Goal: Task Accomplishment & Management: Complete application form

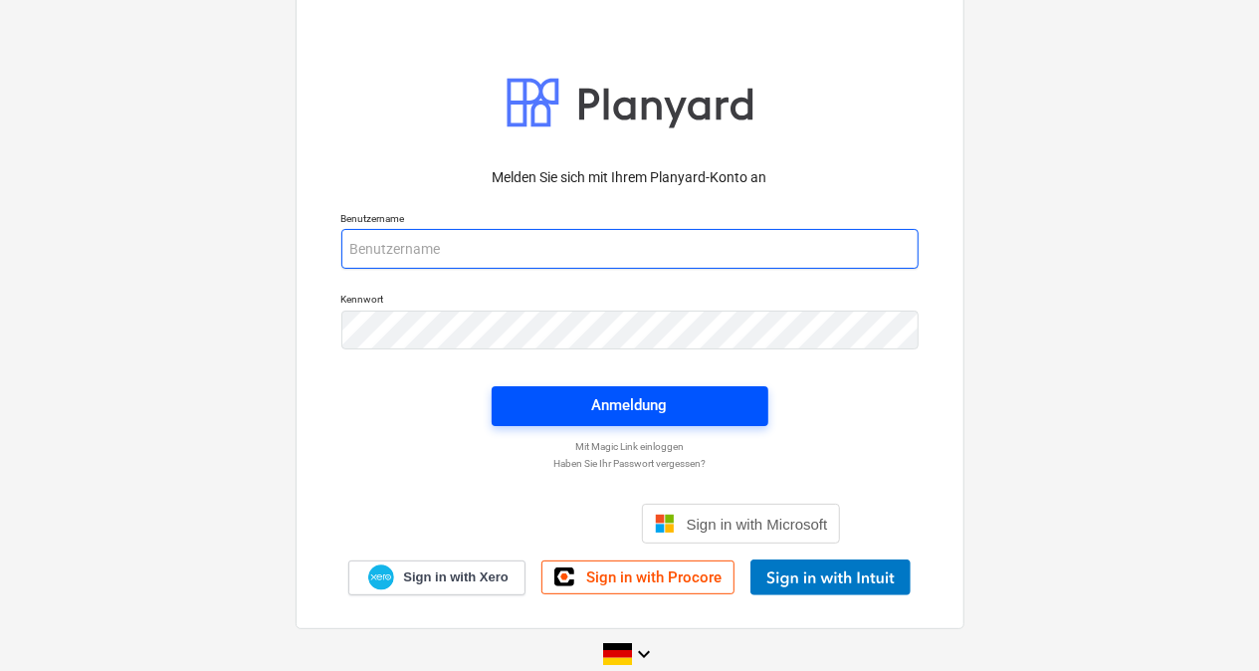
type input "[PERSON_NAME][EMAIL_ADDRESS][DOMAIN_NAME]"
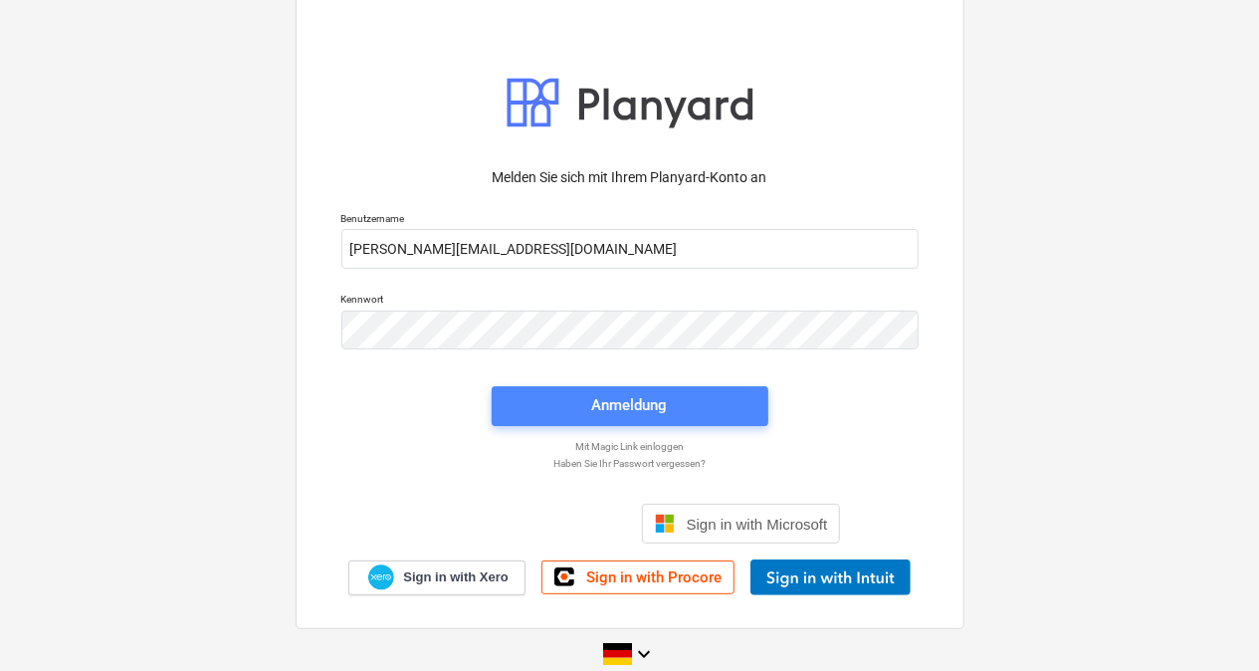
click at [550, 406] on span "Anmeldung" at bounding box center [630, 405] width 229 height 26
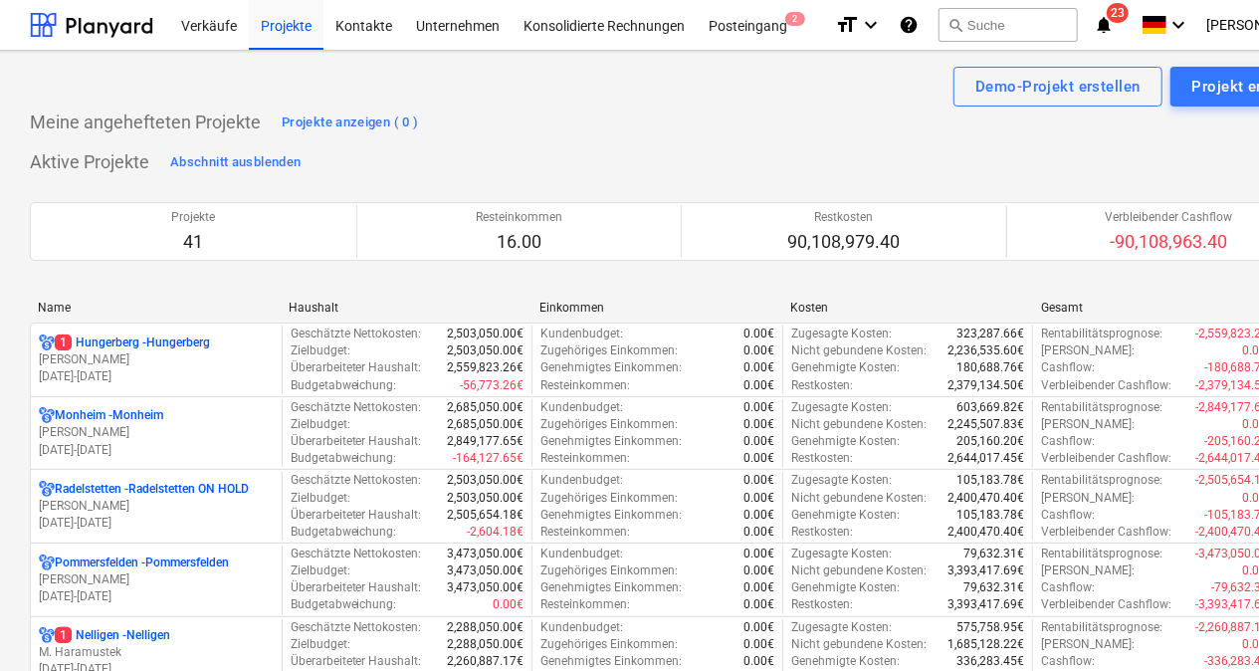
click at [106, 309] on div "Name" at bounding box center [155, 308] width 235 height 14
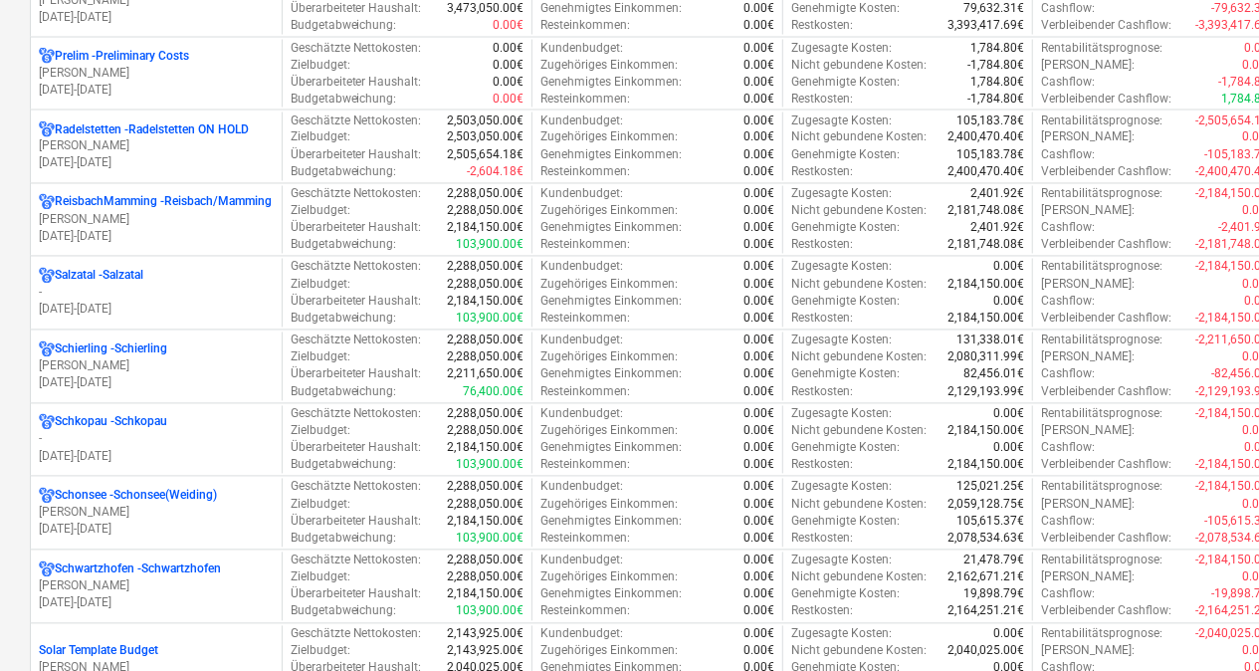
scroll to position [1858, 0]
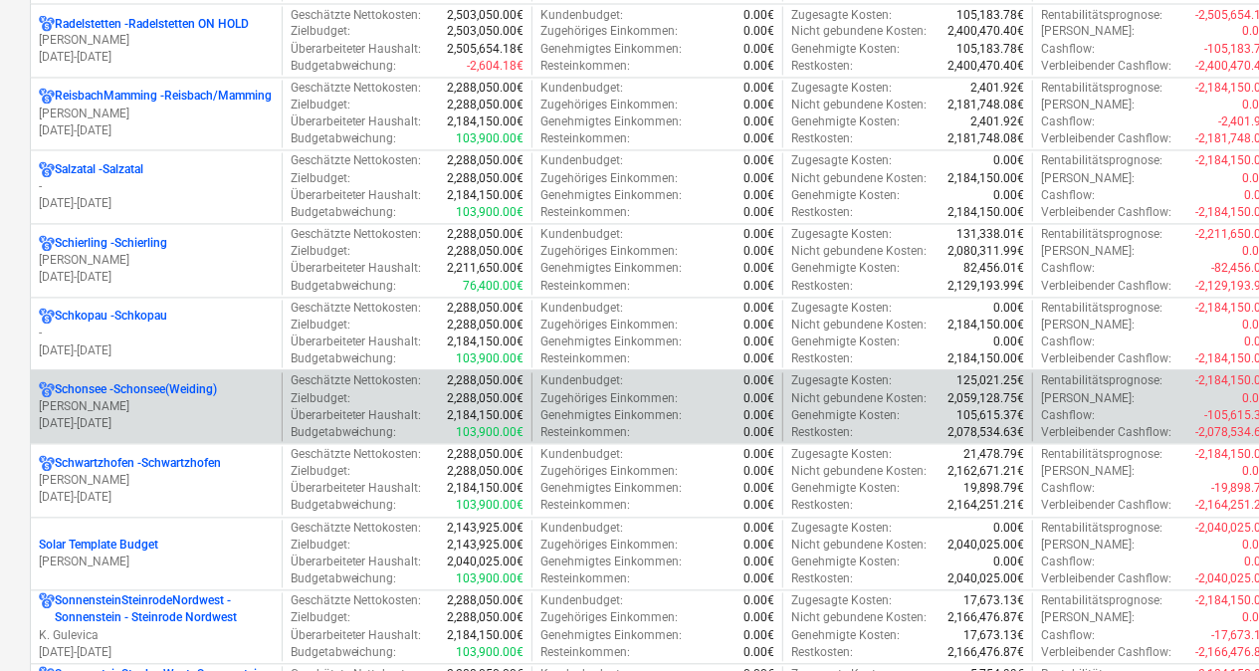
click at [122, 399] on p "[PERSON_NAME]" at bounding box center [156, 407] width 235 height 17
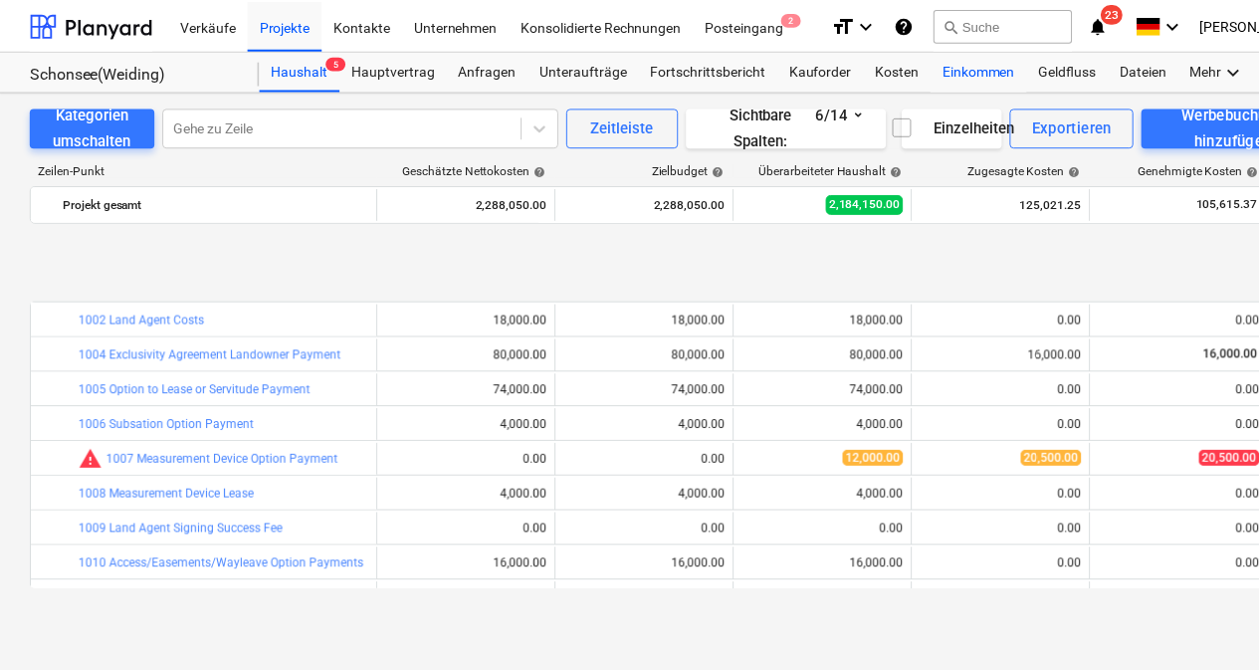
scroll to position [777, 0]
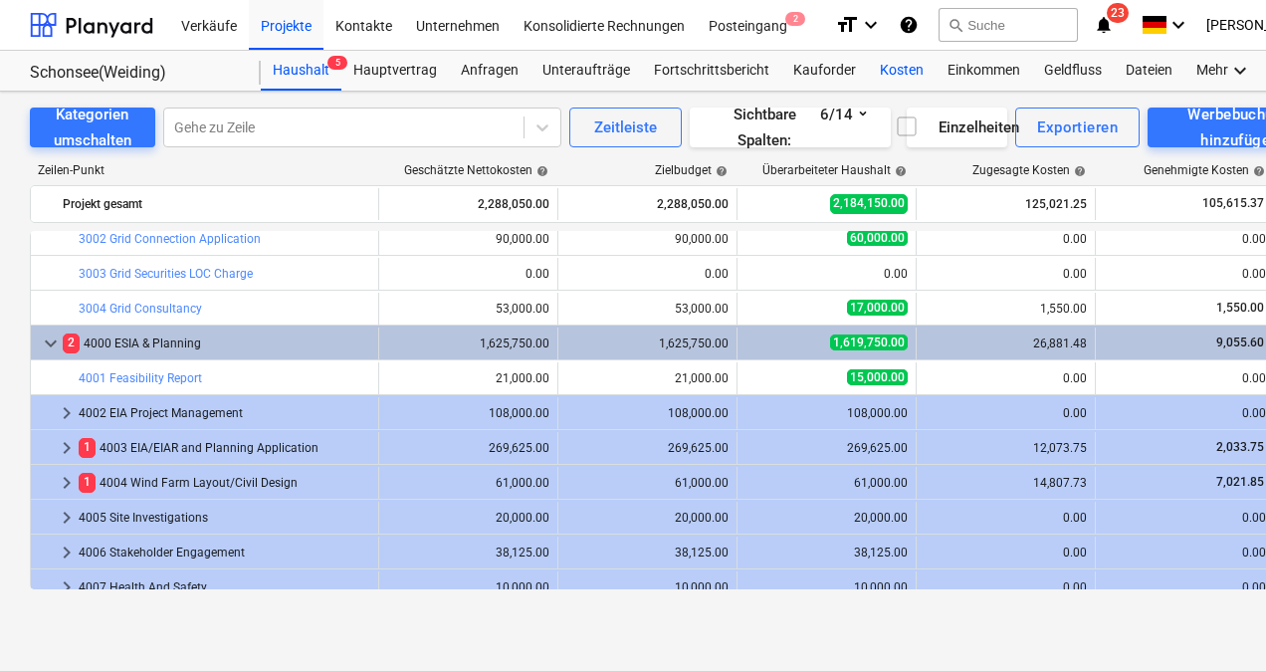
click at [898, 74] on div "Kosten" at bounding box center [902, 71] width 68 height 40
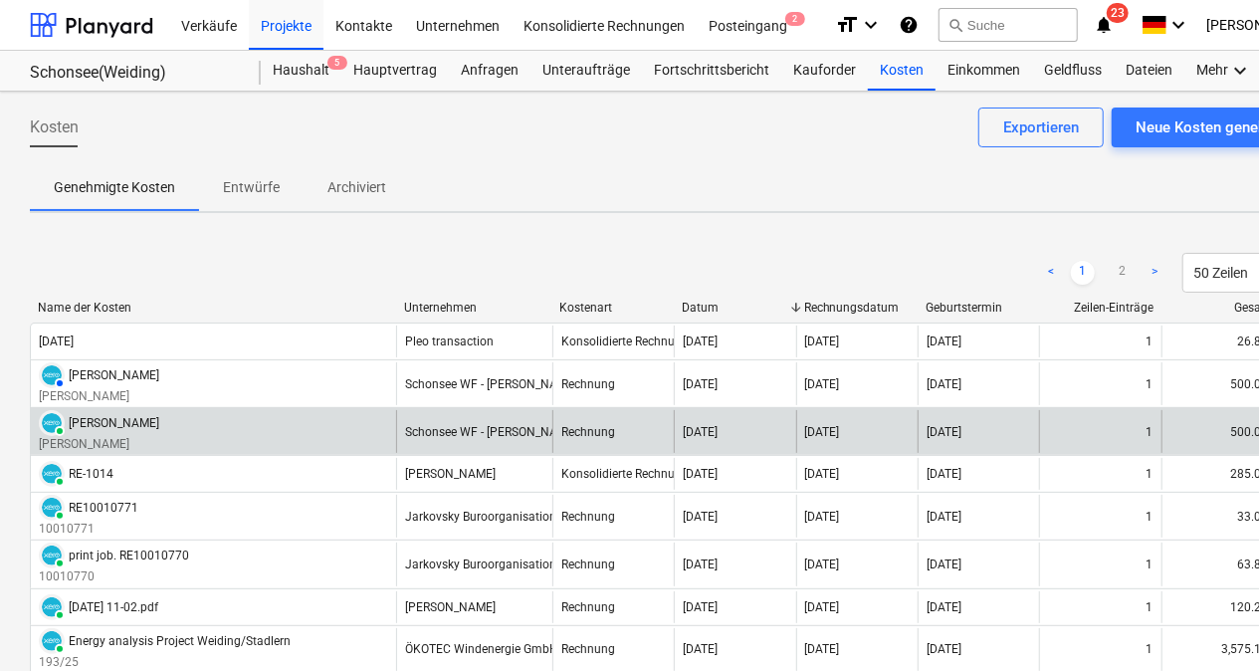
click at [97, 416] on div "[PERSON_NAME]" at bounding box center [114, 423] width 91 height 14
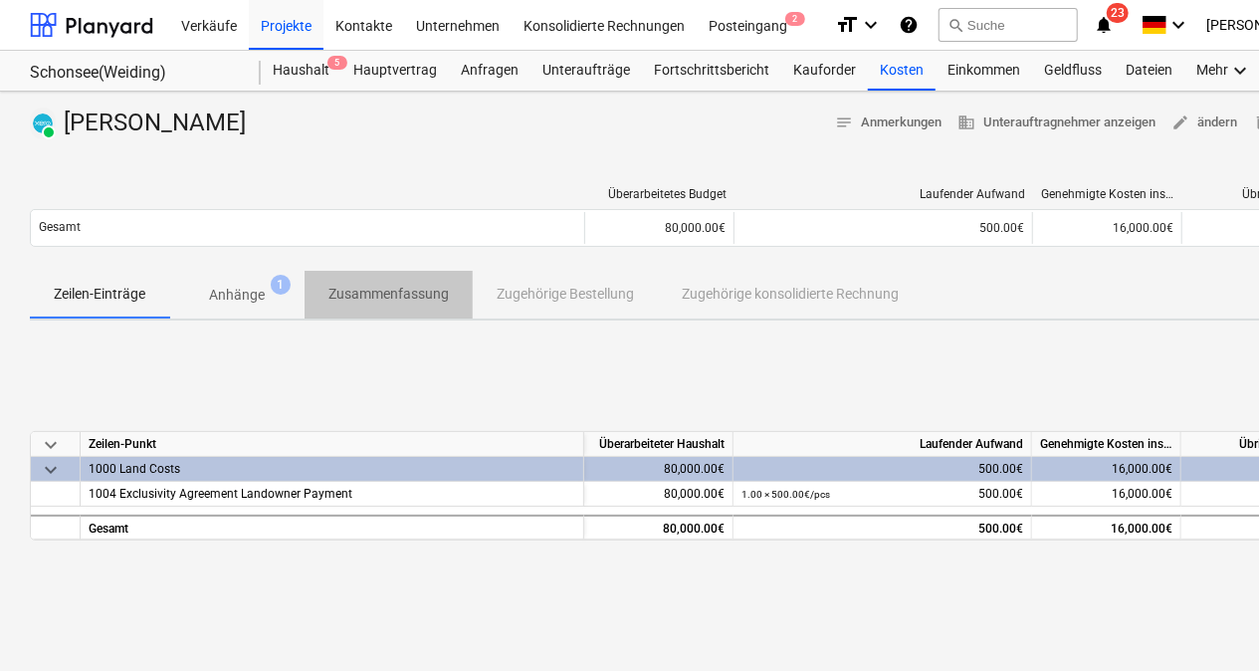
click at [410, 300] on p "Zusammenfassung" at bounding box center [389, 294] width 120 height 21
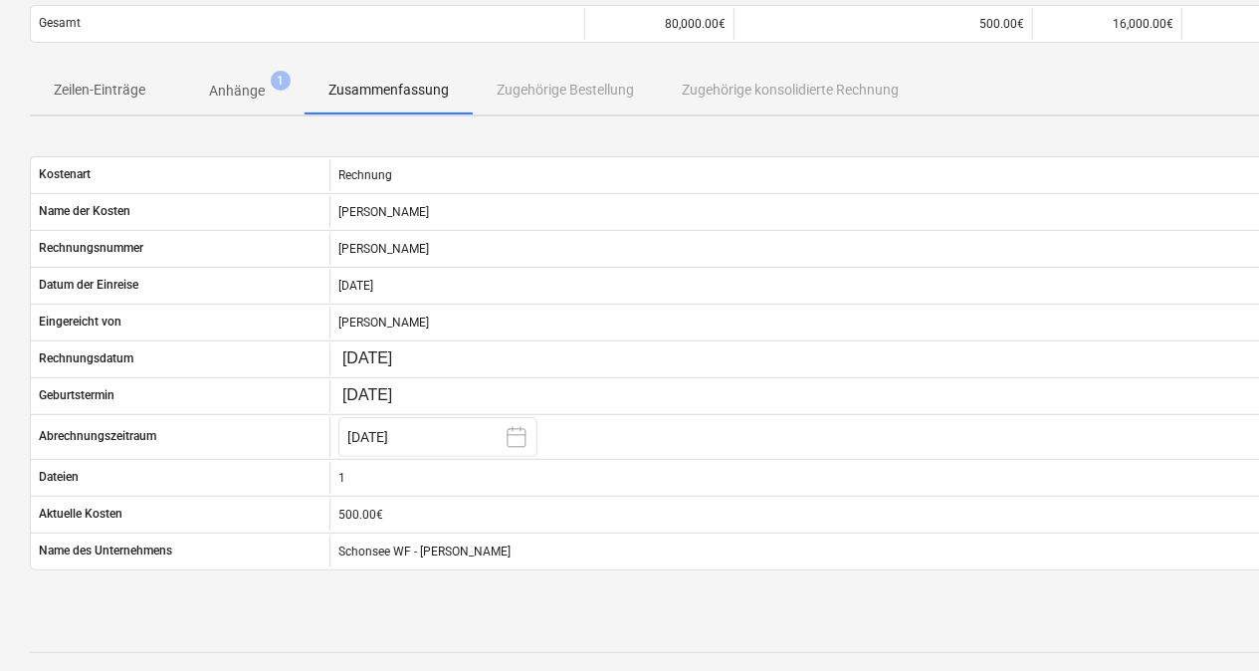
scroll to position [207, 0]
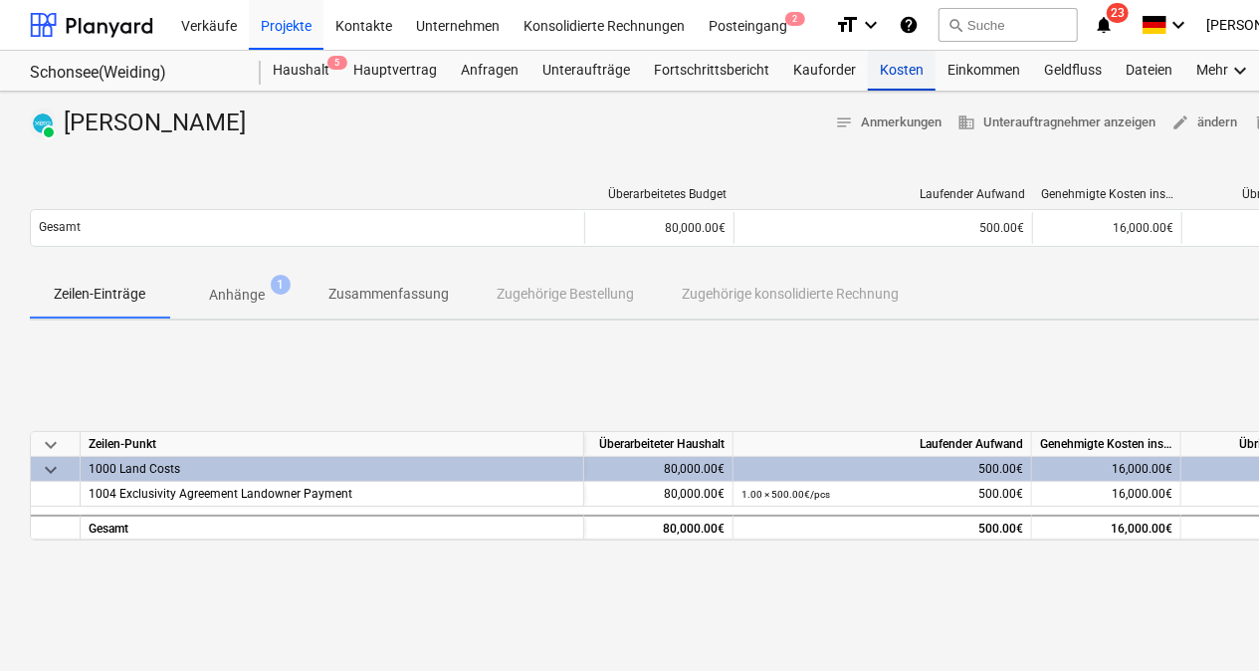
click at [902, 69] on div "Kosten" at bounding box center [902, 71] width 68 height 40
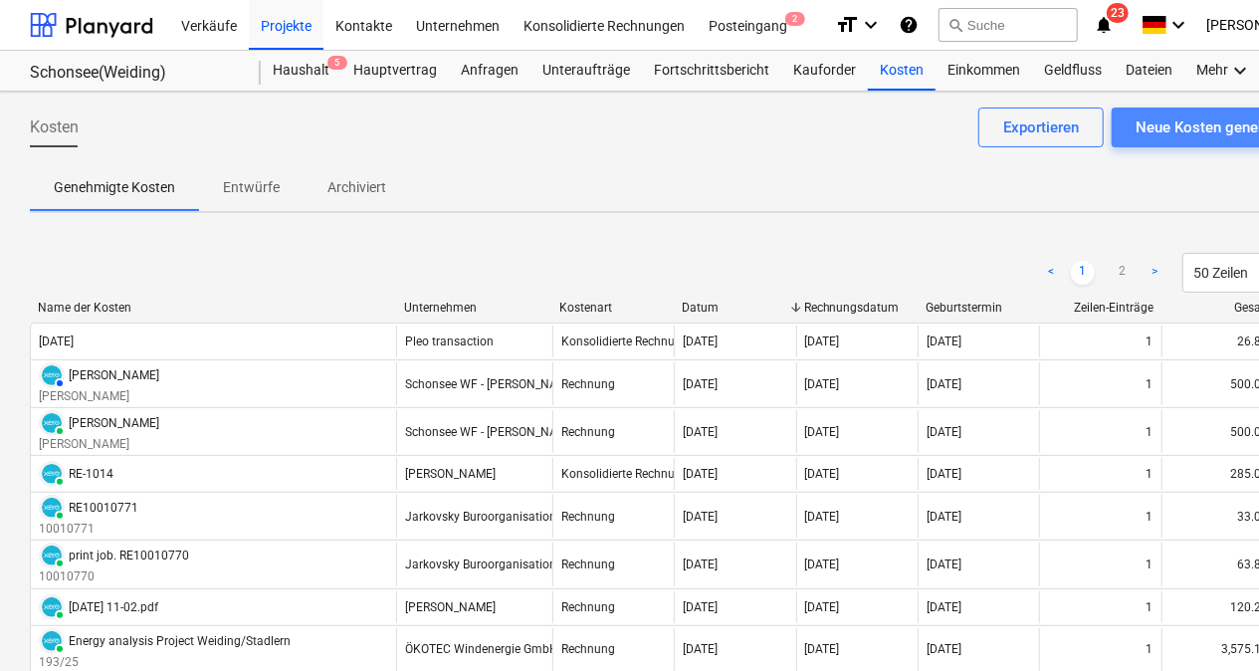
click at [1166, 123] on div "Neue Kosten genehmigen" at bounding box center [1222, 127] width 172 height 26
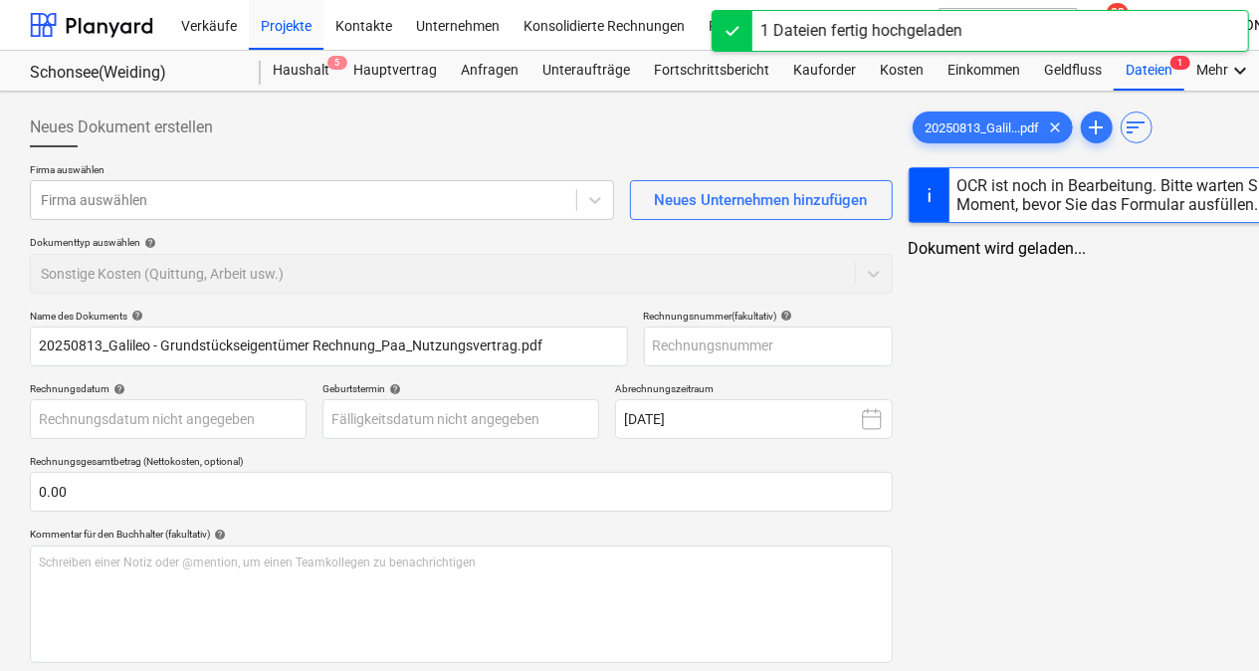
type input "20250813_Galileo - Grundstückseigentümer Rechnung_Paa_Nutzungsvertrag.pdf"
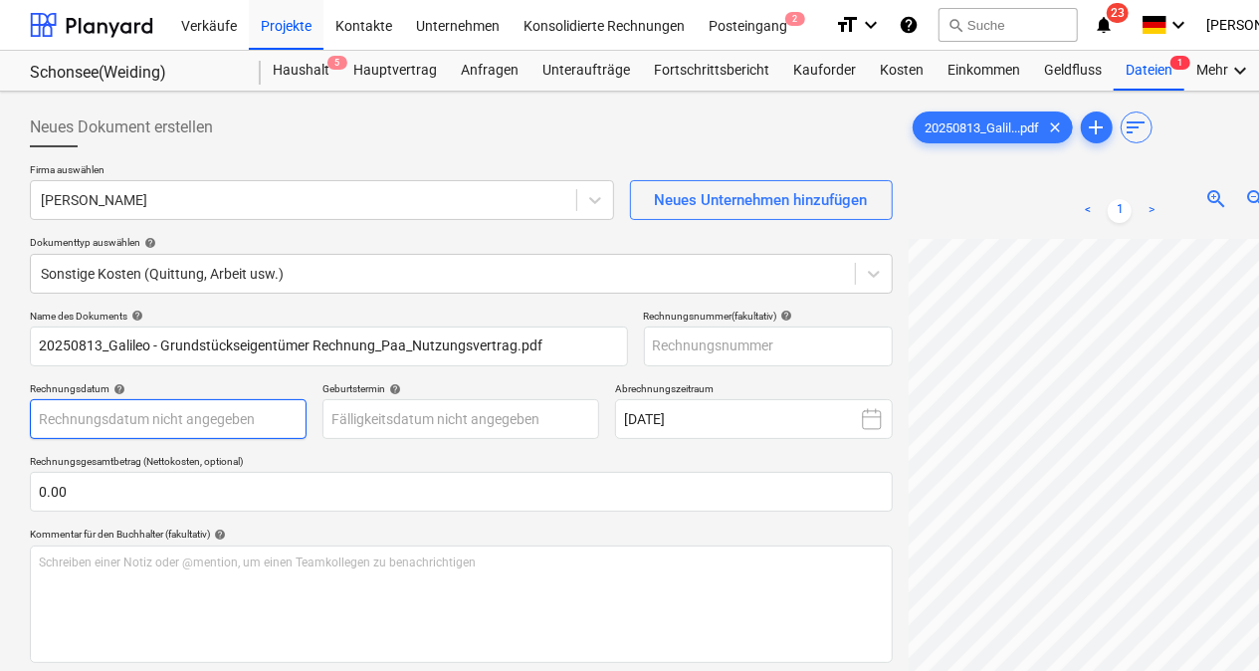
scroll to position [101, 0]
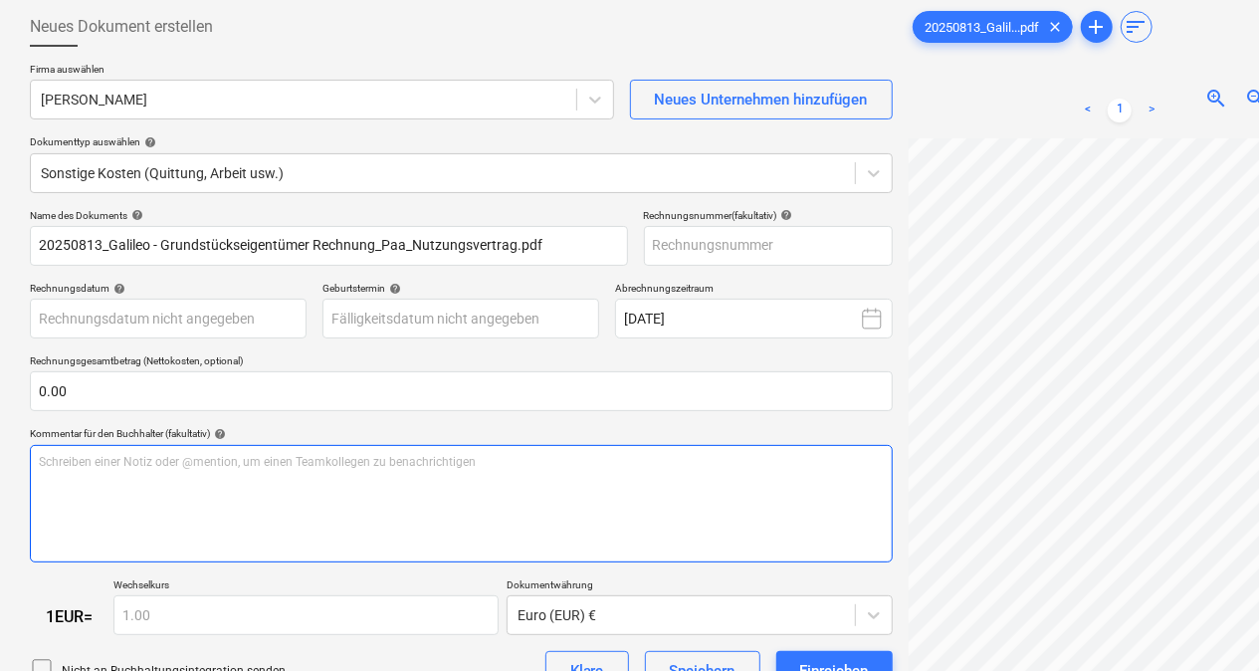
click at [99, 470] on div "Schreiben einer Notiz oder @mention, um einen Teamkollegen zu benachrichtigen ﻿" at bounding box center [461, 503] width 863 height 117
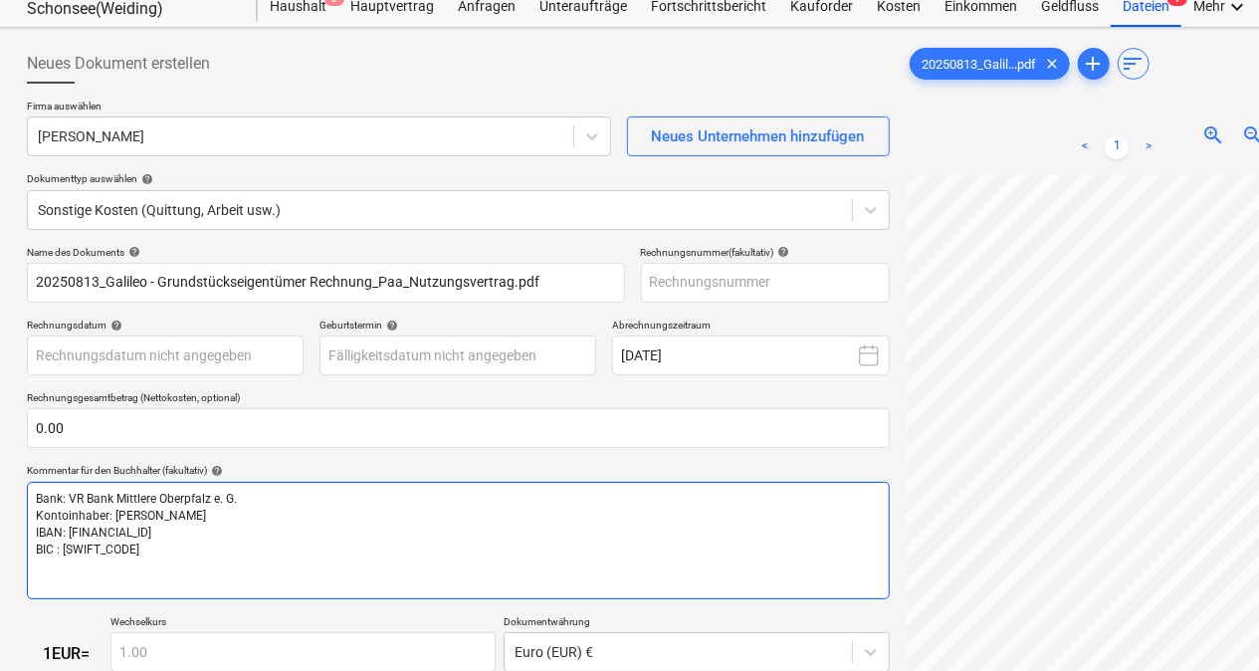
scroll to position [62, 3]
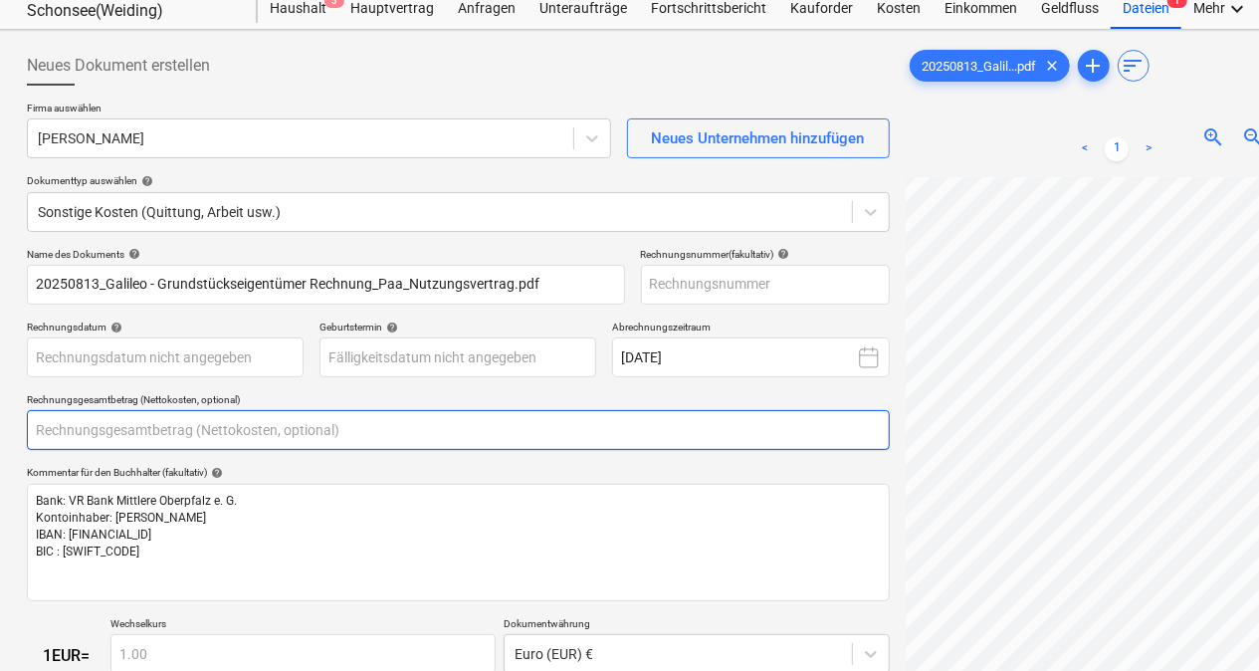
click at [141, 426] on input "text" at bounding box center [458, 430] width 863 height 40
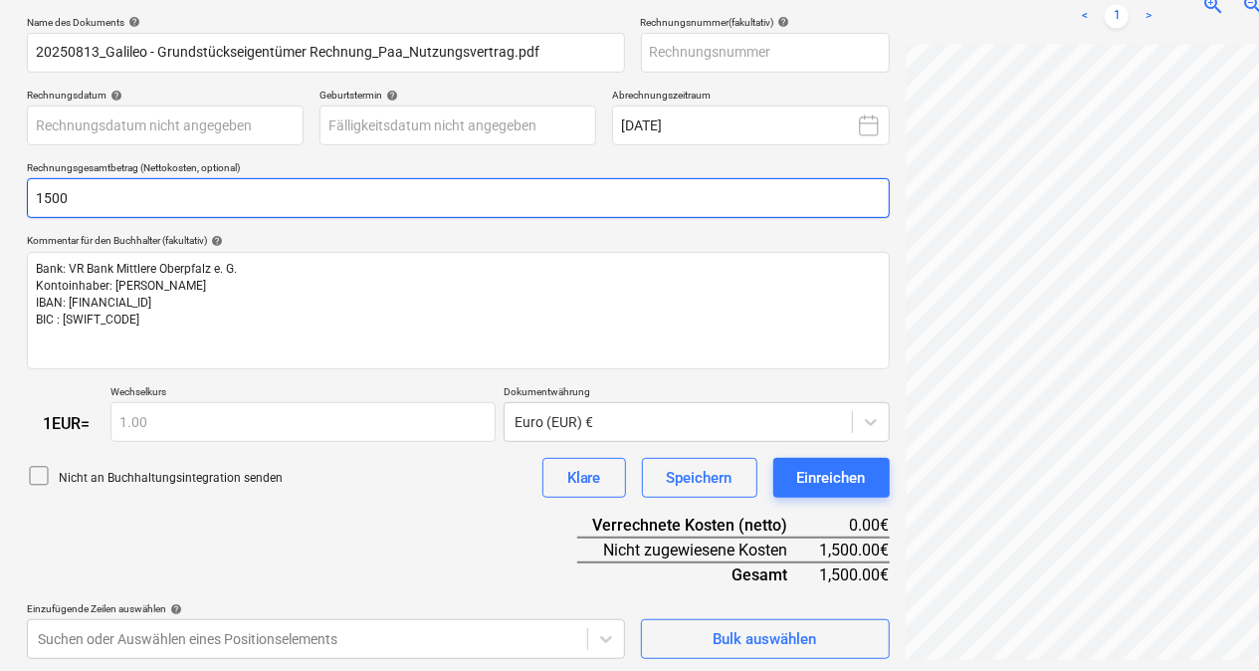
scroll to position [298, 3]
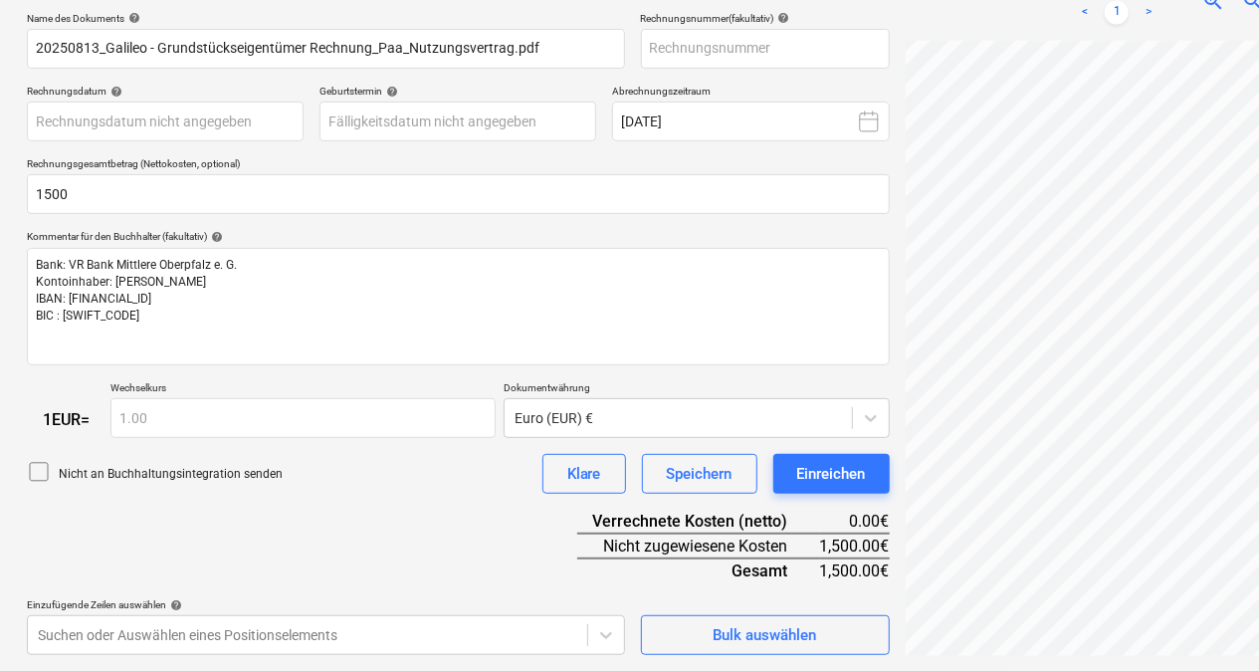
type input "1,500.00"
click at [329, 551] on div "Name des Dokuments help 20250813_Galileo - Grundstückseigentümer Rechnung_Paa_N…" at bounding box center [458, 334] width 863 height 644
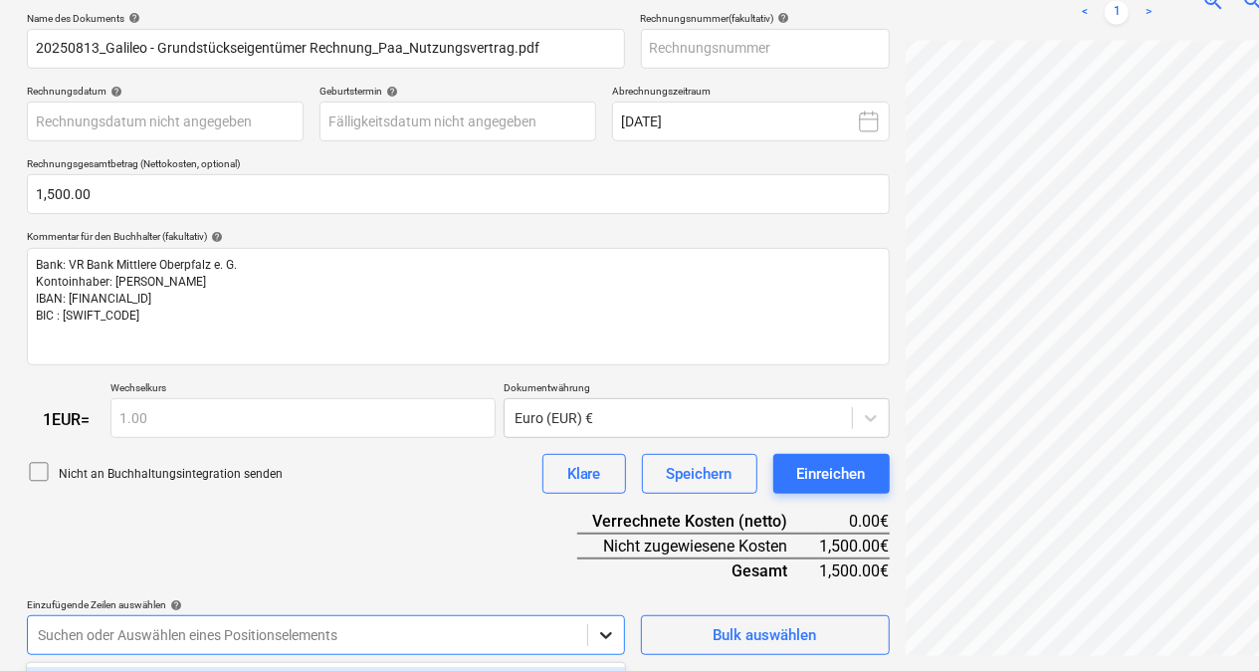
scroll to position [592, 0]
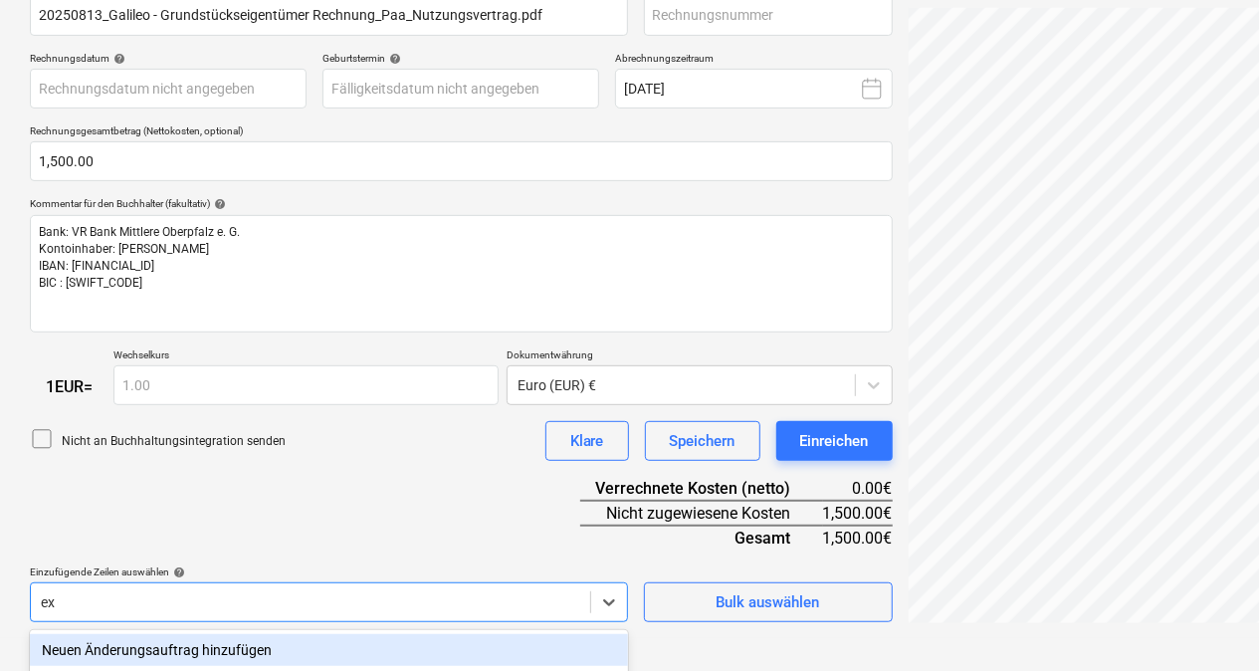
scroll to position [493, 0]
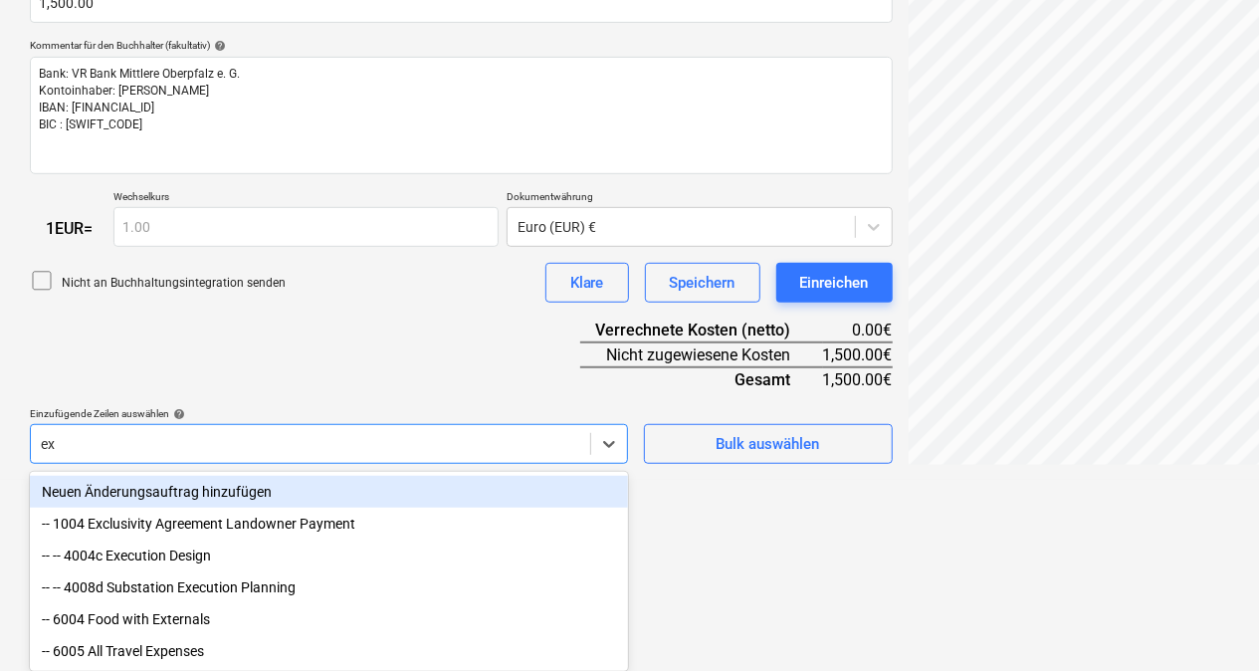
type input "exc"
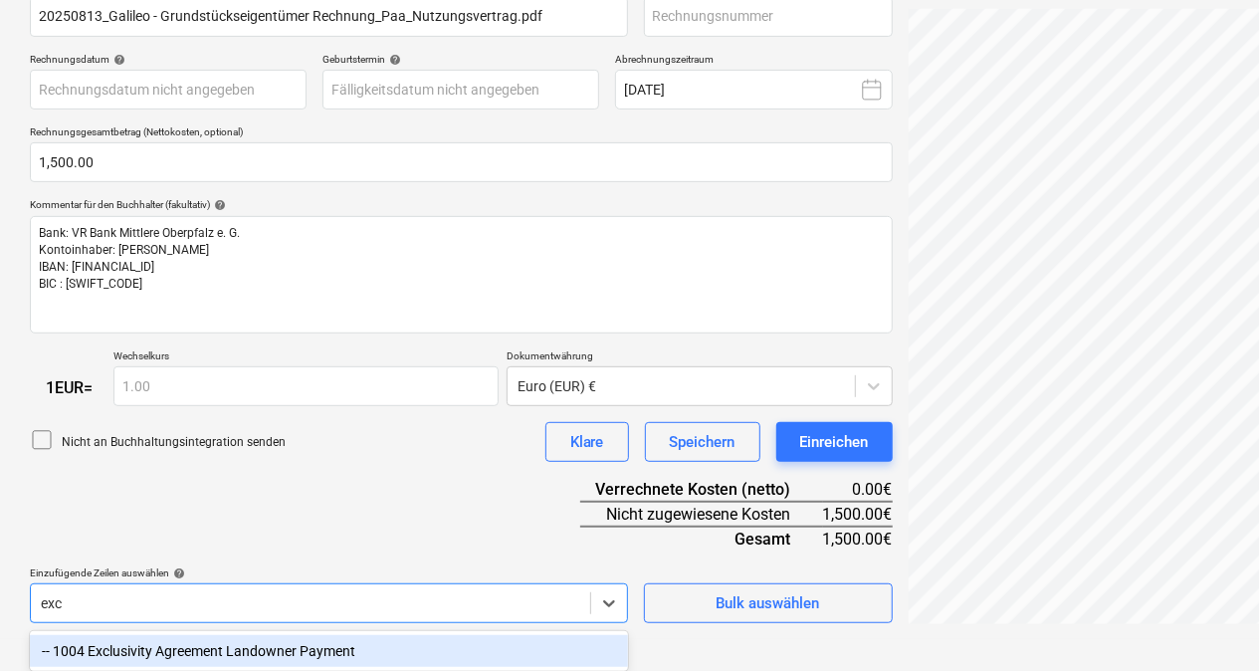
scroll to position [331, 0]
click at [277, 654] on div "-- 1004 Exclusivity Agreement Landowner Payment" at bounding box center [329, 651] width 598 height 32
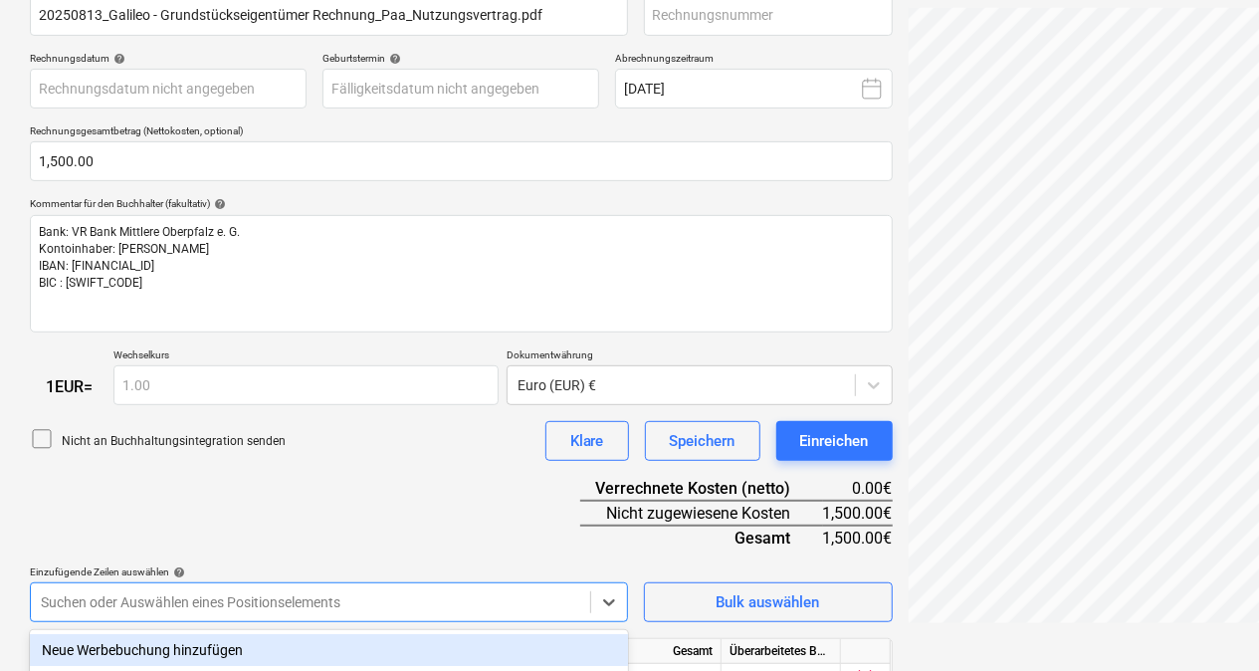
scroll to position [592, 0]
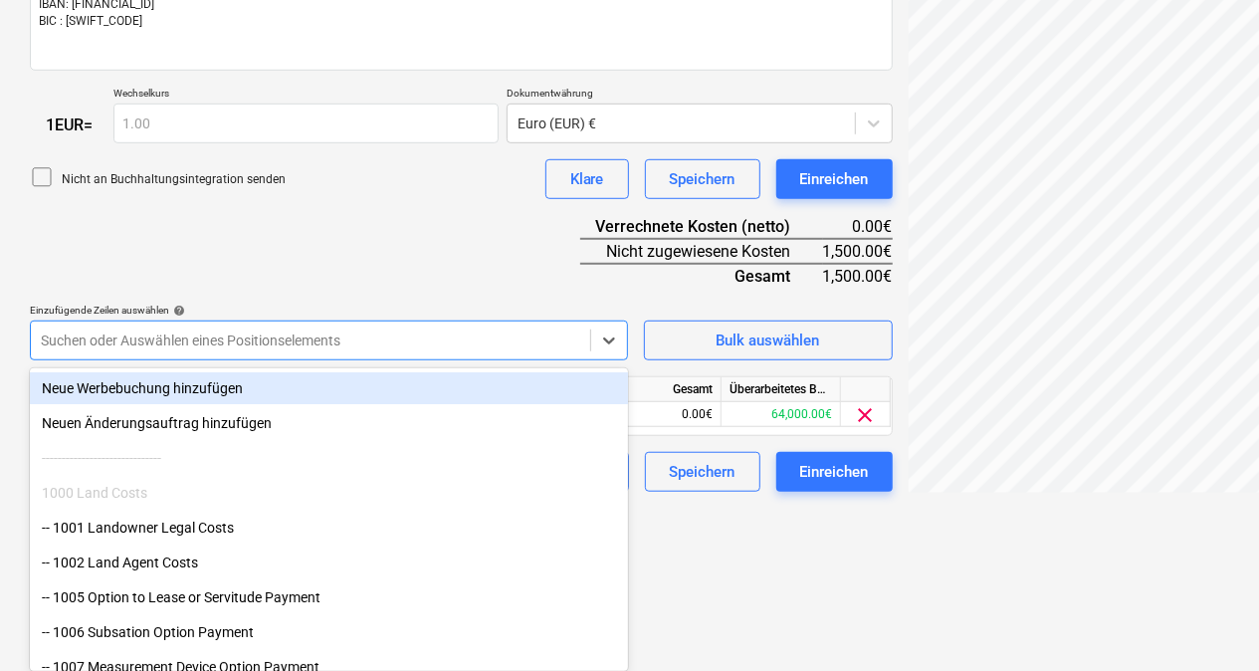
click at [417, 243] on div "Name des Dokuments help 20250813_Galileo - Grundstückseigentümer Rechnung_Paa_N…" at bounding box center [461, 104] width 863 height 775
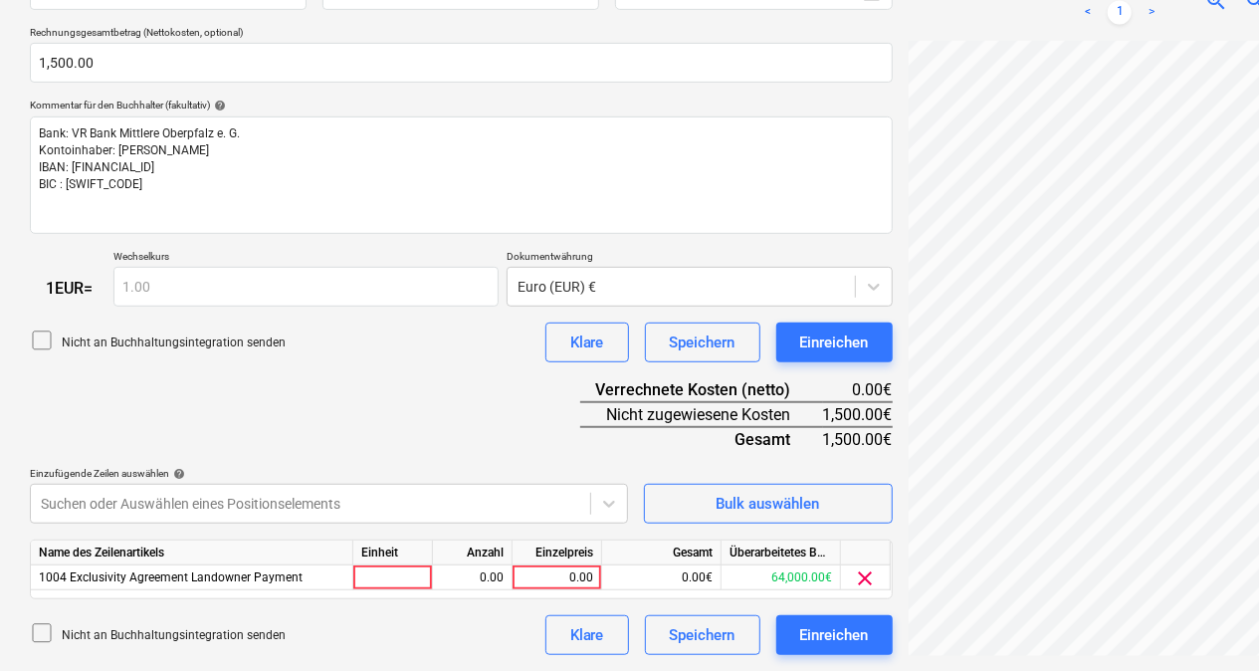
scroll to position [429, 0]
click at [395, 566] on div at bounding box center [393, 577] width 80 height 25
type input "pcs"
type input "1500"
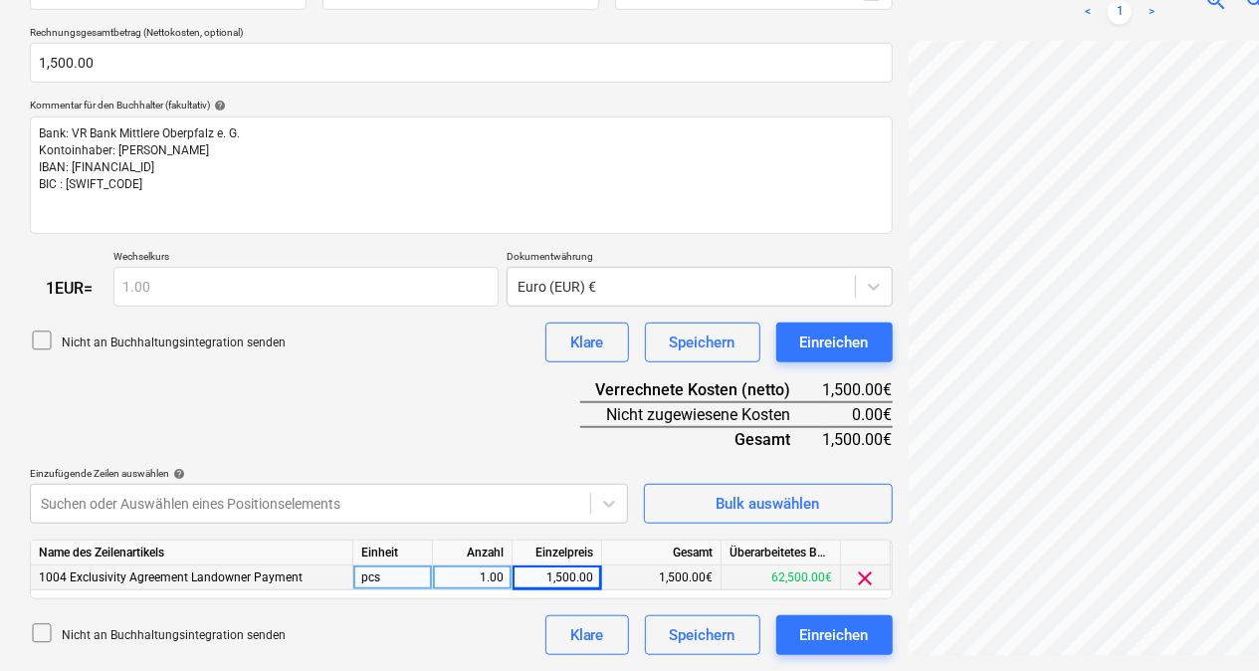
click at [458, 383] on div "Name des Dokuments help 20250813_Galileo - Grundstückseigentümer Rechnung_Paa_N…" at bounding box center [461, 268] width 863 height 775
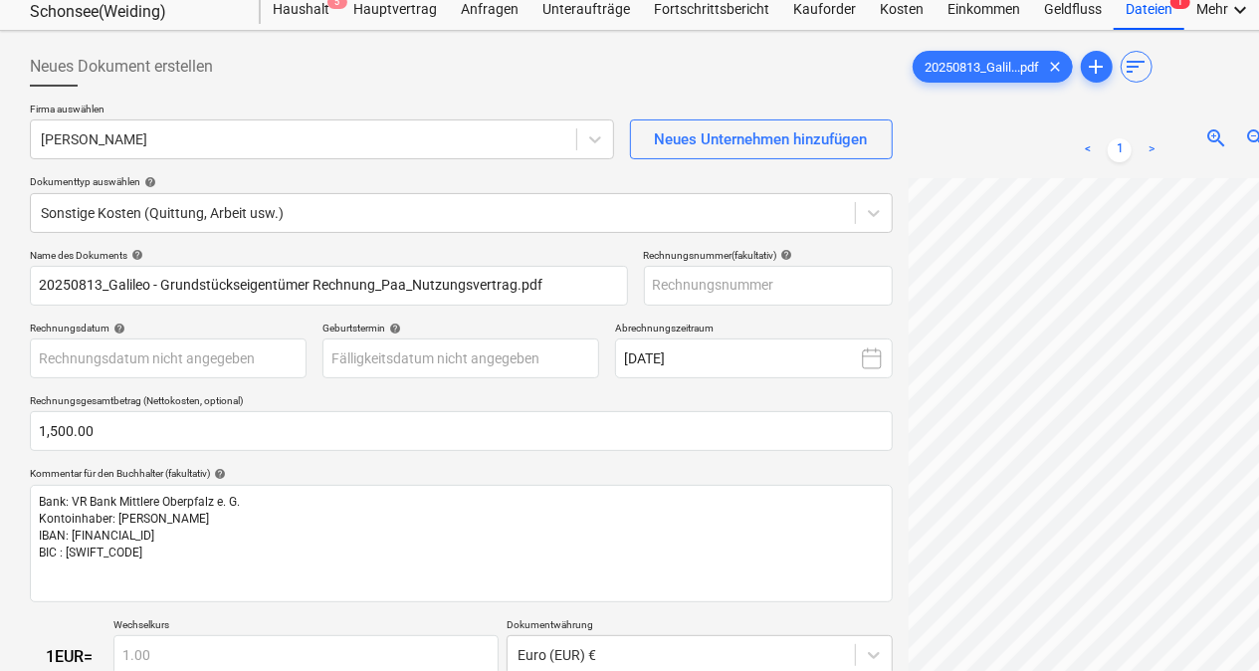
scroll to position [0, 4]
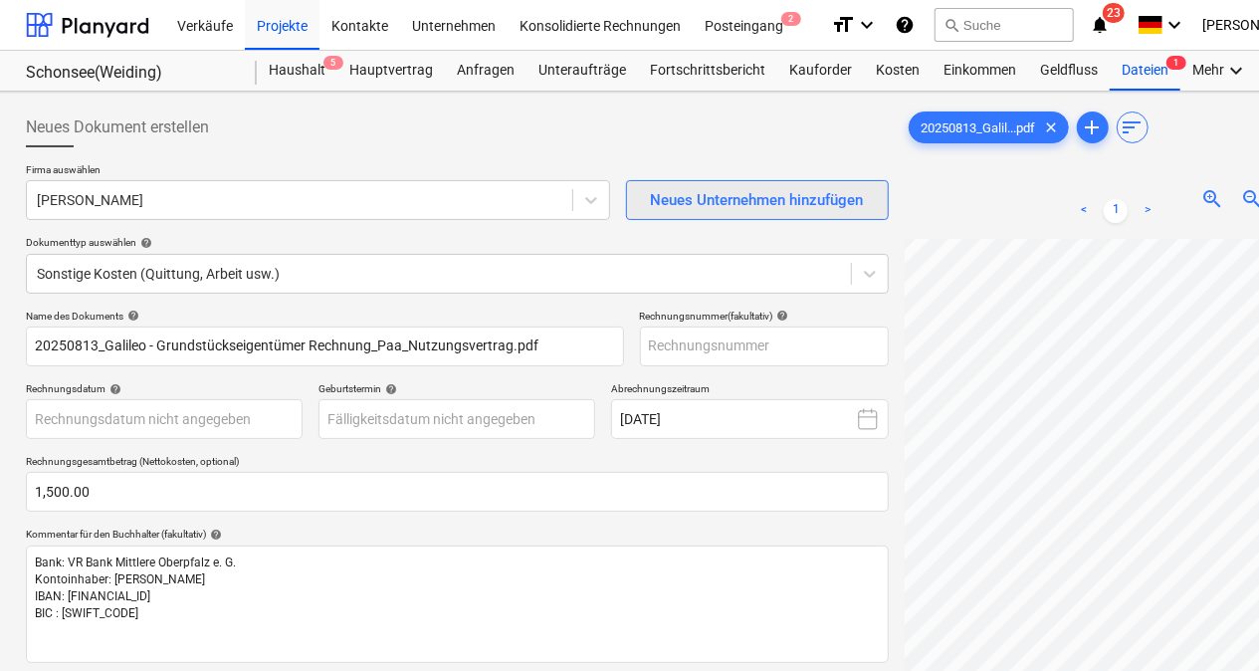
click at [697, 203] on div "Neues Unternehmen hinzufügen" at bounding box center [757, 200] width 213 height 26
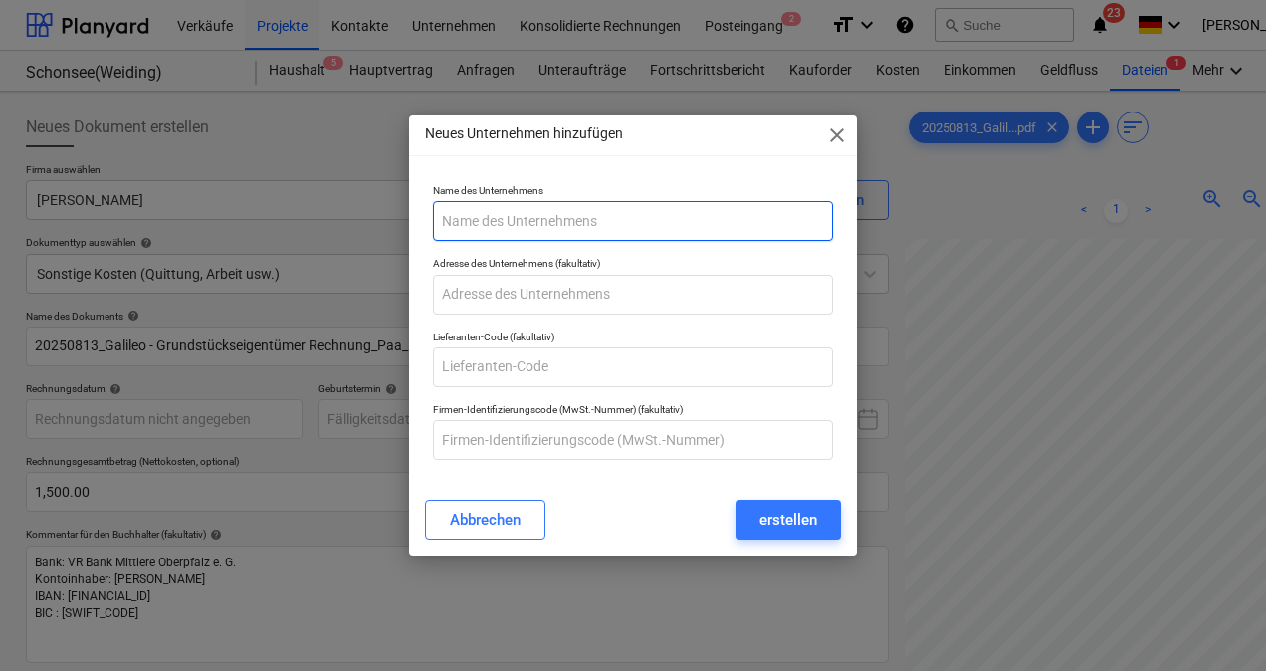
click at [502, 217] on input "text" at bounding box center [633, 221] width 400 height 40
type input "Schonsee WF - [PERSON_NAME]"
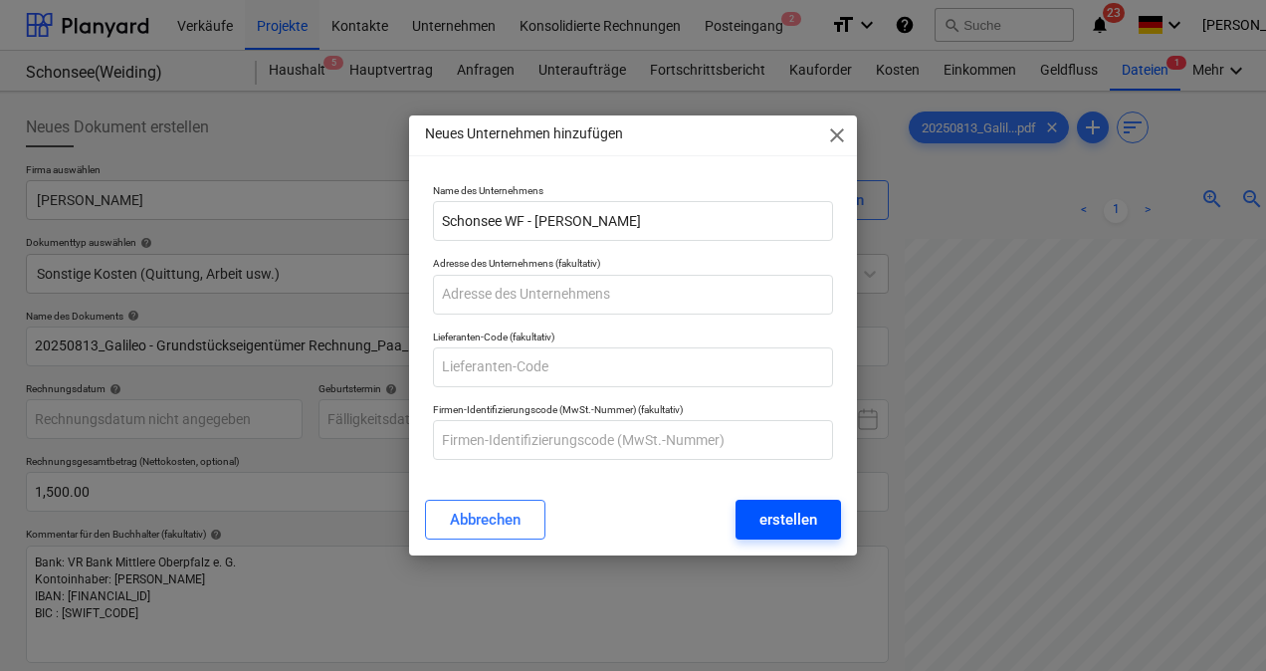
click at [764, 524] on div "erstellen" at bounding box center [789, 520] width 58 height 26
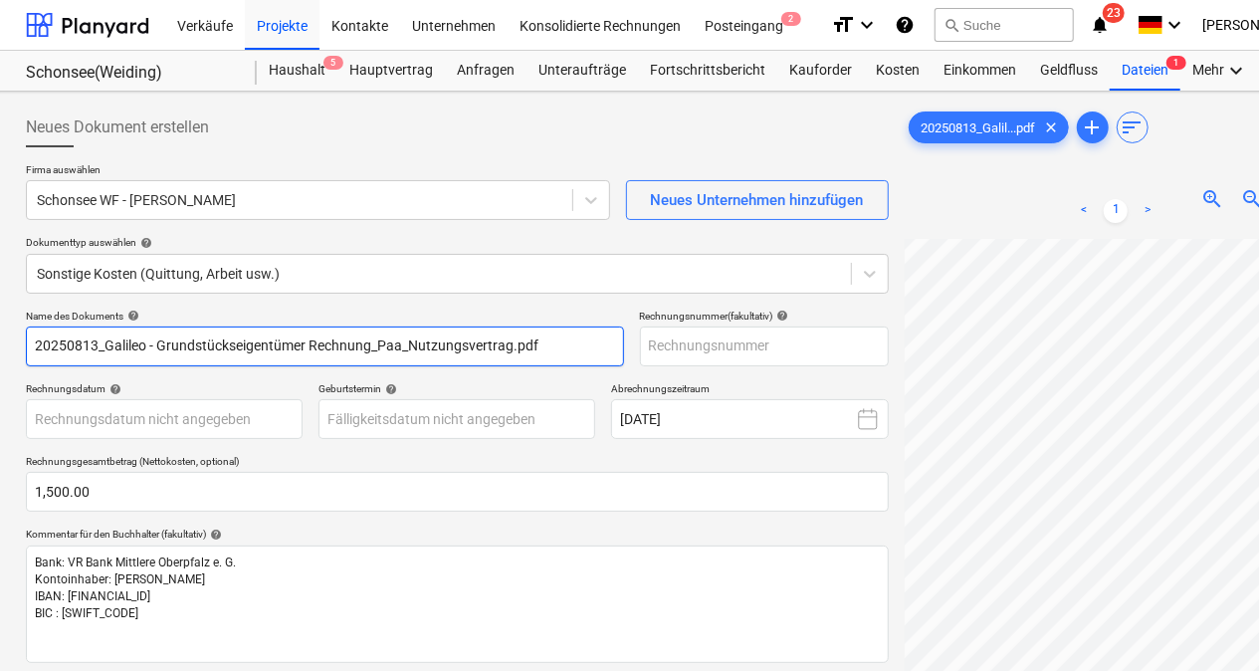
drag, startPoint x: 282, startPoint y: 352, endPoint x: 192, endPoint y: 350, distance: 89.6
click at [192, 350] on input "20250813_Galileo - Grundstückseigentümer Rechnung_Paa_Nutzungsvertrag.pdf" at bounding box center [325, 347] width 598 height 40
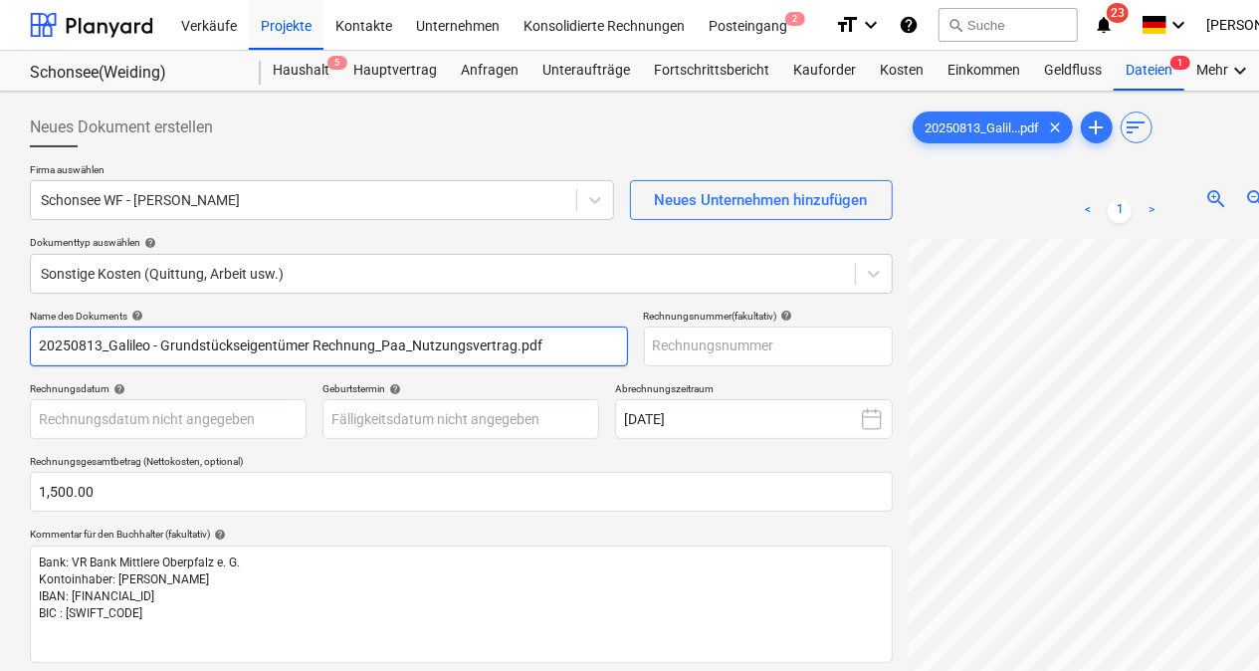
drag, startPoint x: 154, startPoint y: 348, endPoint x: 12, endPoint y: 359, distance: 142.8
click at [12, 359] on div "Neues Dokument erstellen Firma auswählen Schonsee WF - [PERSON_NAME] Neues Unte…" at bounding box center [681, 596] width 1362 height 1008
click at [255, 348] on input "Grundstückseigentümer Rechnung_Paa_Nutzungsvertrag.pdf" at bounding box center [329, 347] width 598 height 40
click at [436, 349] on input "Grundstückseigentümer Rechnung_Paa_Nutzungsvertrag.pdf" at bounding box center [329, 347] width 598 height 40
type input "Grundstückseigentümer Rechnung_Paa_Nutzungsvertrag"
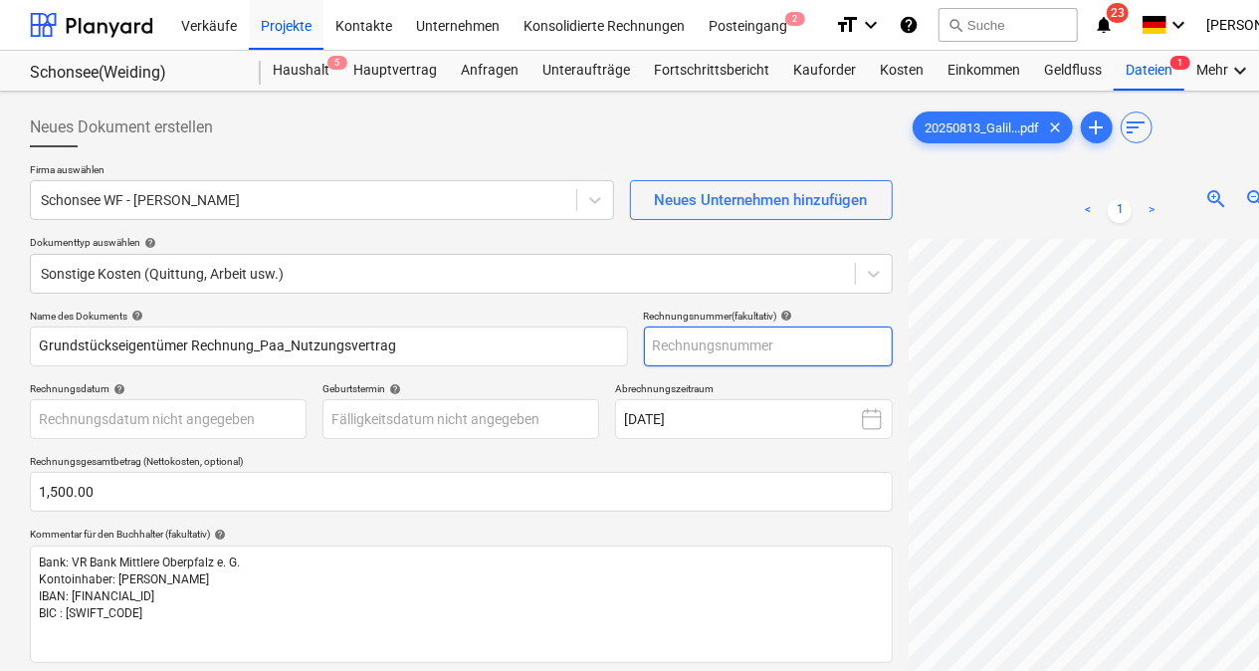
click at [695, 349] on input "text" at bounding box center [768, 347] width 249 height 40
type input "[PERSON_NAME]"
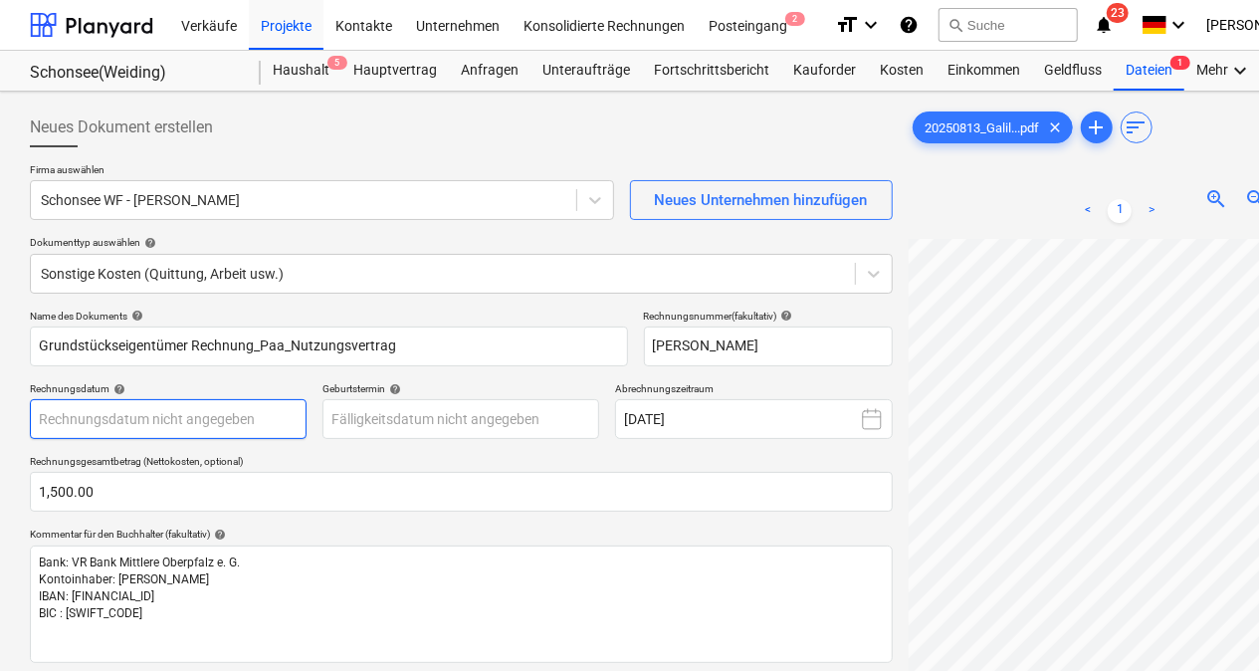
click at [215, 422] on body "Verkäufe Projekte Kontakte Unternehmen Konsolidierte Rechnungen Posteingang 2 f…" at bounding box center [629, 335] width 1259 height 671
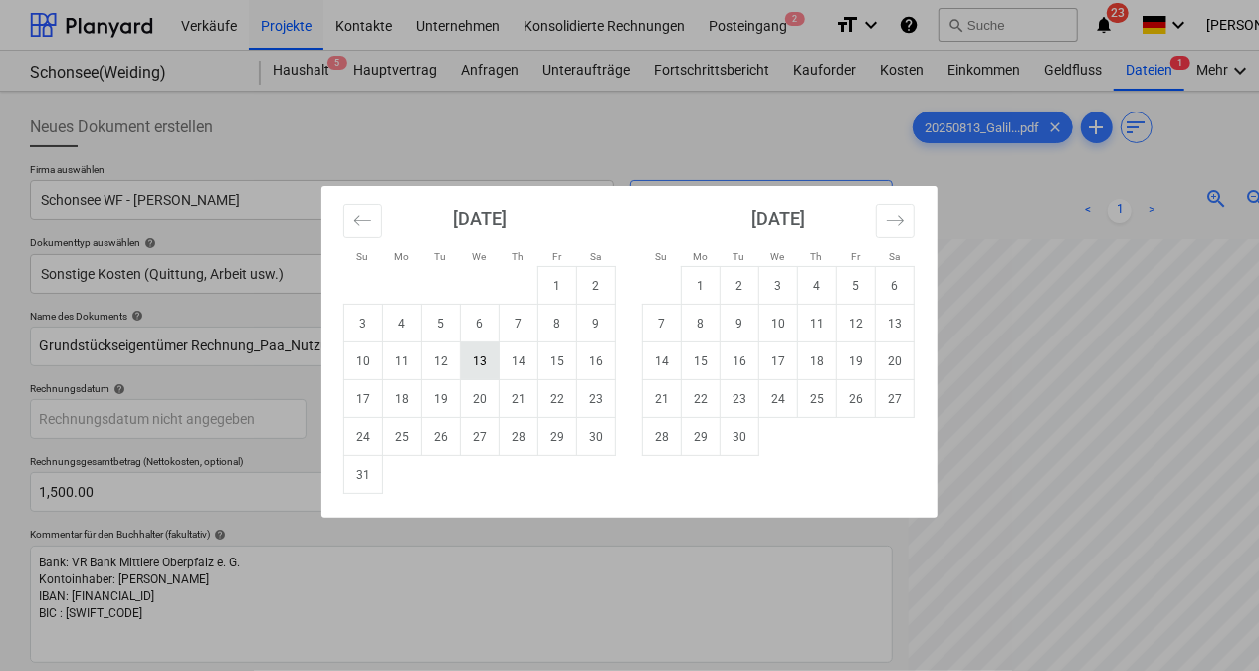
click at [482, 354] on td "13" at bounding box center [480, 361] width 39 height 38
type input "[DATE]"
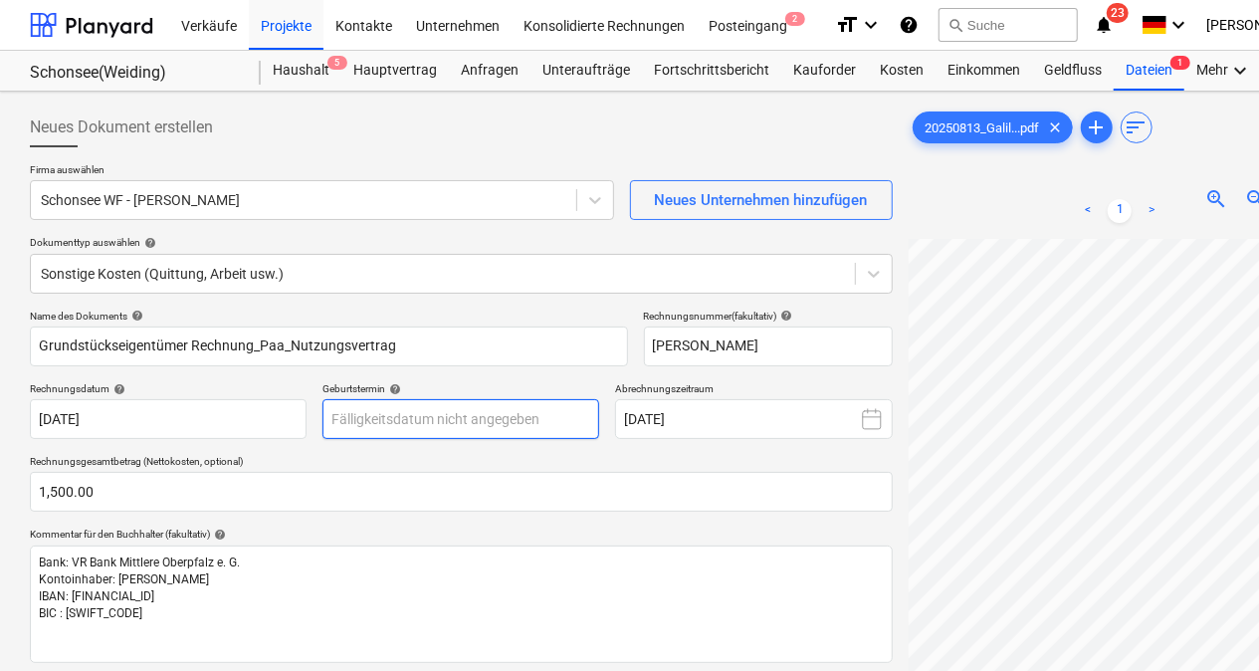
click at [404, 420] on body "Verkäufe Projekte Kontakte Unternehmen Konsolidierte Rechnungen Posteingang 2 f…" at bounding box center [629, 335] width 1259 height 671
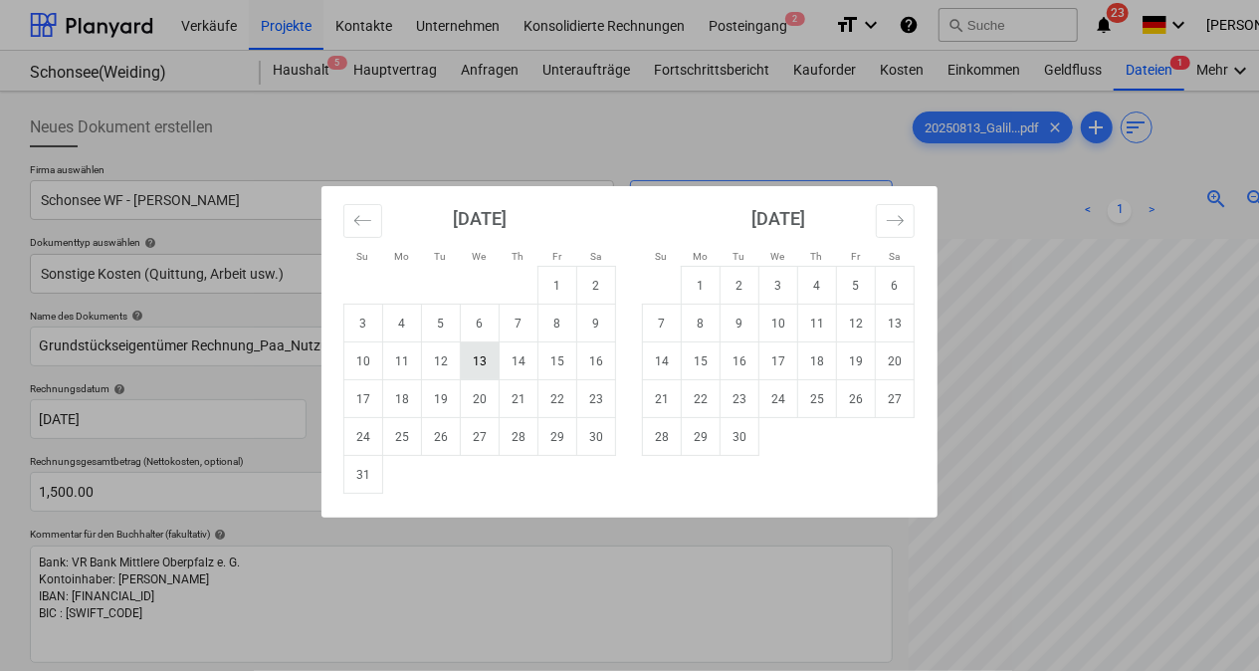
click at [479, 354] on td "13" at bounding box center [480, 361] width 39 height 38
type input "[DATE]"
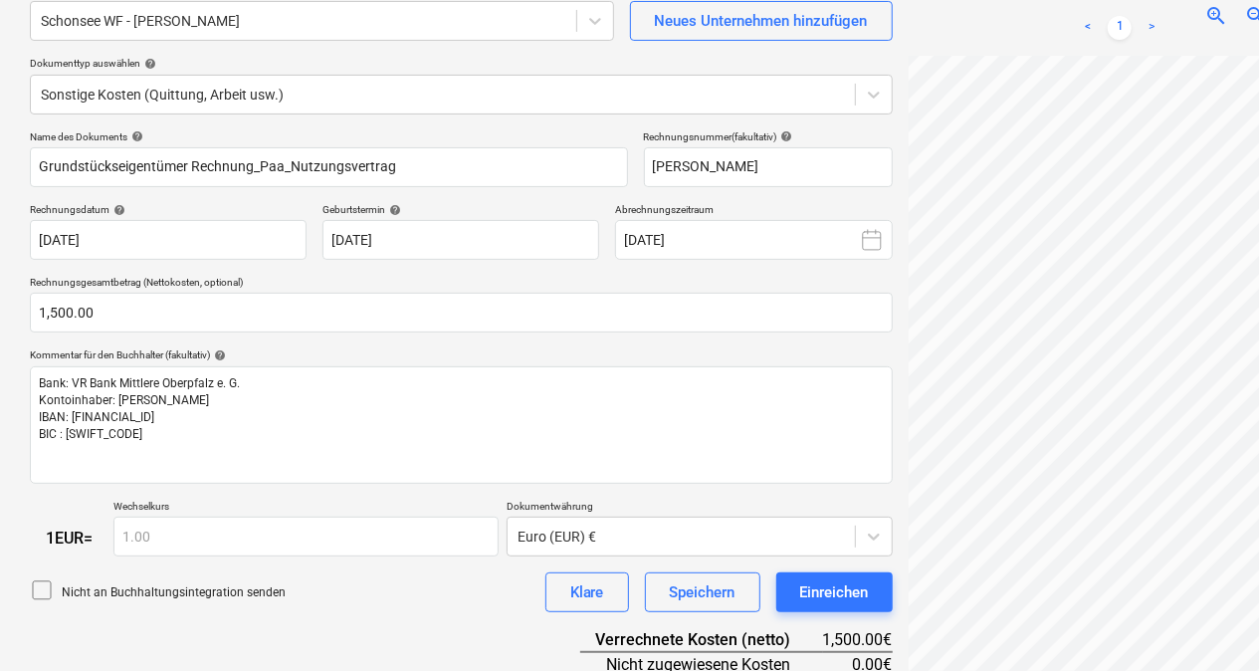
scroll to position [185, 0]
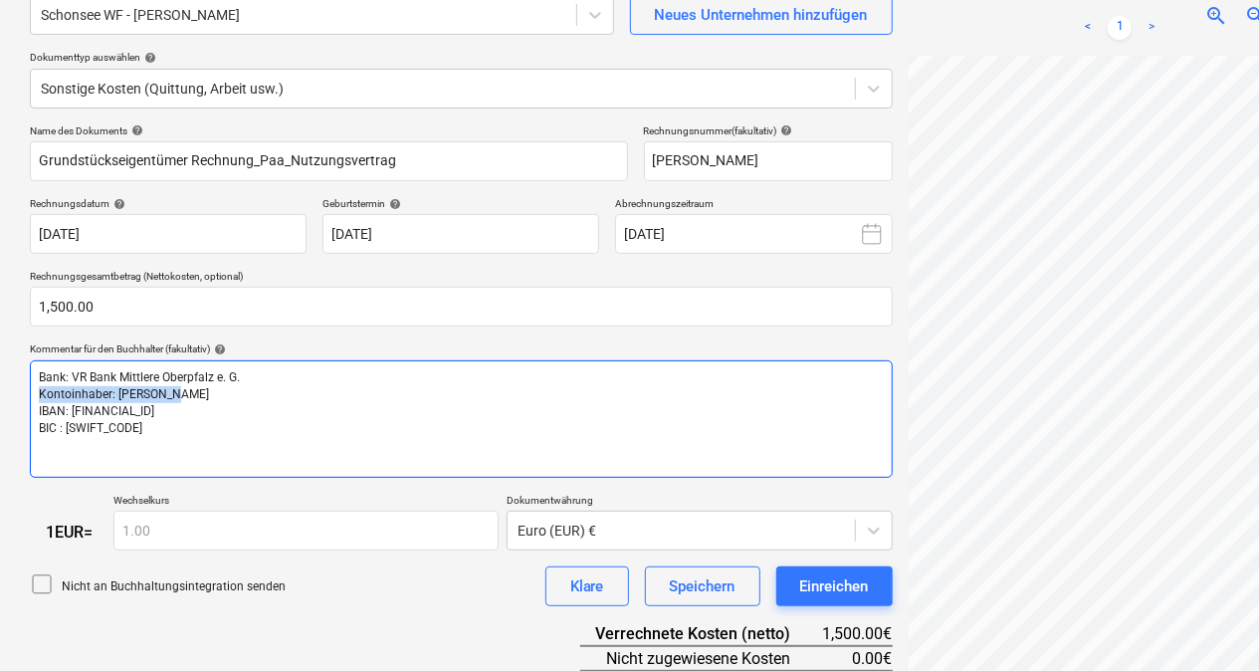
drag, startPoint x: 182, startPoint y: 389, endPoint x: 8, endPoint y: 392, distance: 174.2
click at [8, 392] on div "Neues Dokument erstellen Firma auswählen Schonsee WF - [PERSON_NAME] Neues Unte…" at bounding box center [681, 410] width 1362 height 1008
drag, startPoint x: 92, startPoint y: 400, endPoint x: 58, endPoint y: 392, distance: 34.8
click at [58, 392] on span "Kontoinhaber: [PERSON_NAME]" at bounding box center [124, 394] width 170 height 14
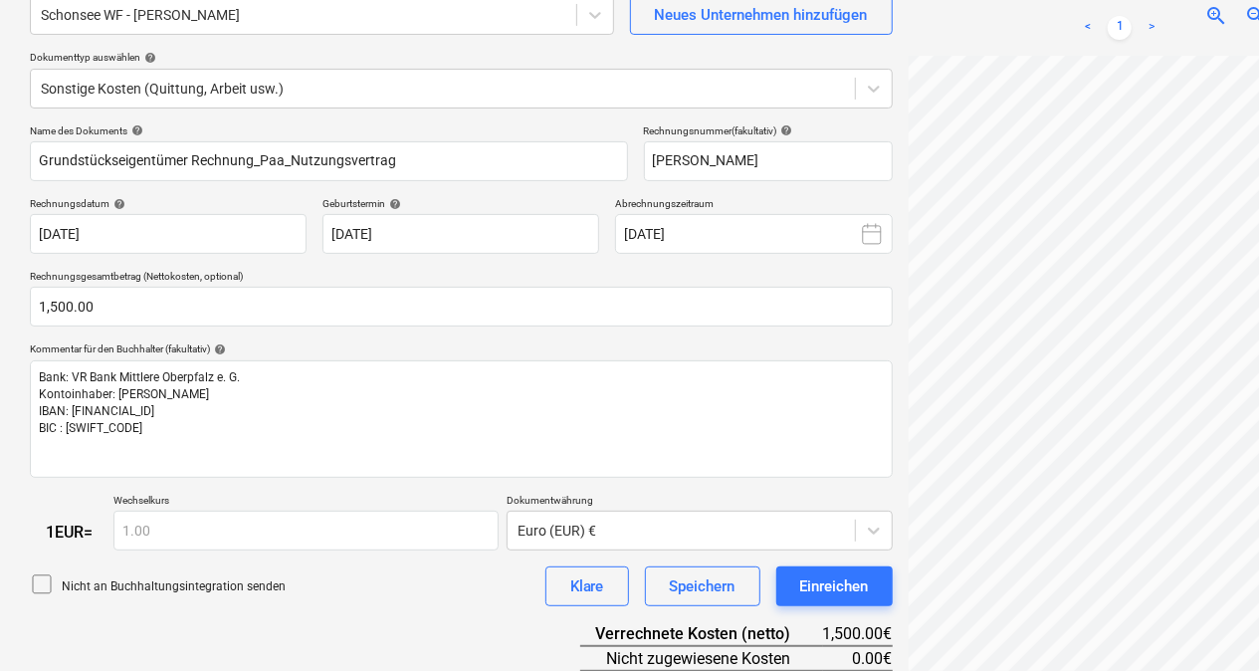
click at [61, 490] on div "Name des Dokuments help Grundstückseigentümer Rechnung_Paa_Nutzungsvertrag Rech…" at bounding box center [461, 511] width 863 height 775
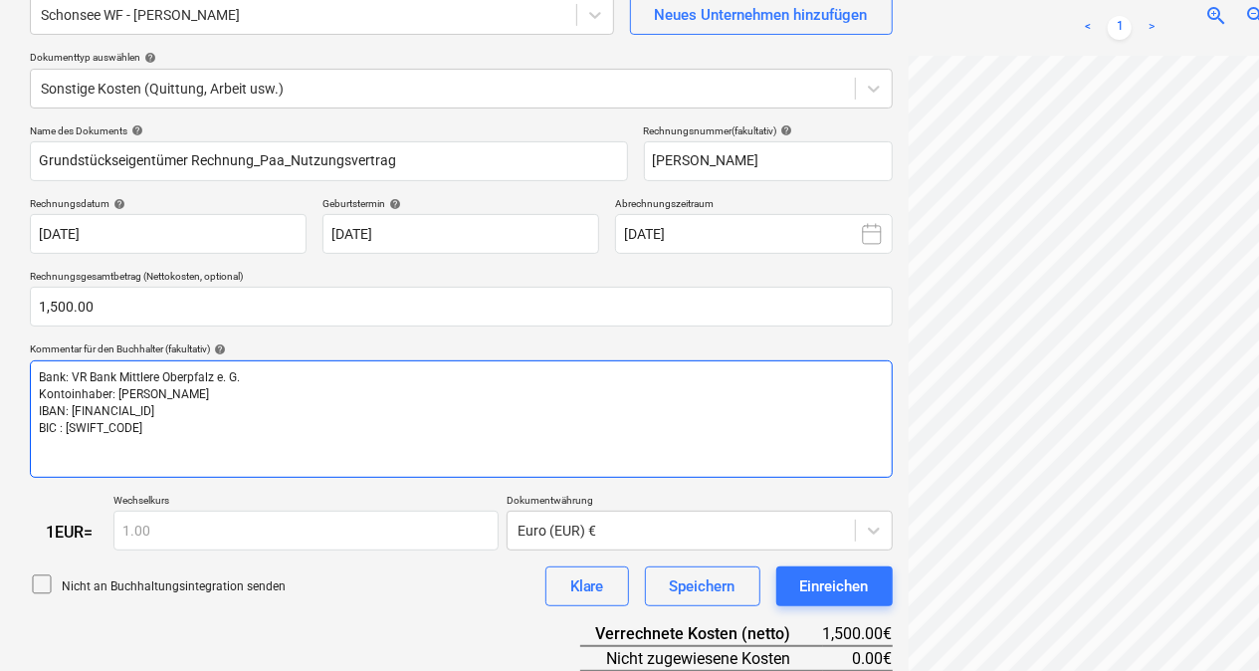
click at [257, 365] on div "Bank: VR Bank Mittlere Oberpfalz e. G. Kontoinhaber: [PERSON_NAME] IBAN: [FINAN…" at bounding box center [461, 418] width 863 height 117
click at [175, 403] on p "Kontoinhaber: [PERSON_NAME]" at bounding box center [461, 411] width 845 height 17
click at [105, 389] on p "﻿" at bounding box center [461, 394] width 845 height 17
drag, startPoint x: 184, startPoint y: 394, endPoint x: 115, endPoint y: 392, distance: 68.7
click at [115, 392] on p "Kontoinhaber: [PERSON_NAME]" at bounding box center [461, 394] width 845 height 17
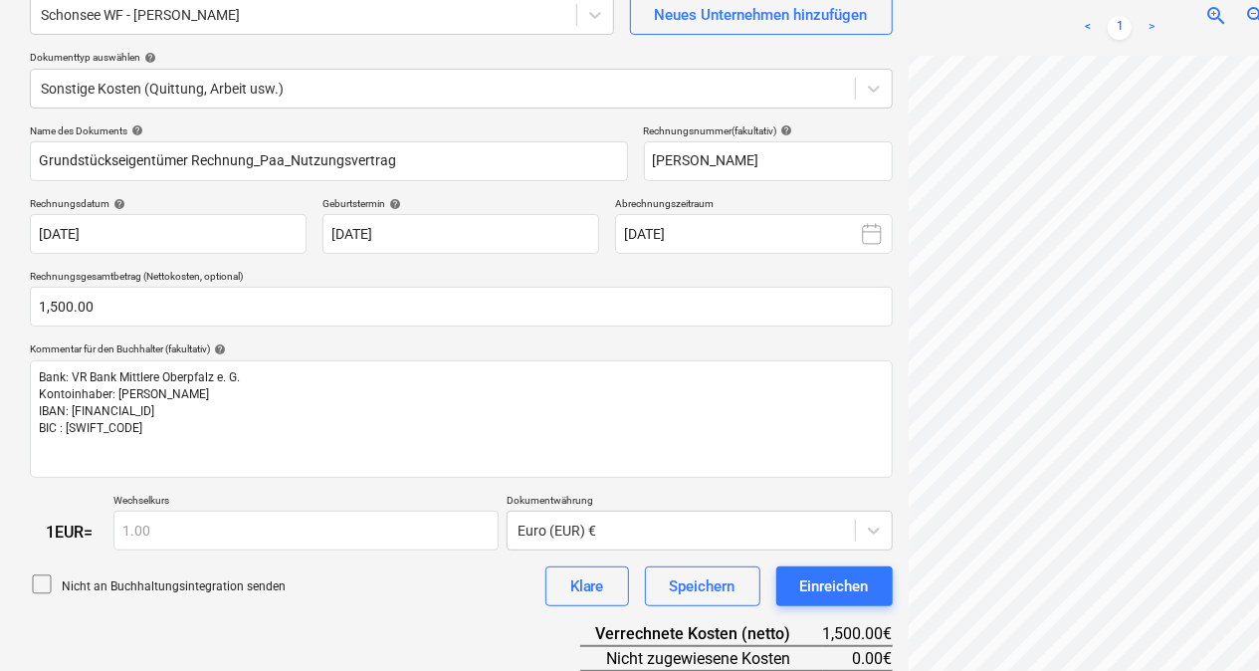
drag, startPoint x: 146, startPoint y: 395, endPoint x: 75, endPoint y: 496, distance: 123.5
click at [75, 496] on div "1 EUR = Wechselkurs 1.00 Dokumentwährung Euro (EUR) €" at bounding box center [461, 522] width 863 height 57
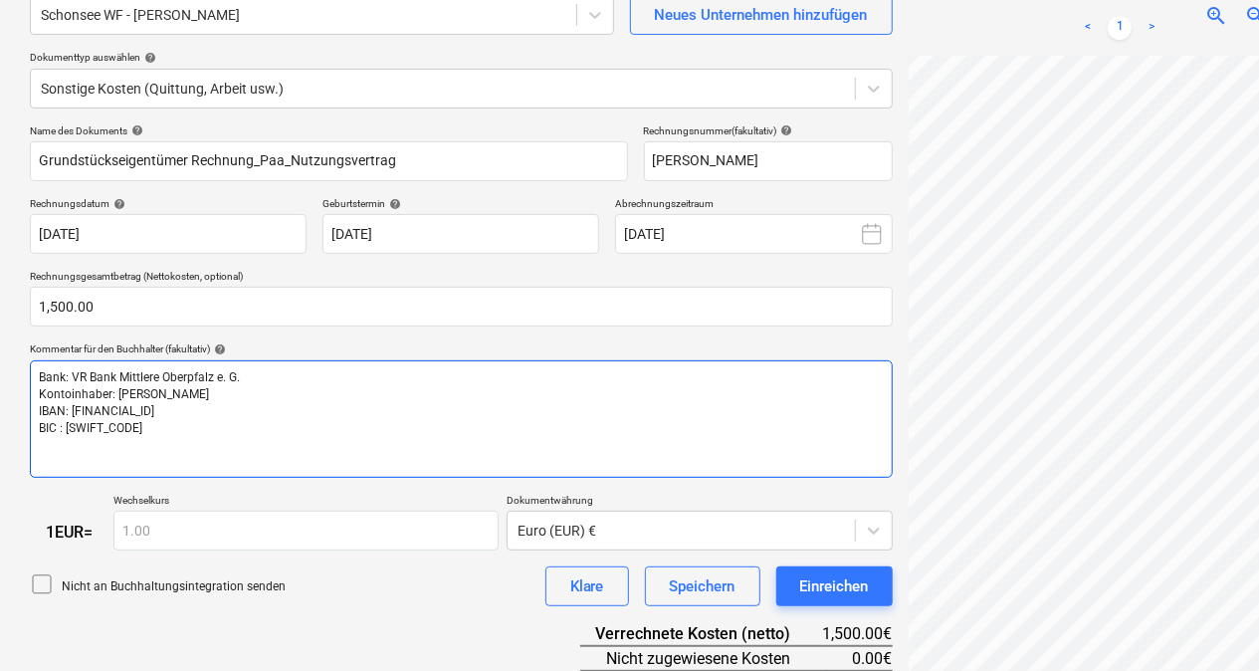
click at [36, 372] on div "Bank: VR Bank Mittlere Oberpfalz e. G. Kontoinhaber: [PERSON_NAME] IBAN: [FINAN…" at bounding box center [461, 418] width 863 height 117
click at [55, 377] on span "AnBank: VR Bank Mittlere Oberpfalz e. G." at bounding box center [147, 377] width 216 height 14
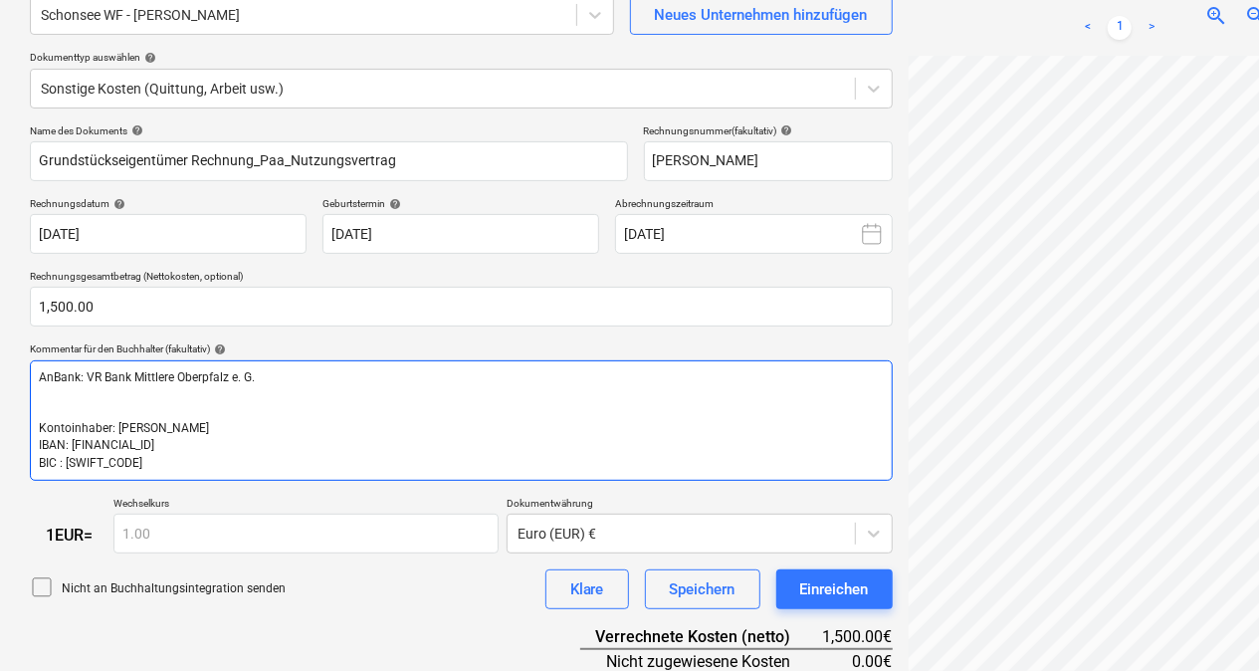
click at [55, 377] on span "AnBank: VR Bank Mittlere Oberpfalz e. G." at bounding box center [147, 377] width 216 height 14
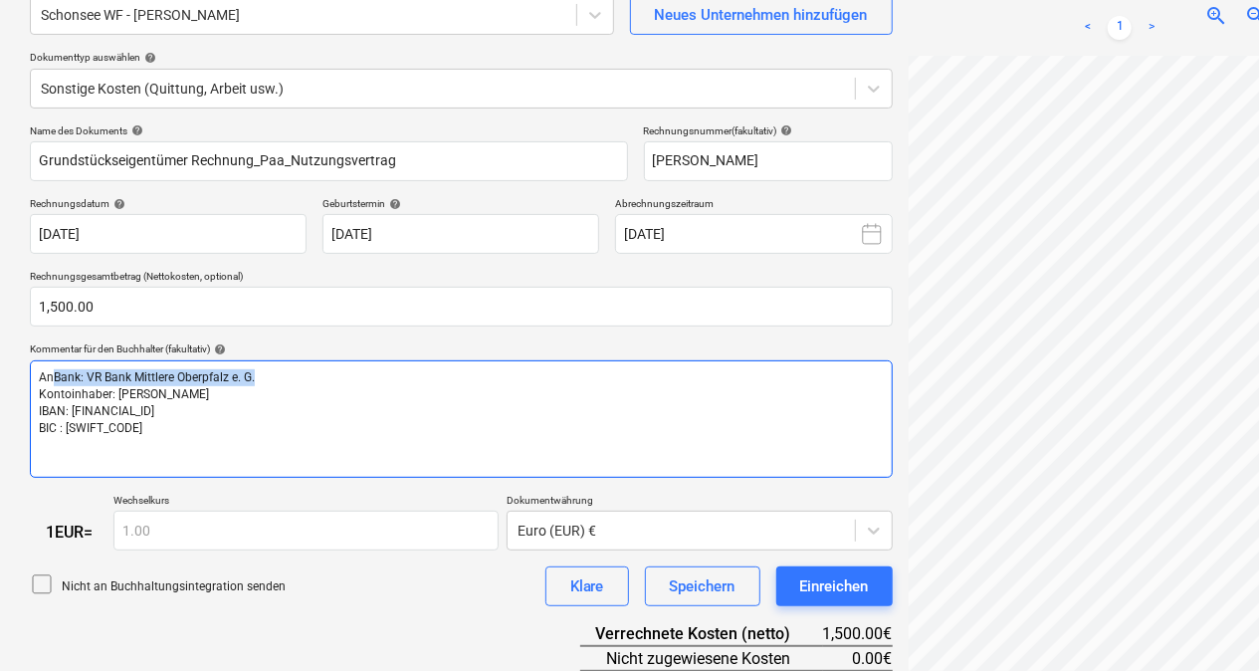
drag, startPoint x: 281, startPoint y: 372, endPoint x: 51, endPoint y: 370, distance: 230.0
click at [51, 370] on p "AnBank: VR Bank Mittlere Oberpfalz e. G." at bounding box center [461, 377] width 845 height 17
click at [65, 372] on p "An" at bounding box center [461, 377] width 845 height 17
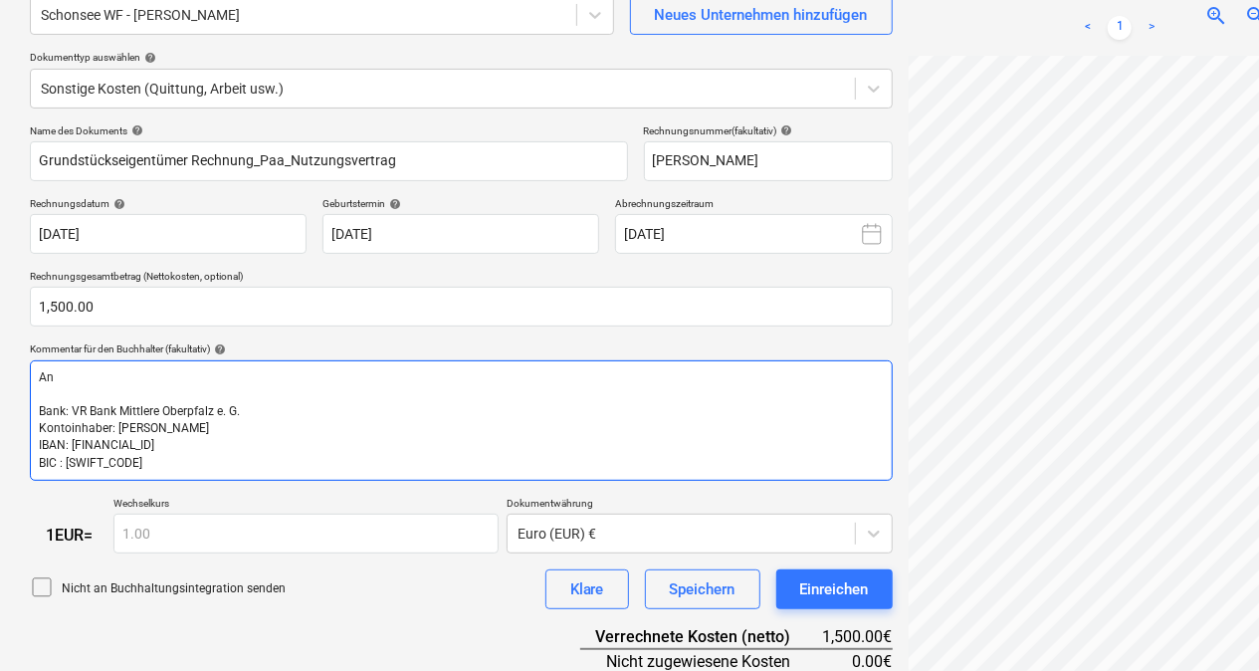
click at [65, 372] on p "An" at bounding box center [461, 377] width 845 height 17
click at [137, 414] on span "Bank: VR Bank Mittlere Oberpfalz e. G." at bounding box center [139, 411] width 201 height 14
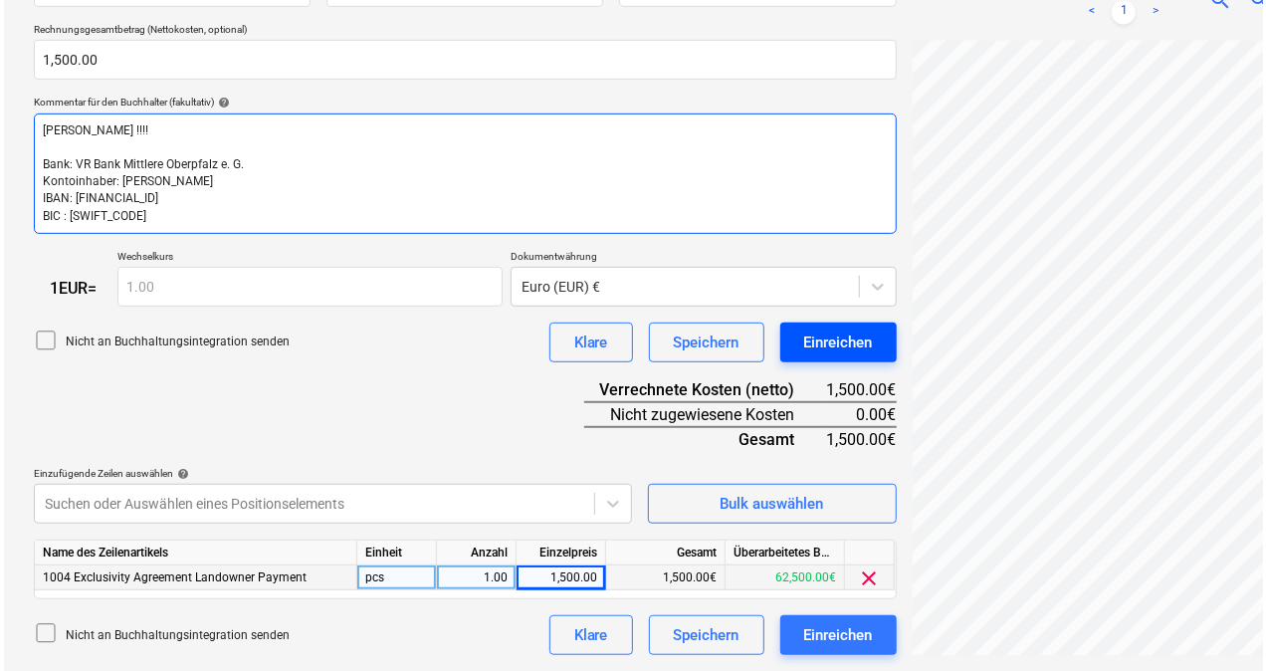
scroll to position [263, 107]
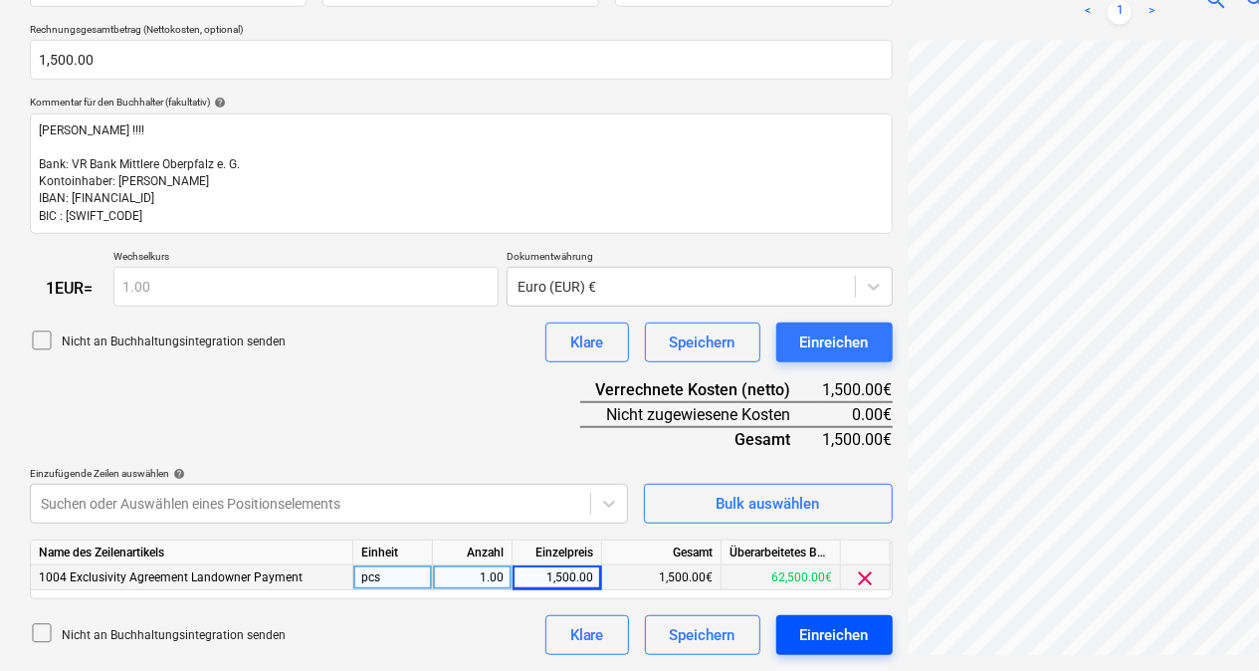
click at [853, 635] on div "Einreichen" at bounding box center [834, 635] width 69 height 26
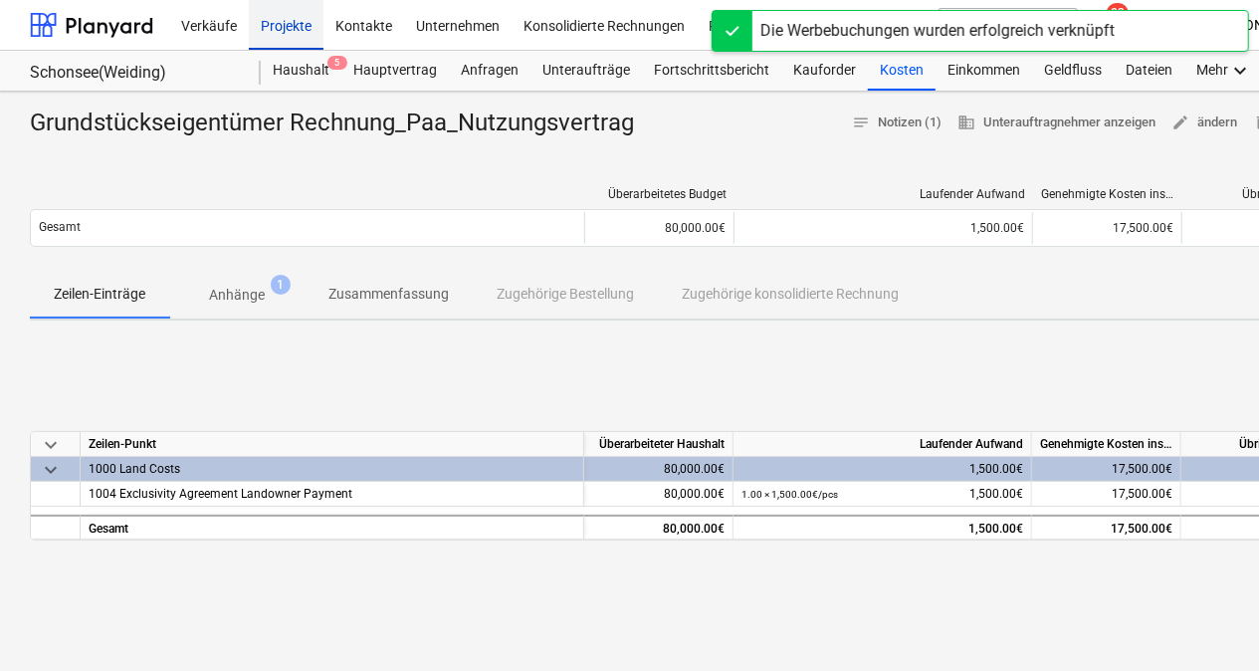
drag, startPoint x: 281, startPoint y: 32, endPoint x: 291, endPoint y: 38, distance: 11.6
click at [281, 32] on div "Projekte" at bounding box center [286, 24] width 75 height 51
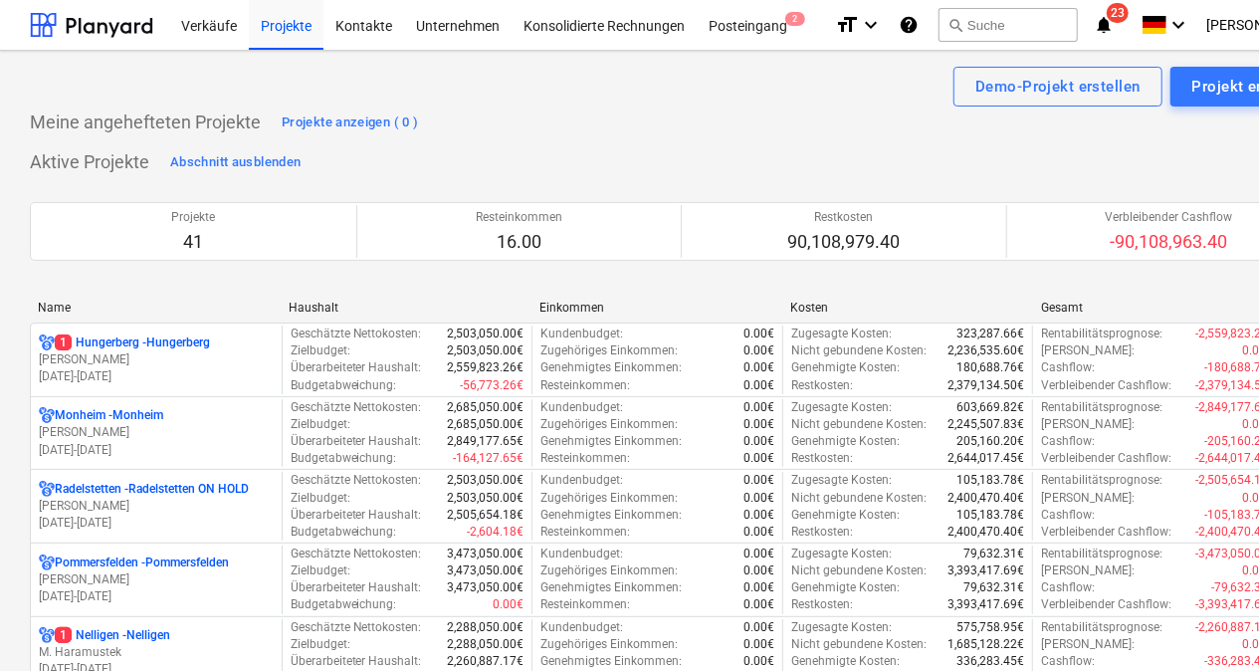
click at [108, 303] on div "Name" at bounding box center [155, 308] width 235 height 14
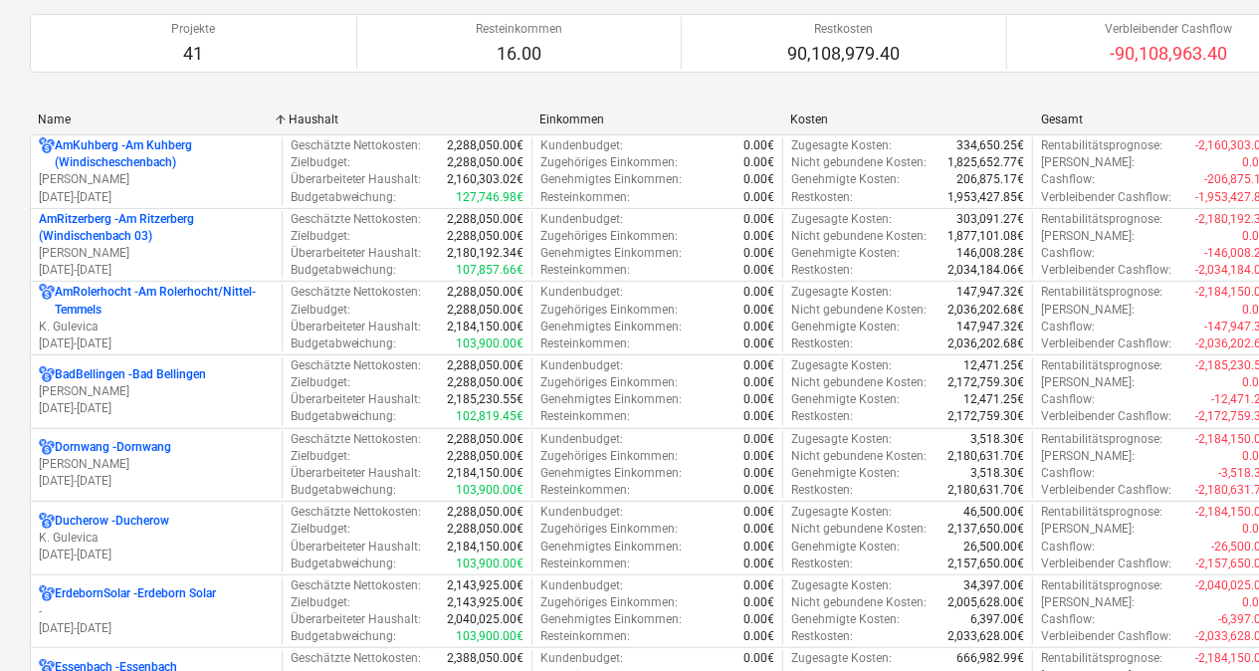
scroll to position [189, 0]
click at [115, 119] on div "Name" at bounding box center [155, 118] width 235 height 14
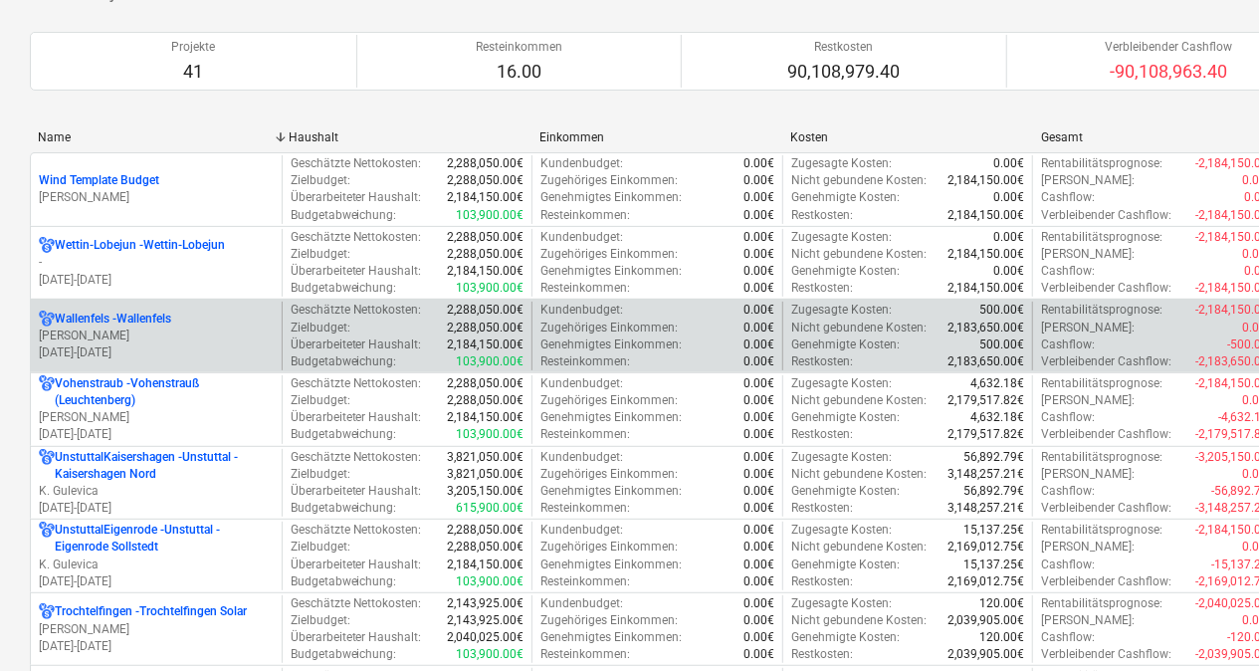
scroll to position [166, 0]
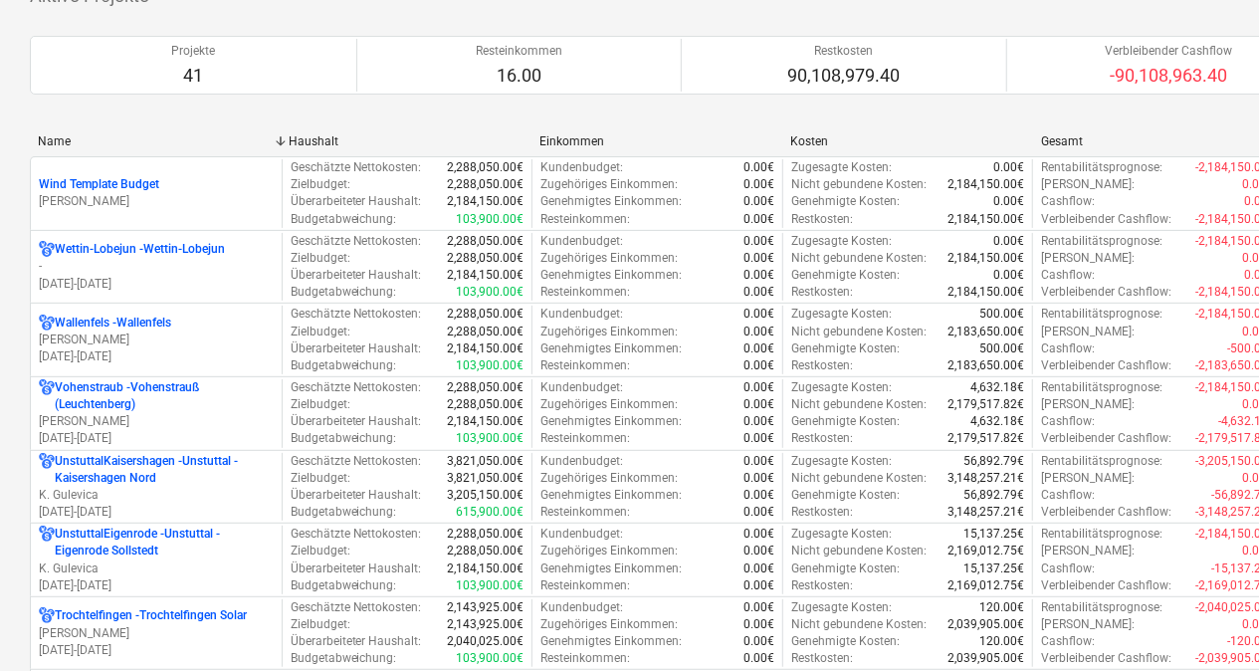
click at [88, 141] on div "Name" at bounding box center [155, 141] width 235 height 14
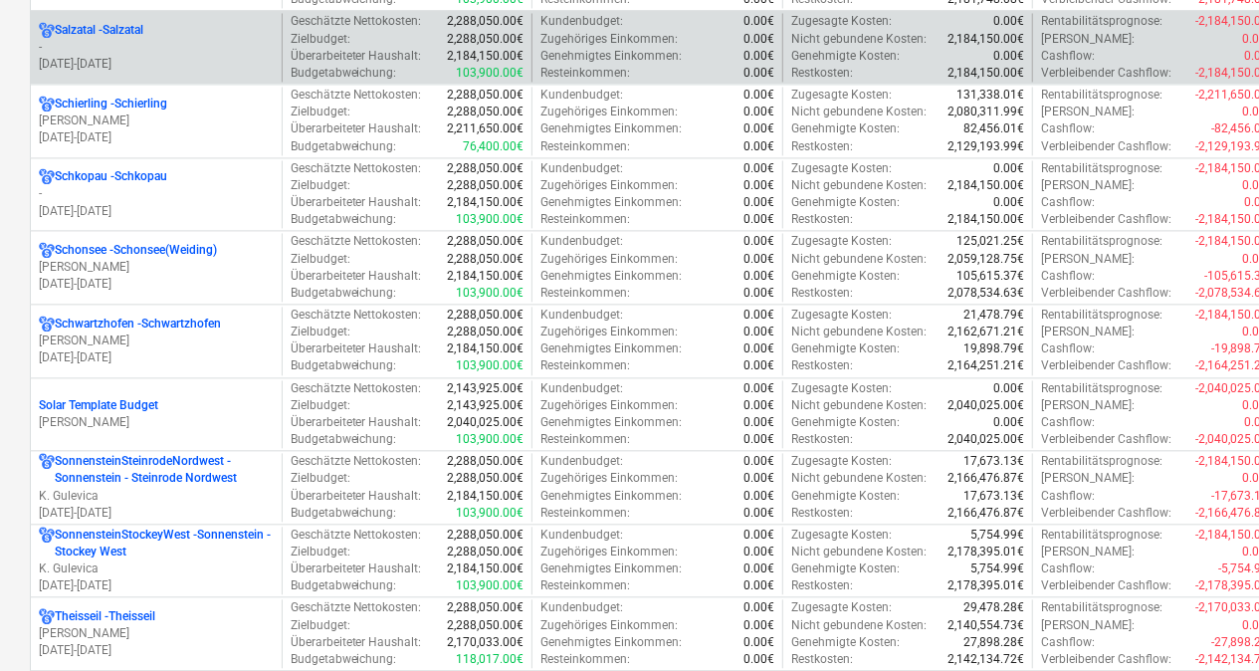
scroll to position [1999, 0]
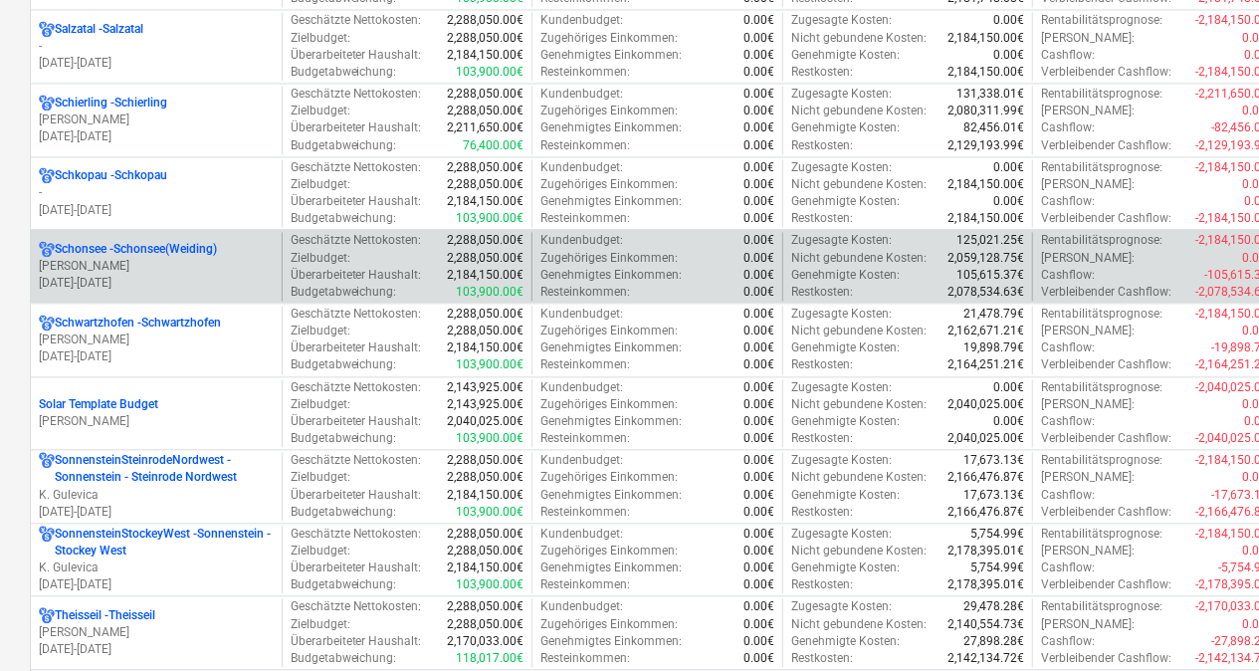
click at [104, 241] on p "Schonsee - Schonsee(Weiding)" at bounding box center [136, 249] width 162 height 17
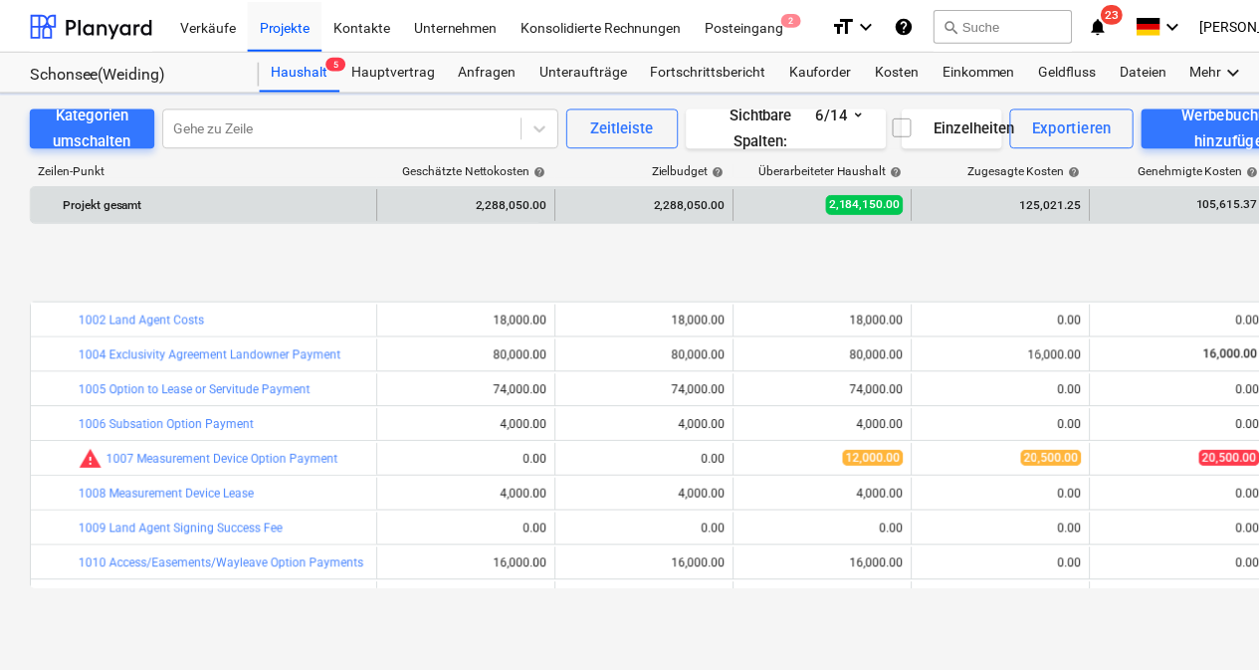
scroll to position [777, 0]
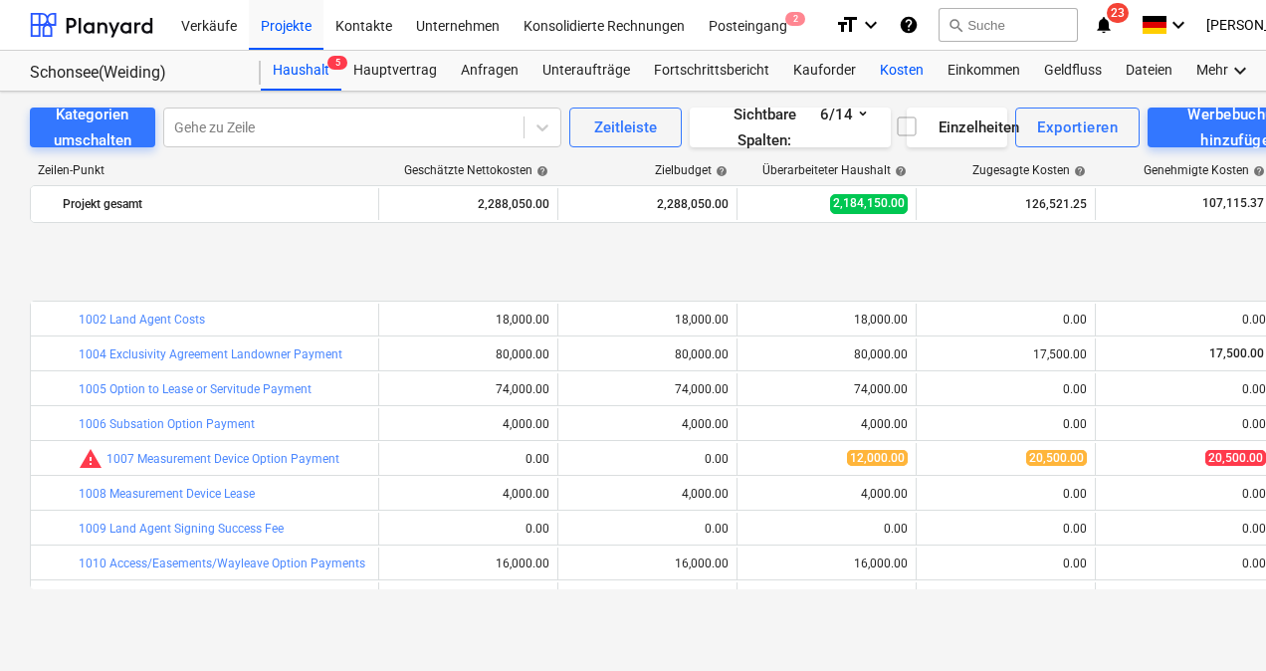
click at [904, 66] on div "Kosten" at bounding box center [902, 71] width 68 height 40
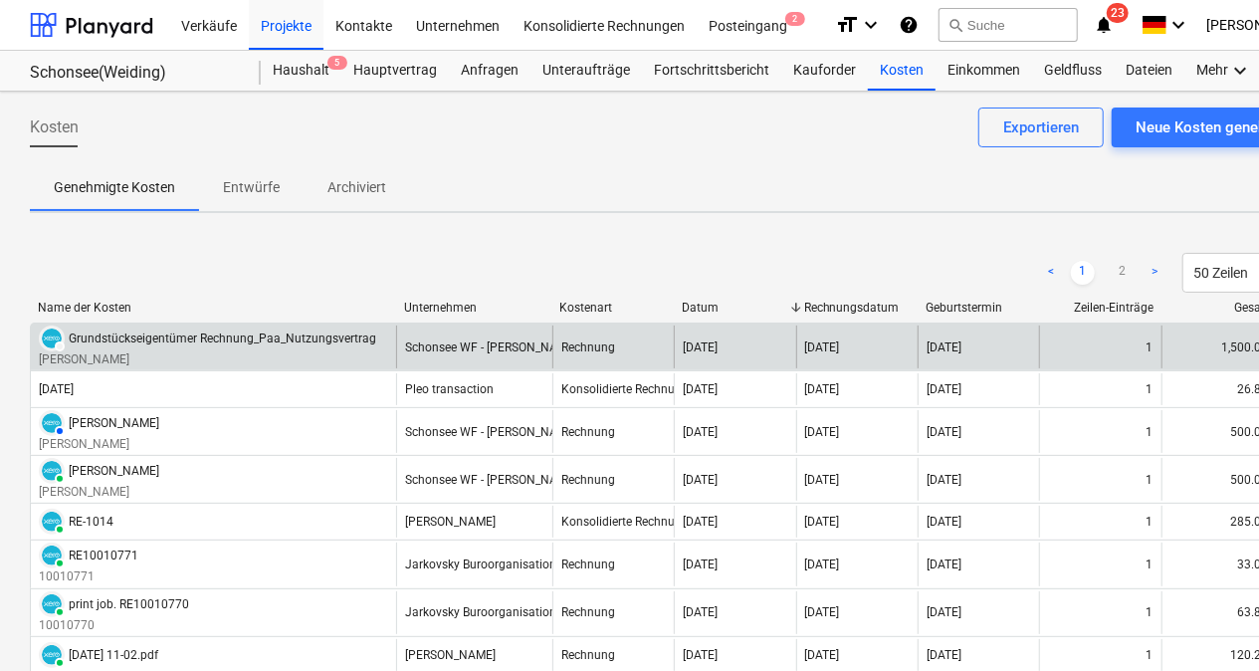
click at [176, 340] on div "Grundstückseigentümer Rechnung_Paa_Nutzungsvertrag" at bounding box center [223, 339] width 308 height 14
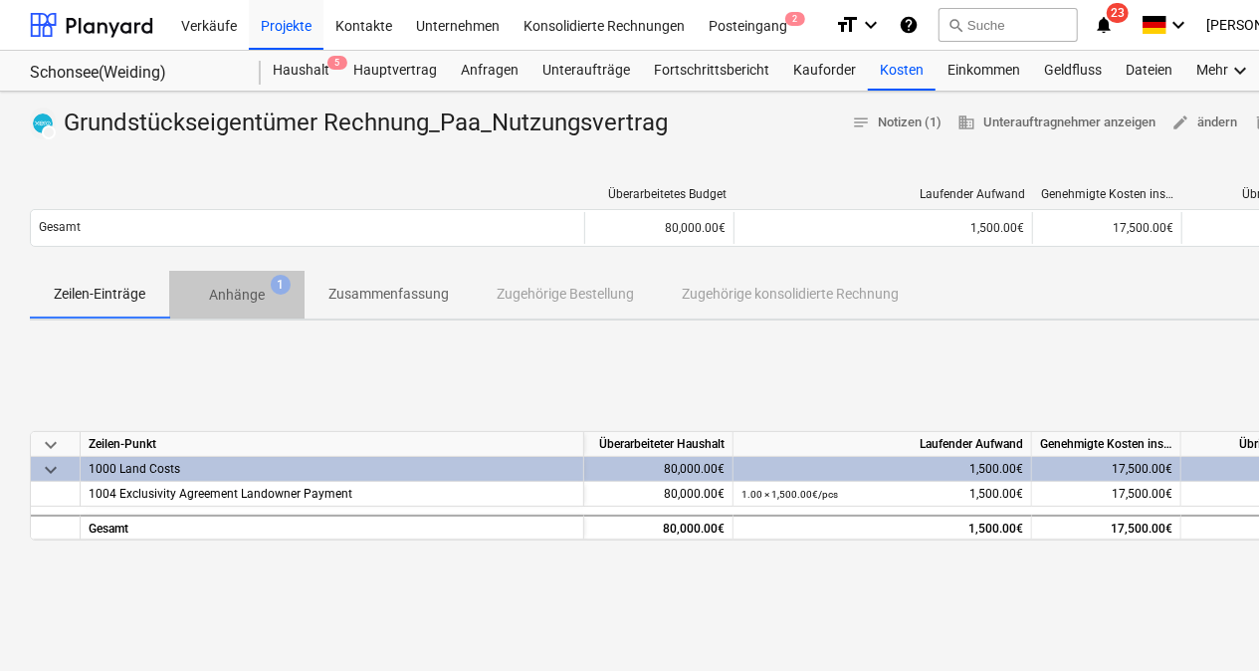
click at [257, 295] on p "Anhänge" at bounding box center [237, 295] width 56 height 21
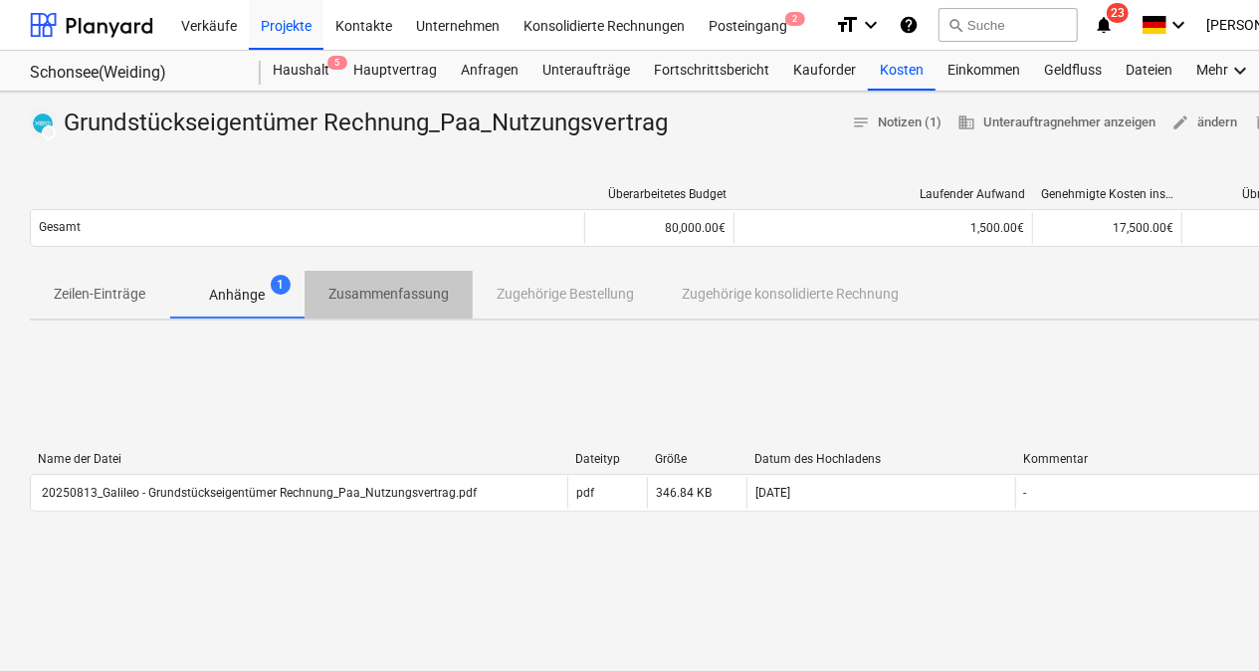
click at [367, 299] on p "Zusammenfassung" at bounding box center [389, 294] width 120 height 21
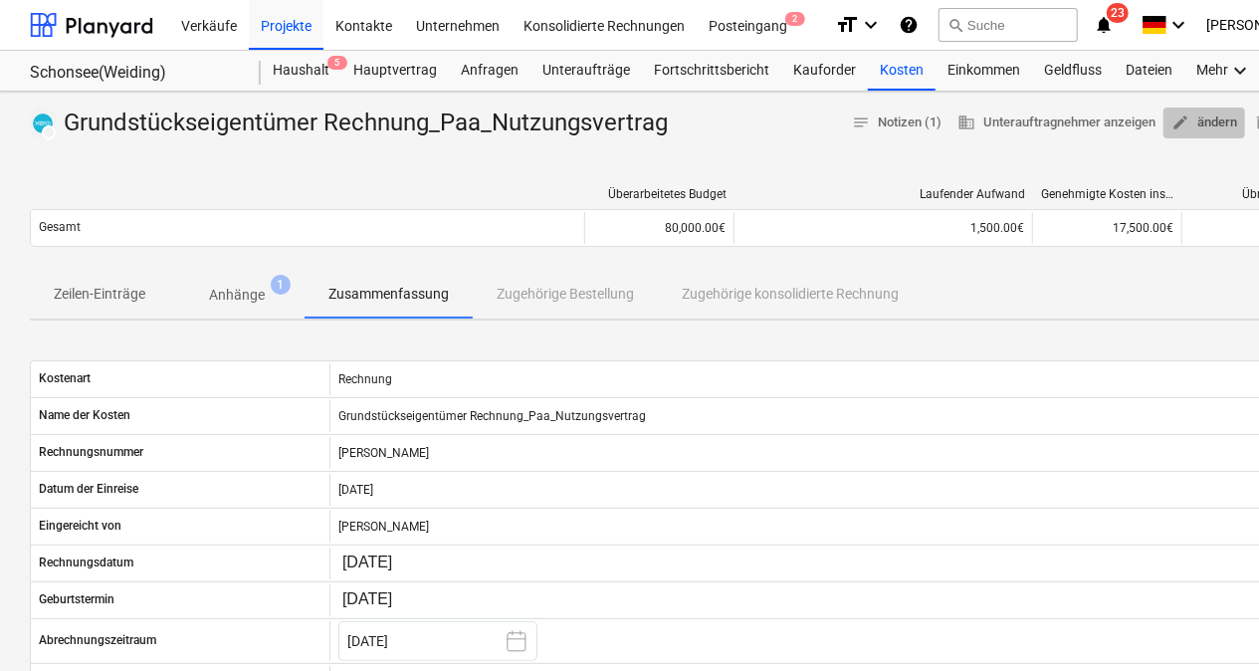
click at [1205, 121] on span "edit ändern" at bounding box center [1205, 122] width 66 height 23
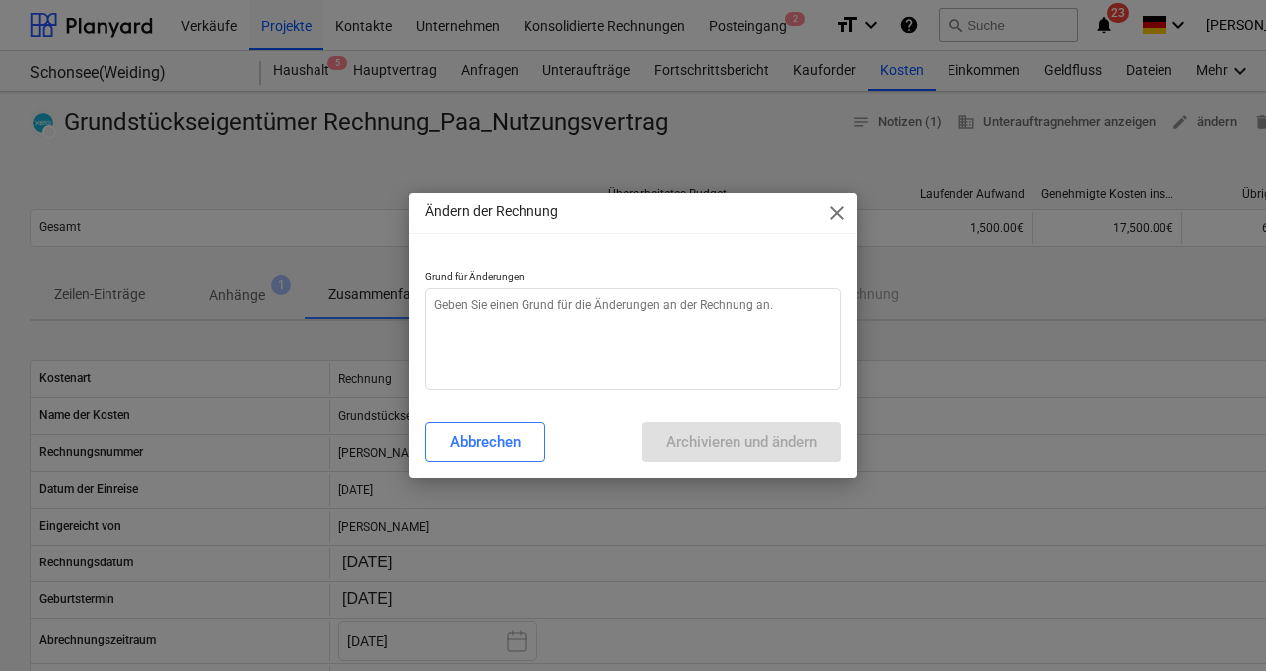
click at [838, 212] on span "close" at bounding box center [837, 213] width 24 height 24
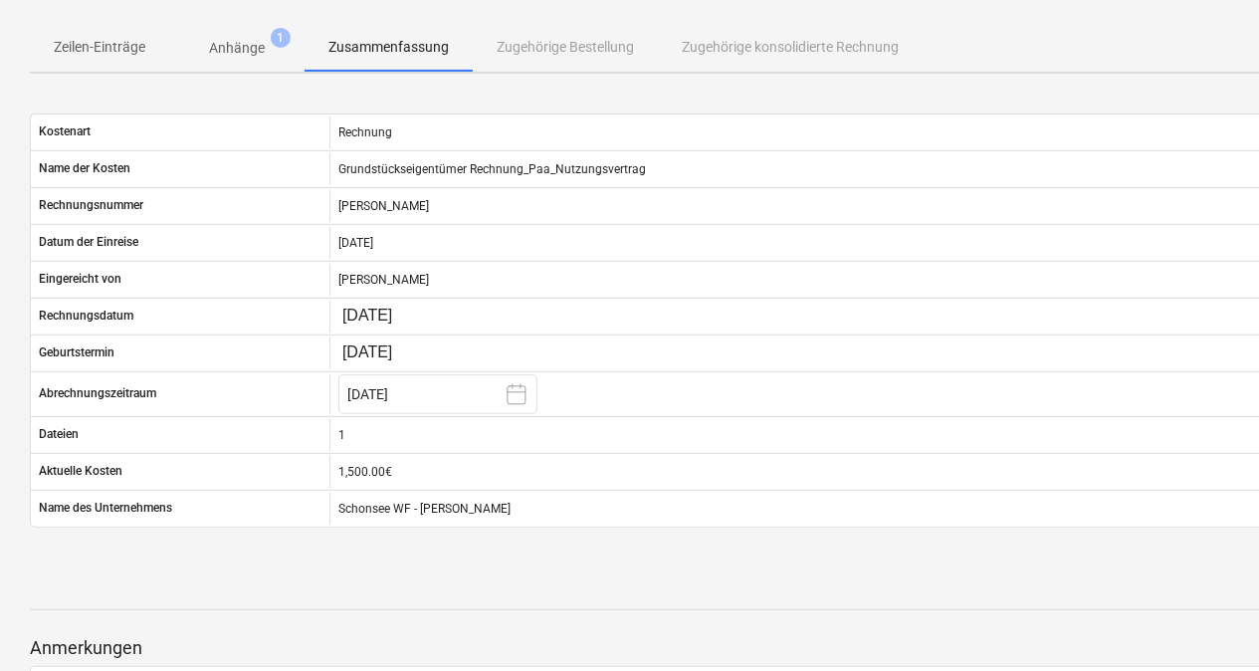
scroll to position [334, 0]
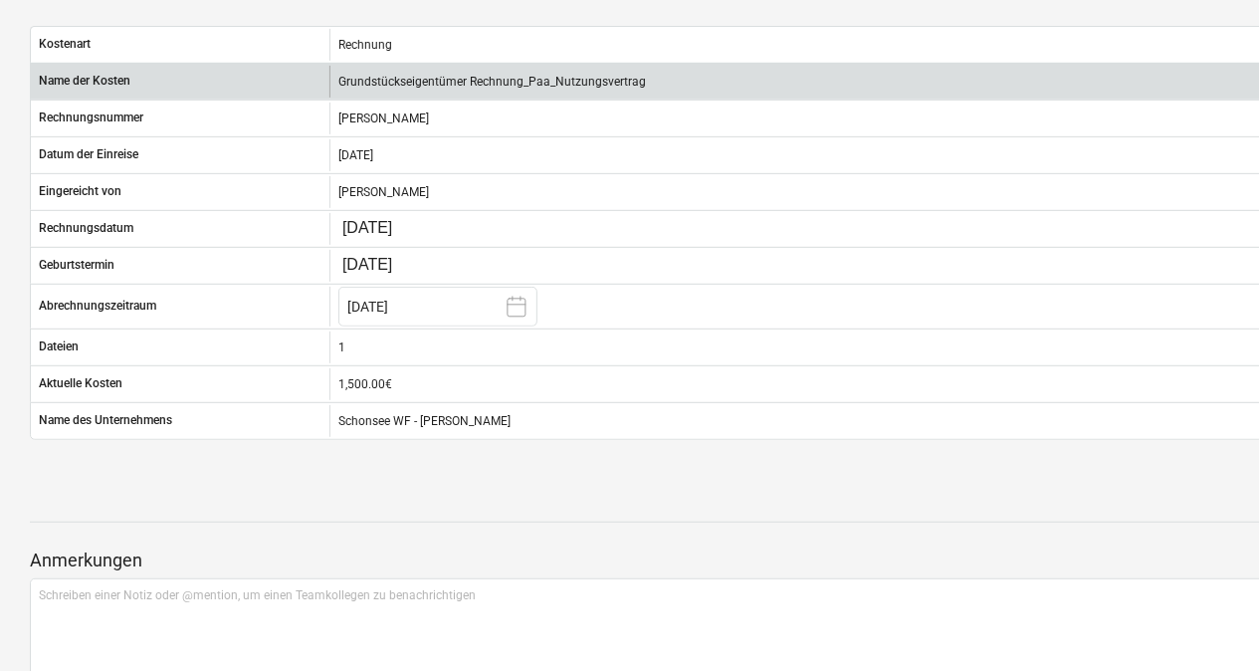
click at [571, 72] on div "Grundstückseigentümer Rechnung_Paa_Nutzungsvertrag" at bounding box center [830, 82] width 1001 height 32
drag, startPoint x: 571, startPoint y: 72, endPoint x: 487, endPoint y: 94, distance: 87.4
click at [487, 94] on div "Grundstückseigentümer Rechnung_Paa_Nutzungsvertrag" at bounding box center [830, 82] width 1001 height 32
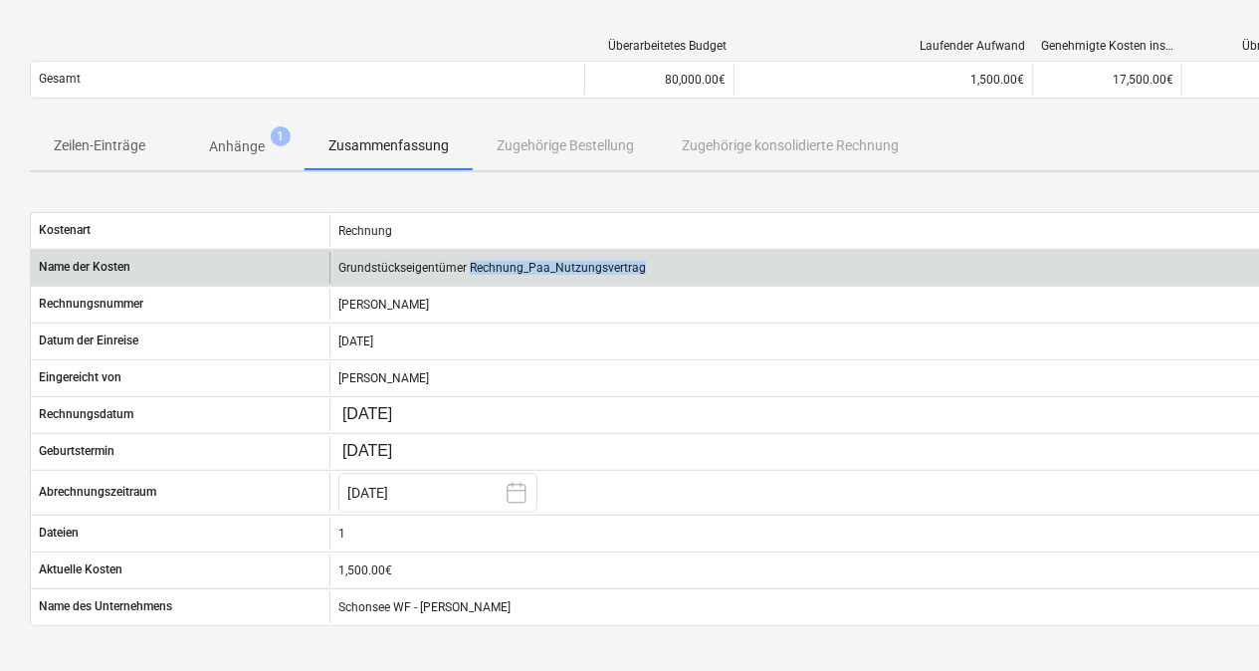
scroll to position [147, 0]
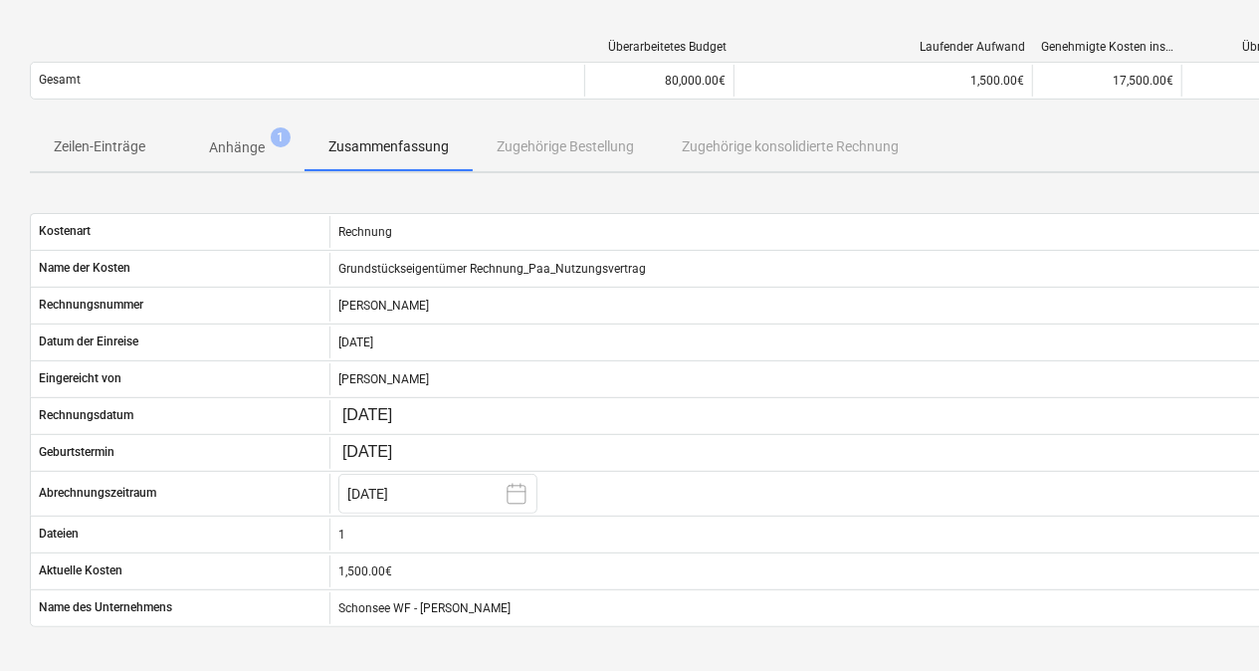
click at [329, 193] on div "Kostenart Rechnung Name der Kosten Grundstückseigentümer Rechnung_Paa_Nutzungsv…" at bounding box center [681, 420] width 1302 height 462
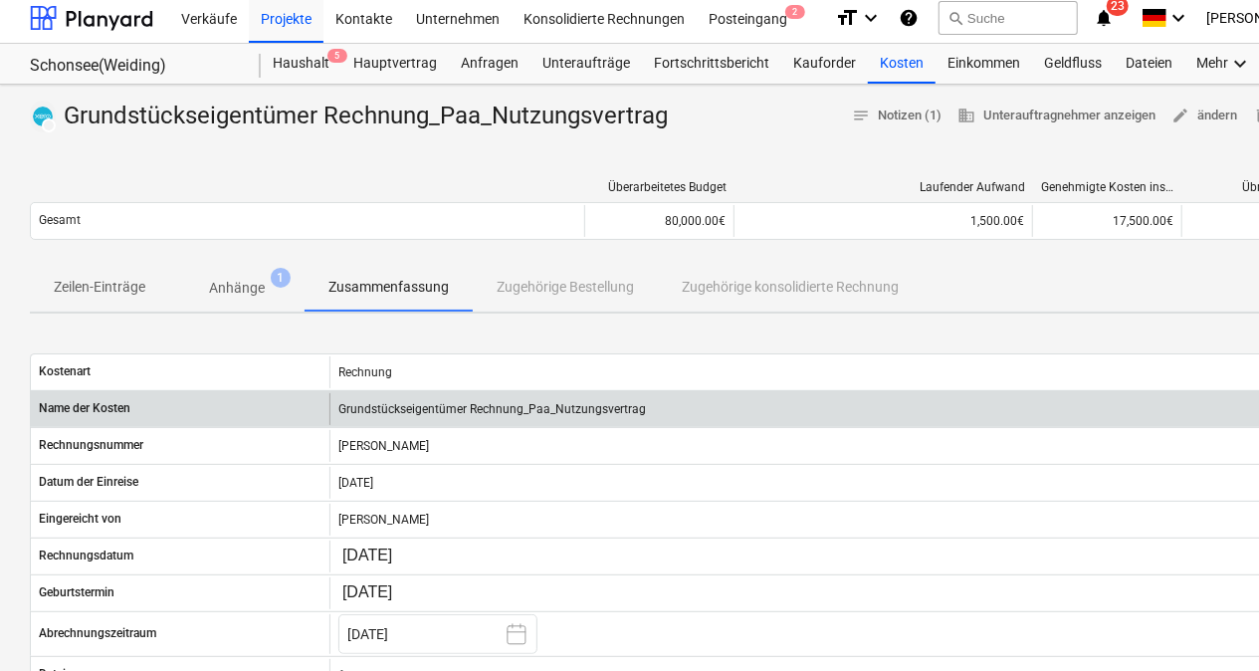
scroll to position [9, 0]
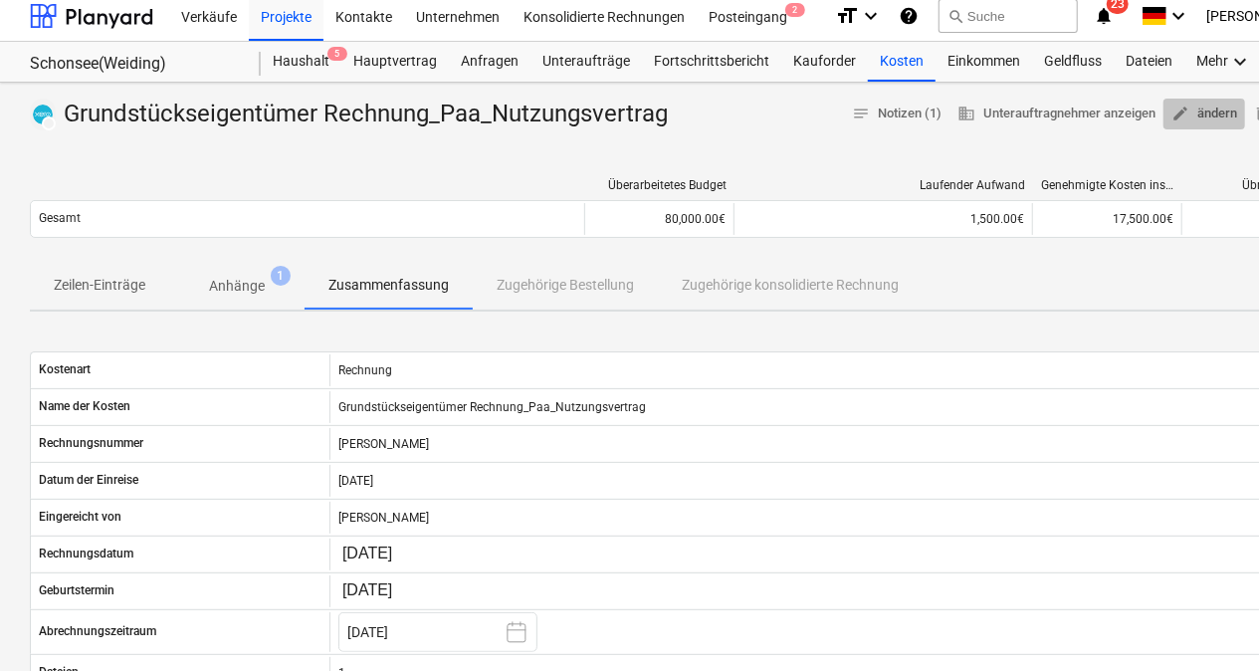
click at [1179, 105] on span "edit" at bounding box center [1181, 114] width 18 height 18
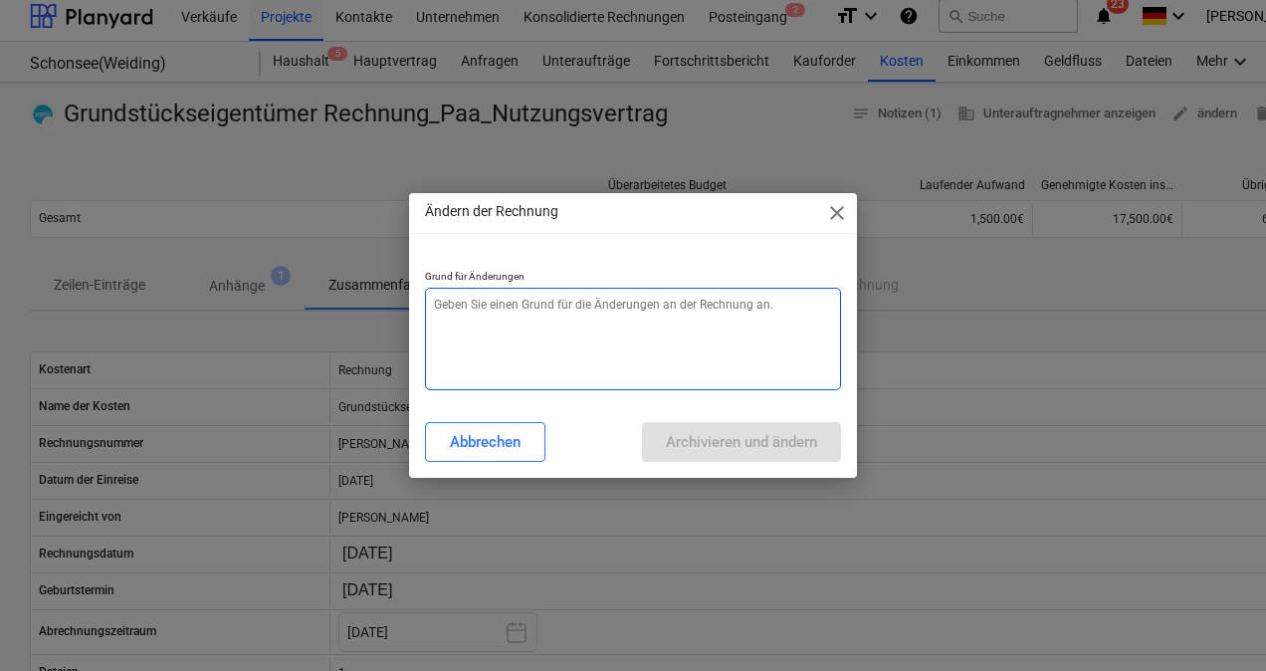
click at [552, 329] on textarea at bounding box center [633, 339] width 416 height 103
type textarea "x"
type textarea "w"
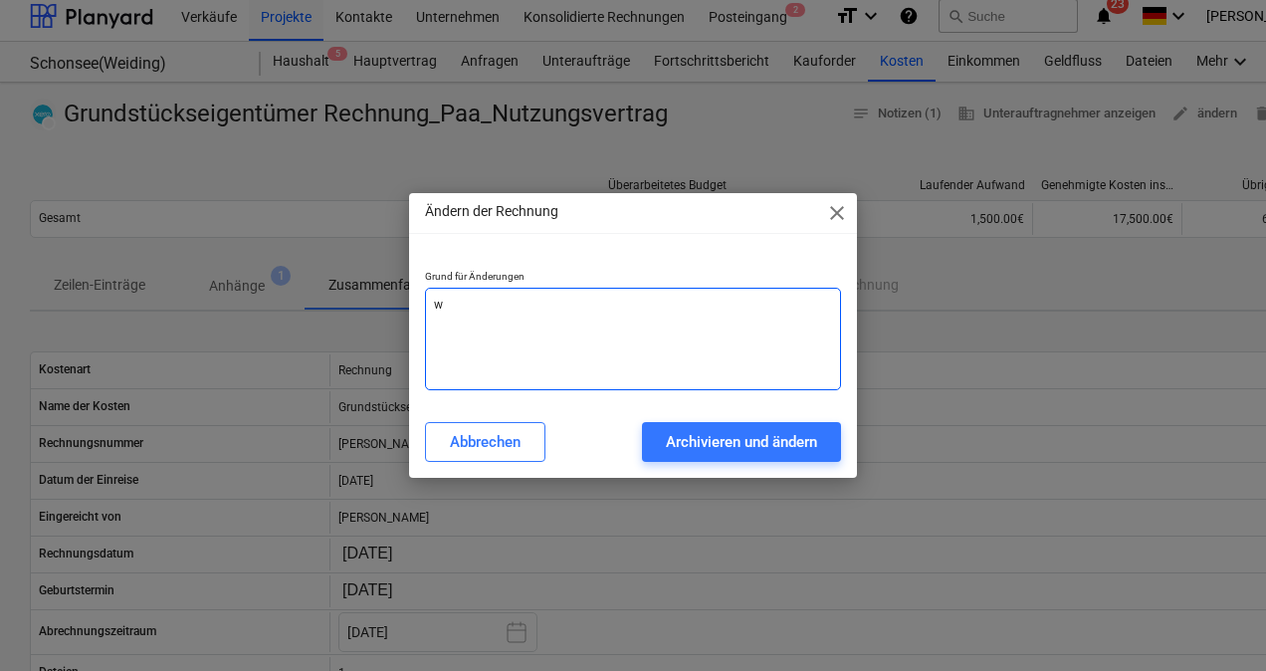
type textarea "x"
type textarea "wr"
type textarea "x"
type textarea "wro"
type textarea "x"
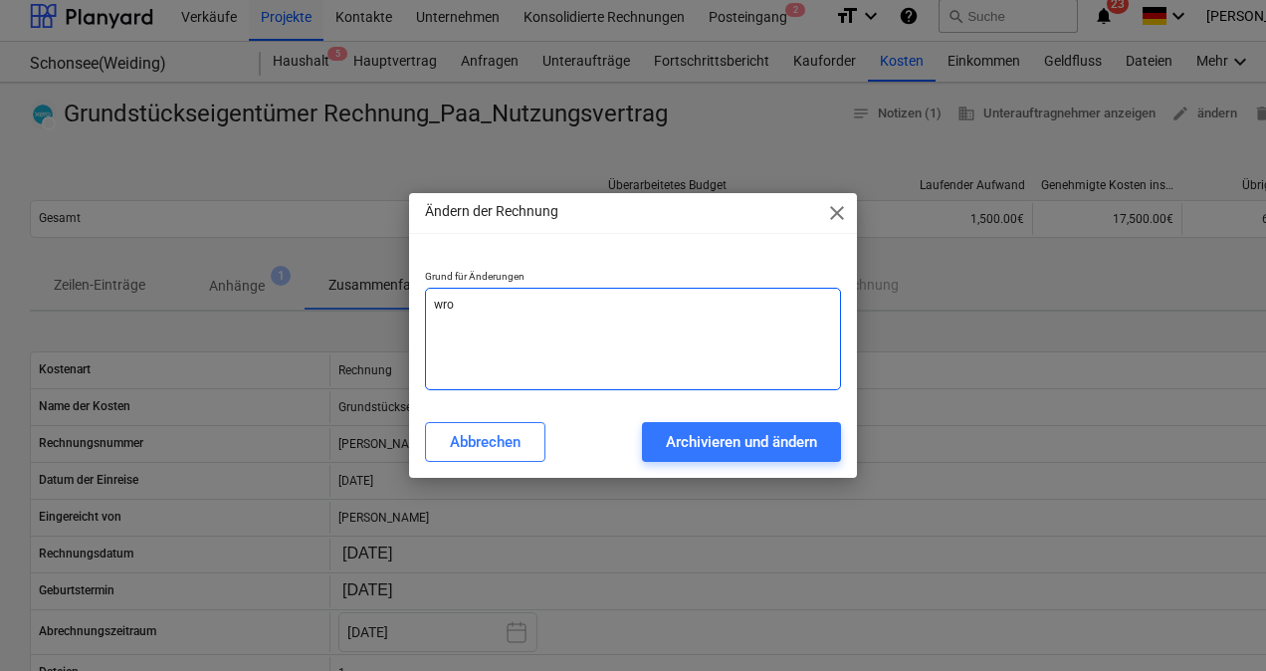
type textarea "wron"
type textarea "x"
type textarea "wrong"
type textarea "x"
type textarea "wrong"
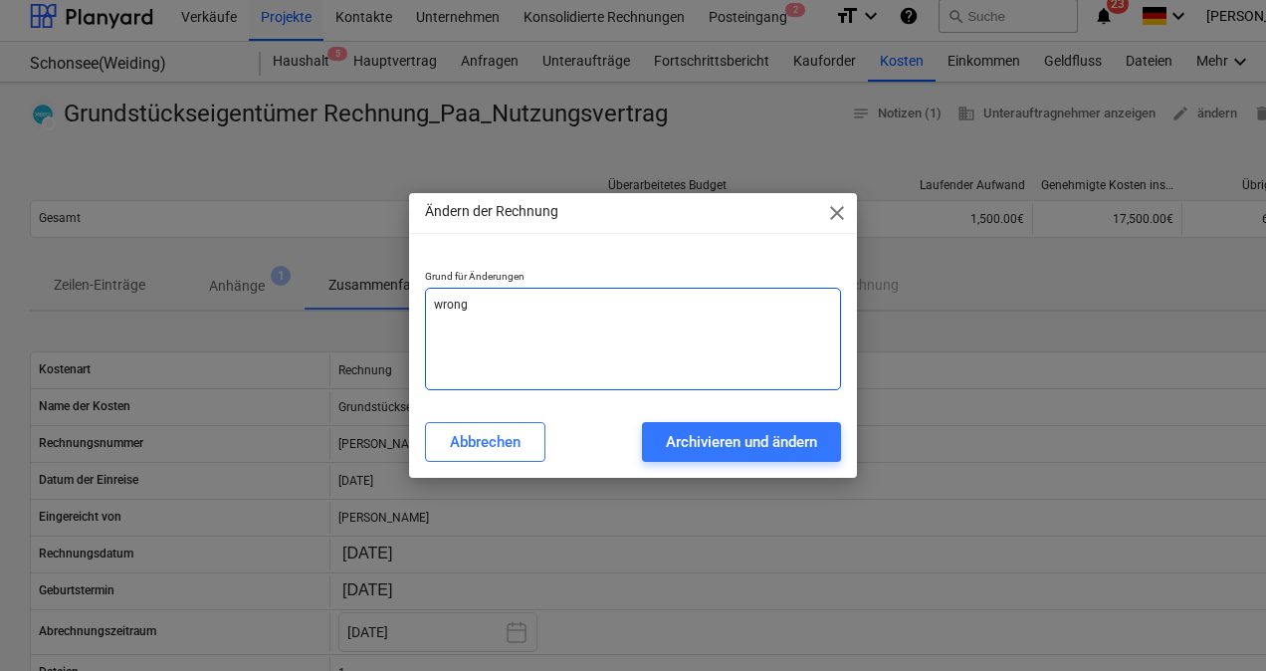
type textarea "x"
type textarea "wrong n"
type textarea "x"
type textarea "wrong na"
type textarea "x"
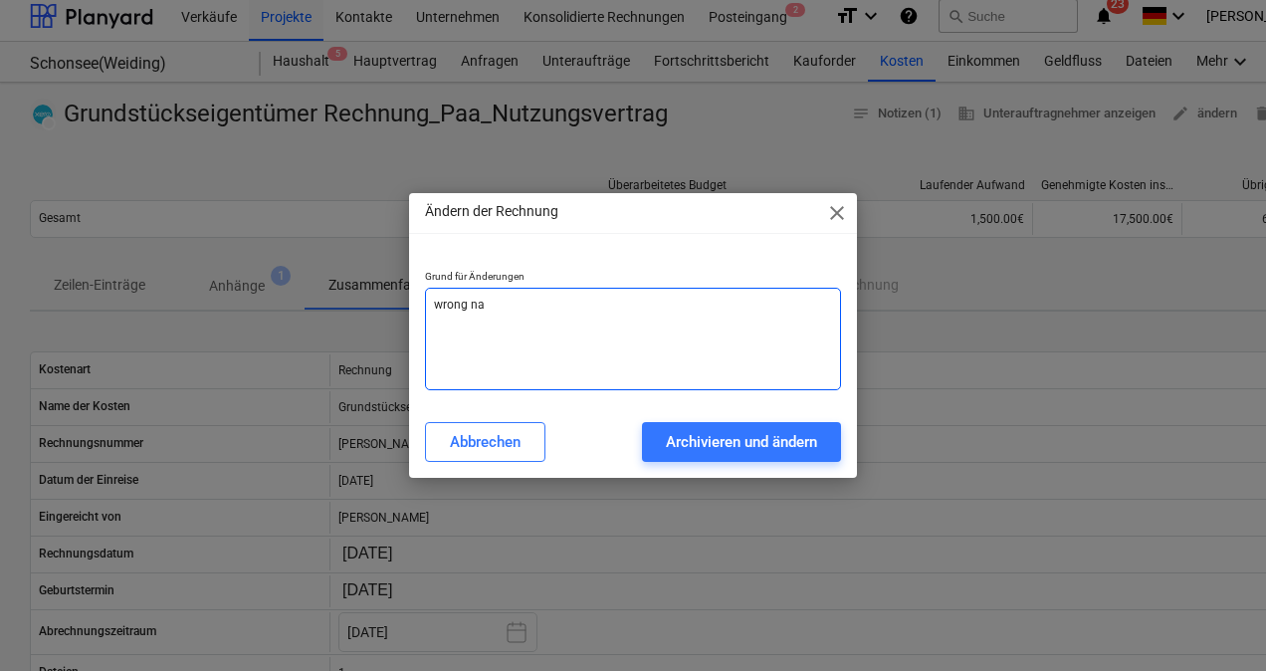
type textarea "wrong nam"
type textarea "x"
type textarea "wrong name"
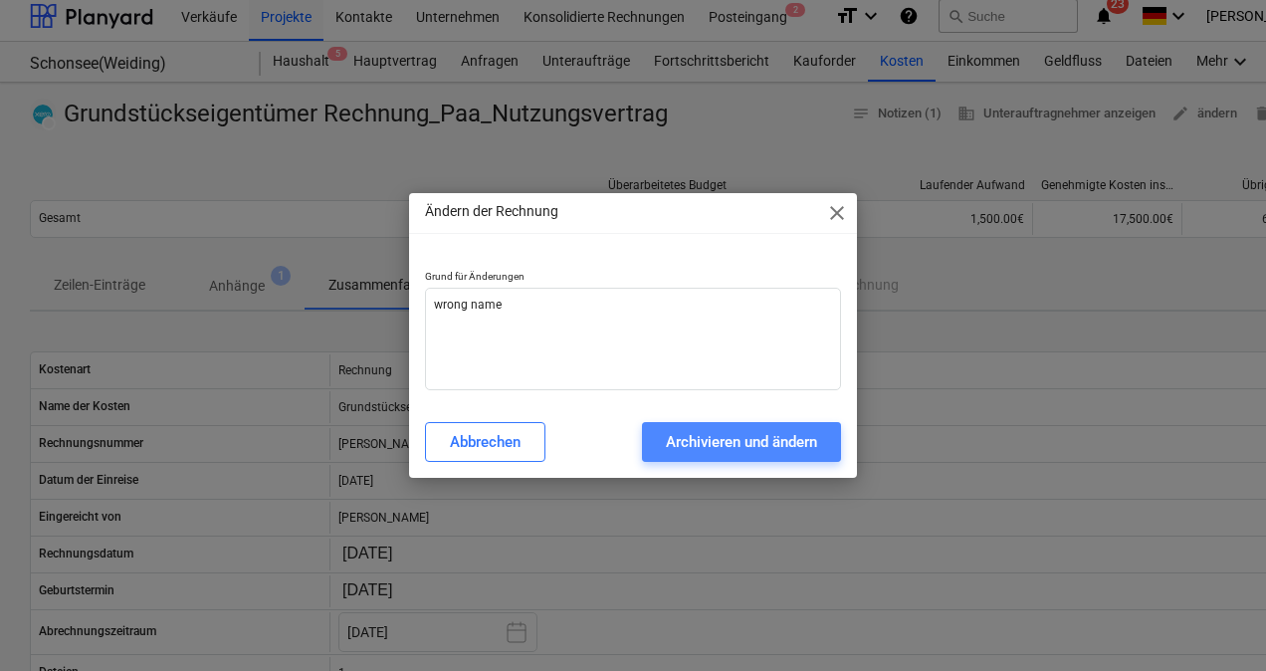
click at [677, 451] on div "Archivieren und ändern" at bounding box center [741, 442] width 151 height 26
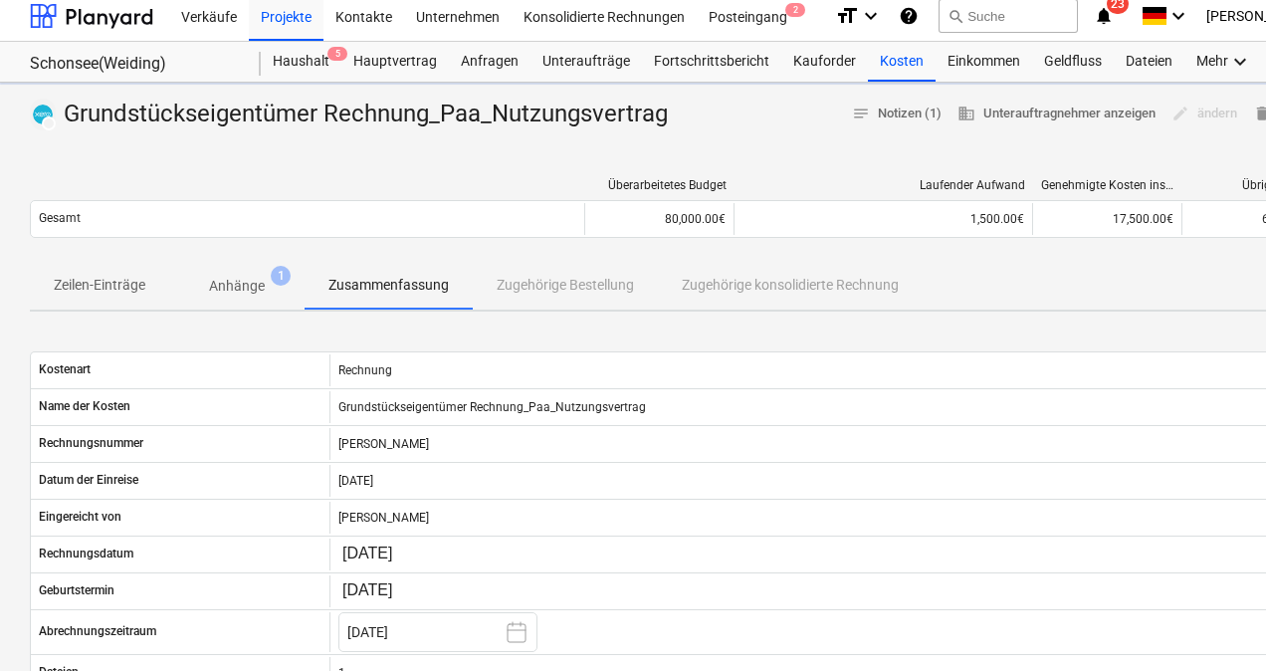
type textarea "x"
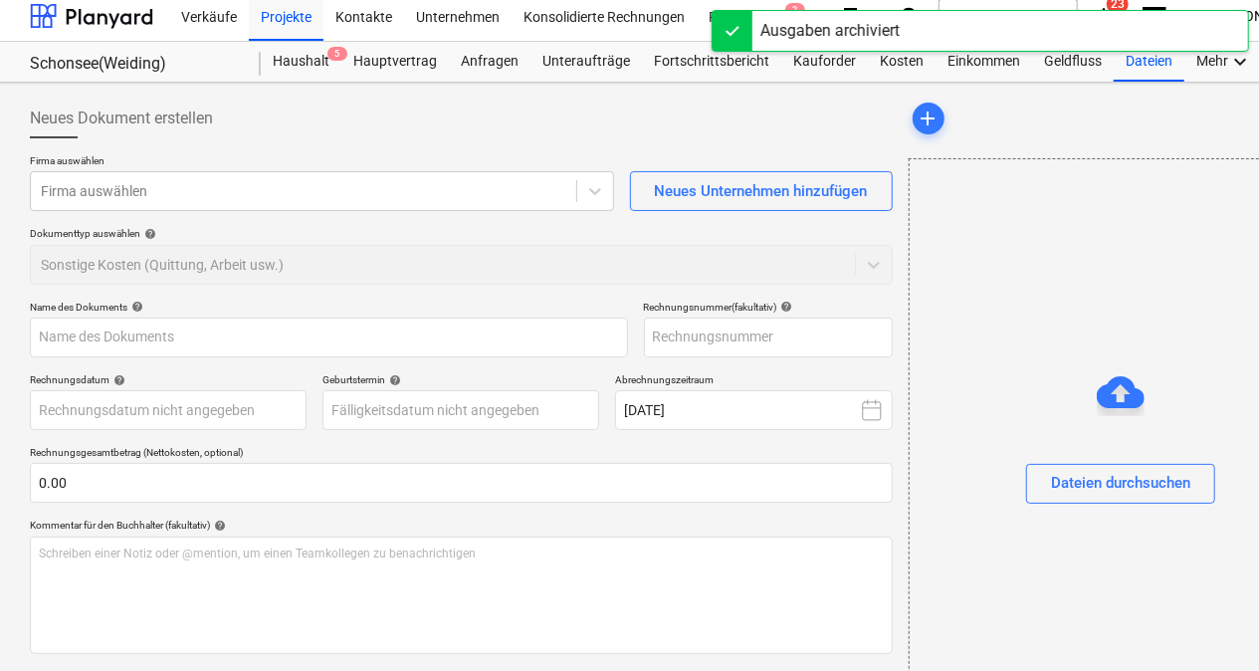
type input "Grundstückseigentümer Rechnung_Paa_Nutzungsvertrag"
type input "[PERSON_NAME]"
type input "[DATE]"
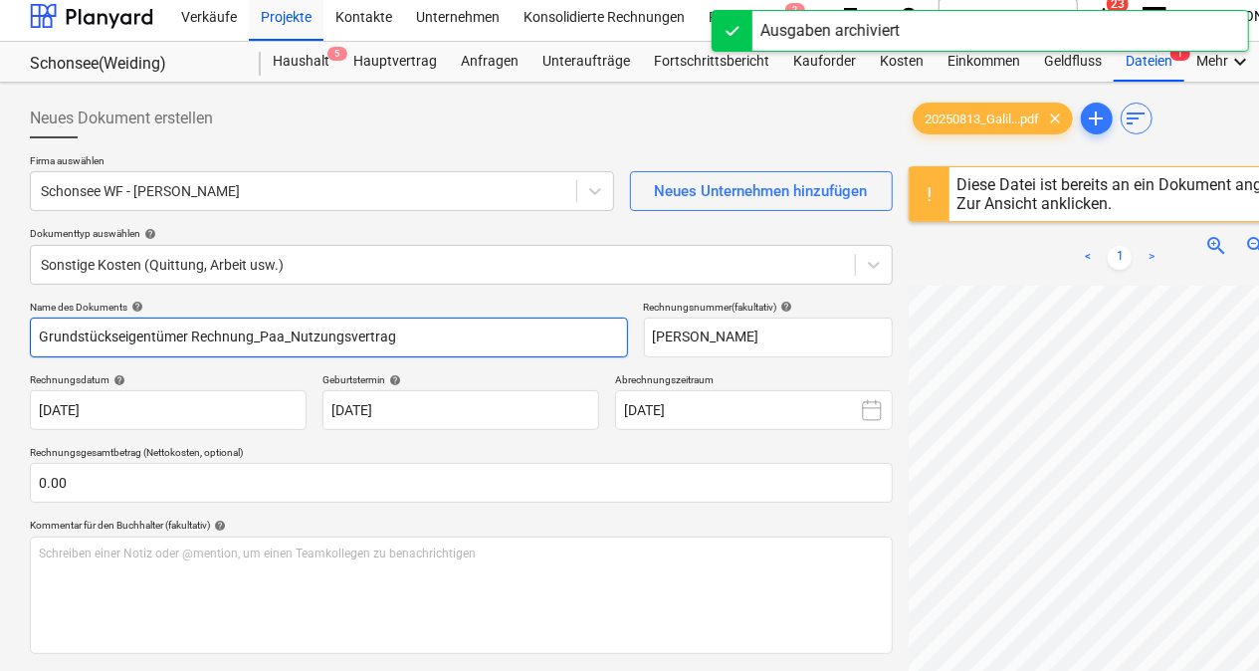
drag, startPoint x: 406, startPoint y: 340, endPoint x: 16, endPoint y: 329, distance: 390.4
click at [16, 329] on div "Neues Dokument erstellen Firma auswählen Schonsee WF - [PERSON_NAME] Neues Unte…" at bounding box center [681, 562] width 1362 height 959
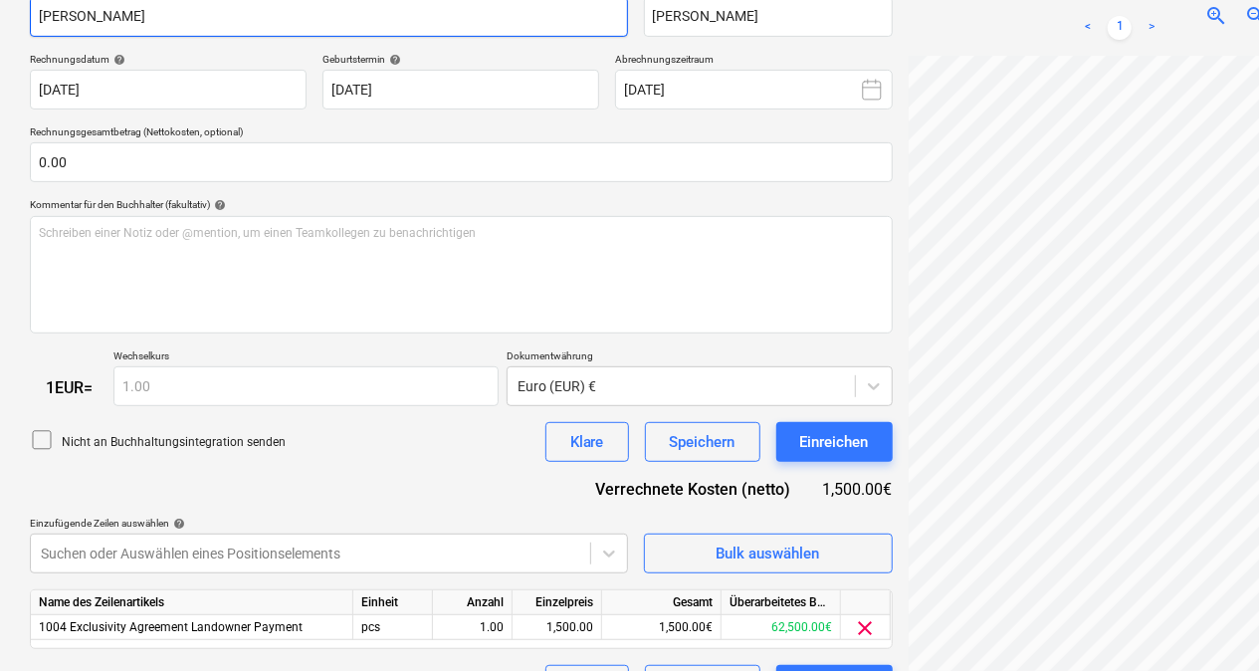
scroll to position [378, 0]
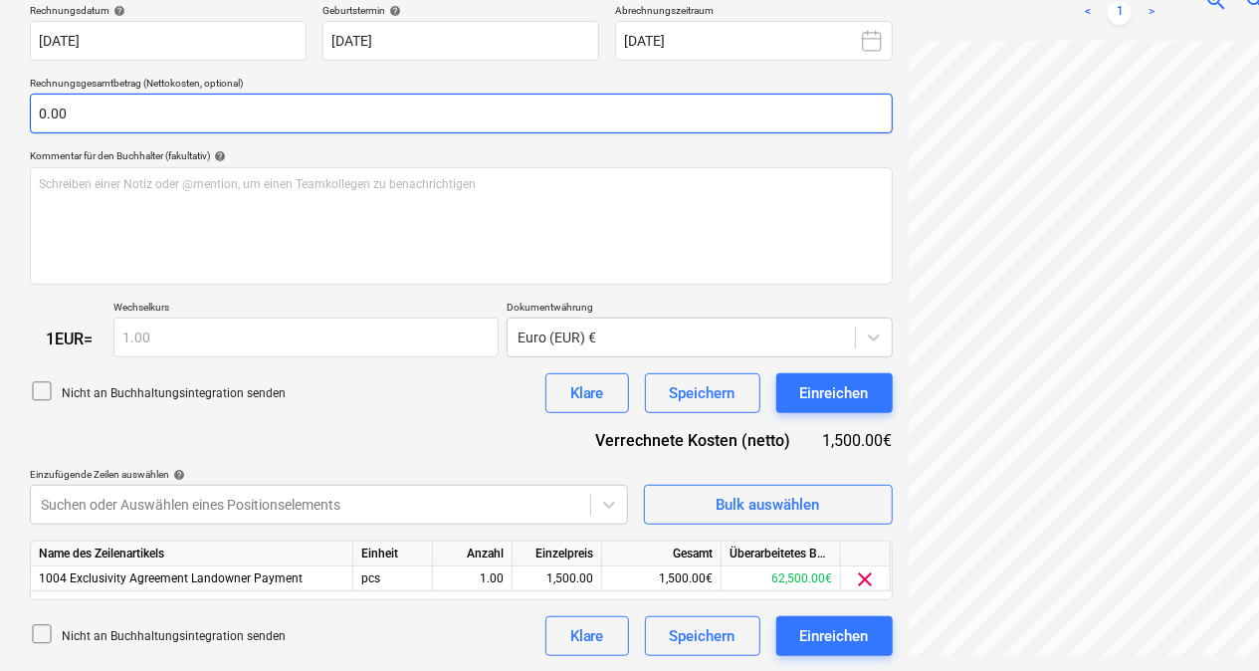
type input "[PERSON_NAME]"
click at [100, 115] on input "text" at bounding box center [461, 114] width 863 height 40
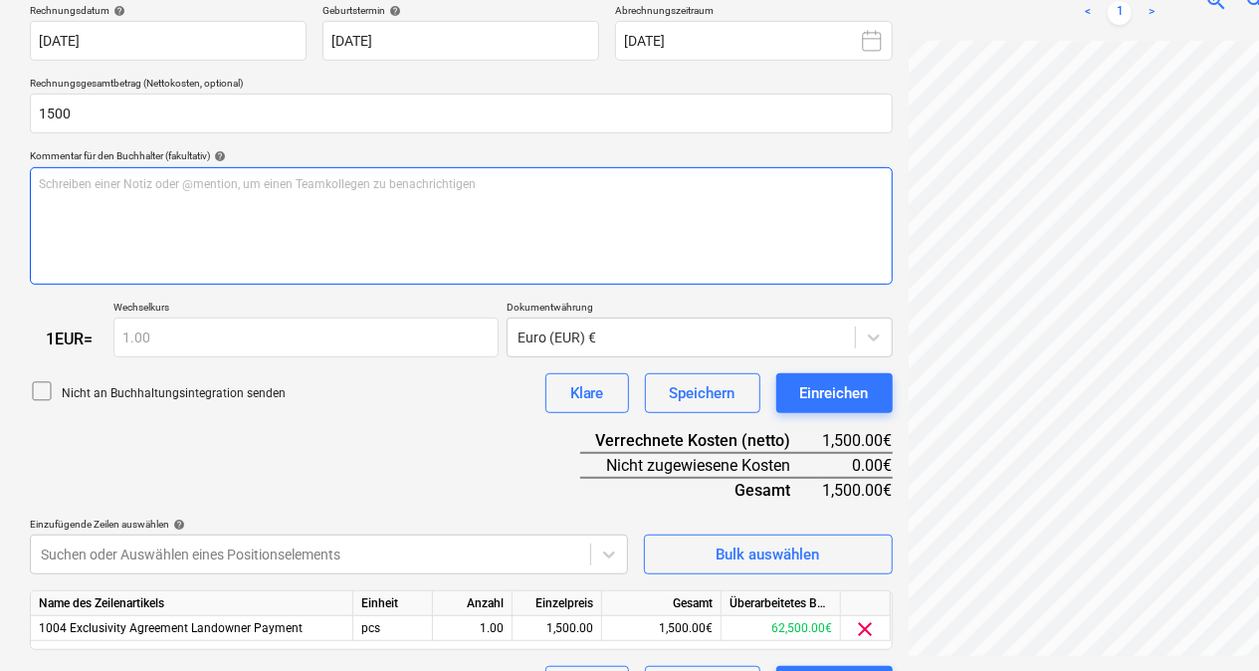
type input "1,500.00"
click at [61, 188] on p "Schreiben einer Notiz oder @mention, um einen Teamkollegen zu benachrichtigen ﻿" at bounding box center [461, 184] width 845 height 17
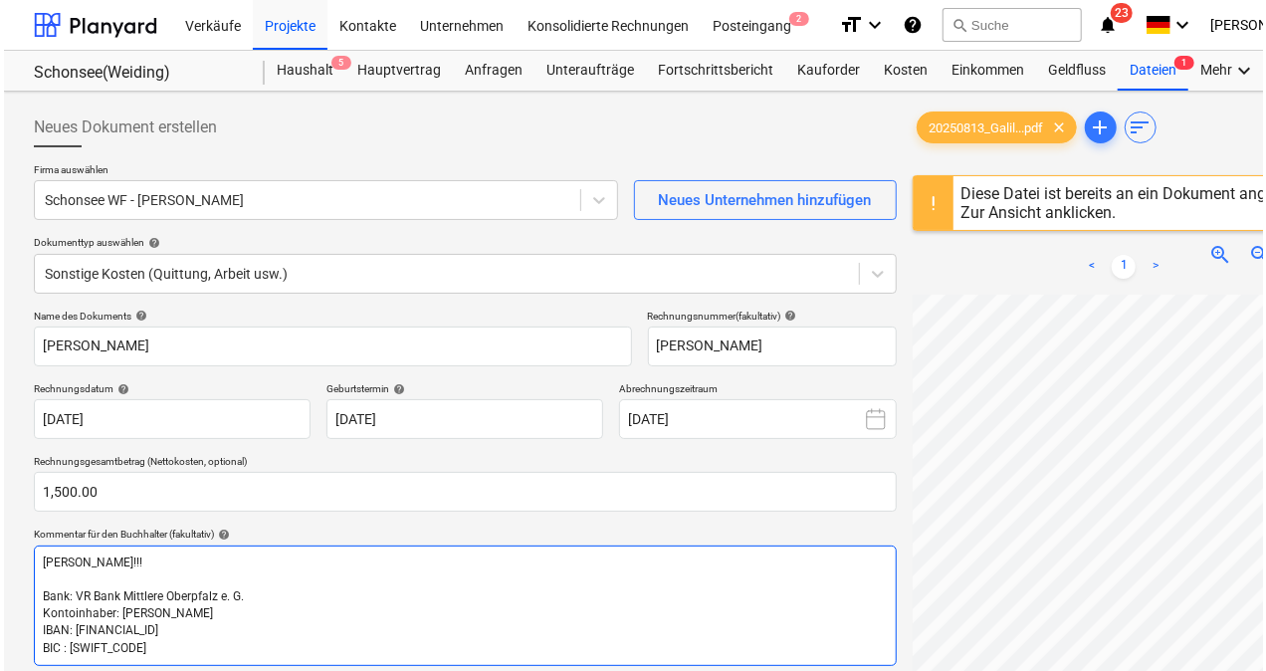
scroll to position [432, 0]
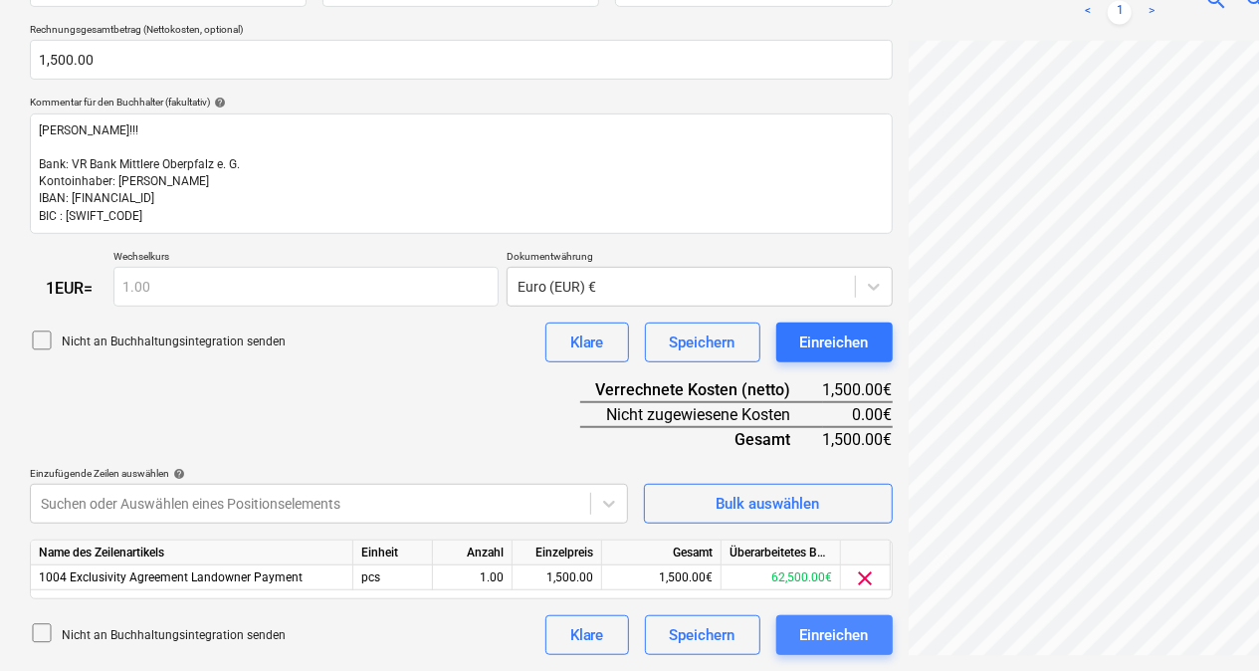
click at [836, 643] on div "Einreichen" at bounding box center [834, 635] width 69 height 26
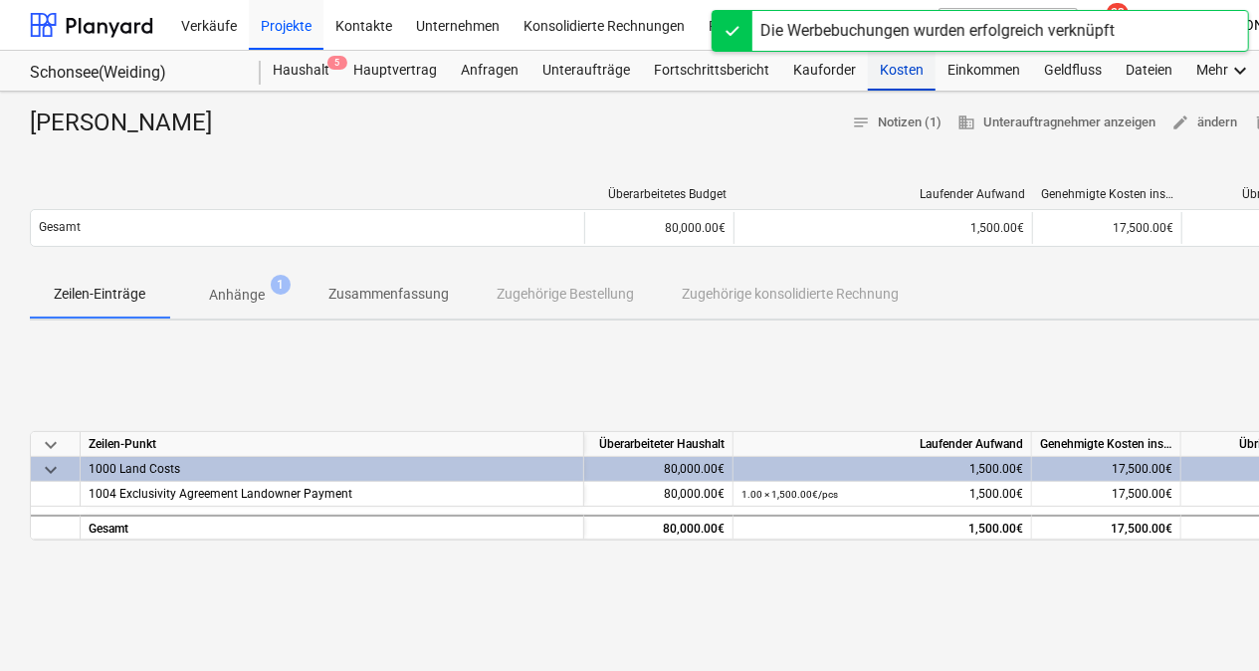
click at [884, 74] on div "Kosten" at bounding box center [902, 71] width 68 height 40
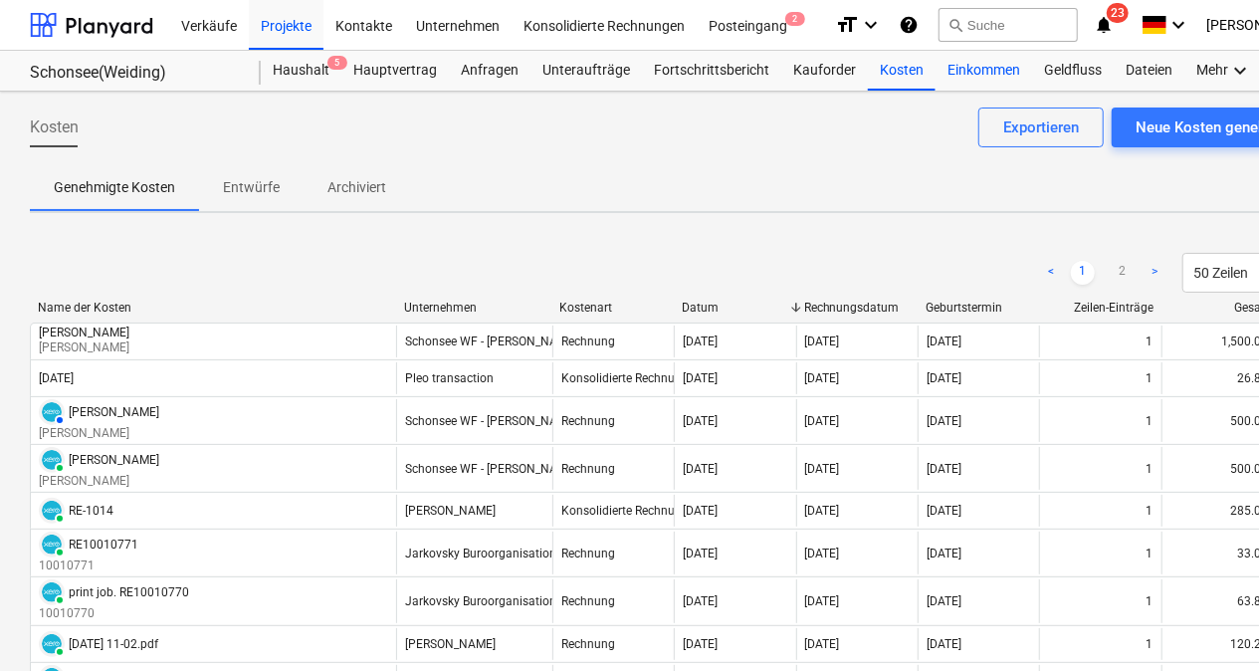
click at [954, 72] on div "Einkommen" at bounding box center [984, 71] width 97 height 40
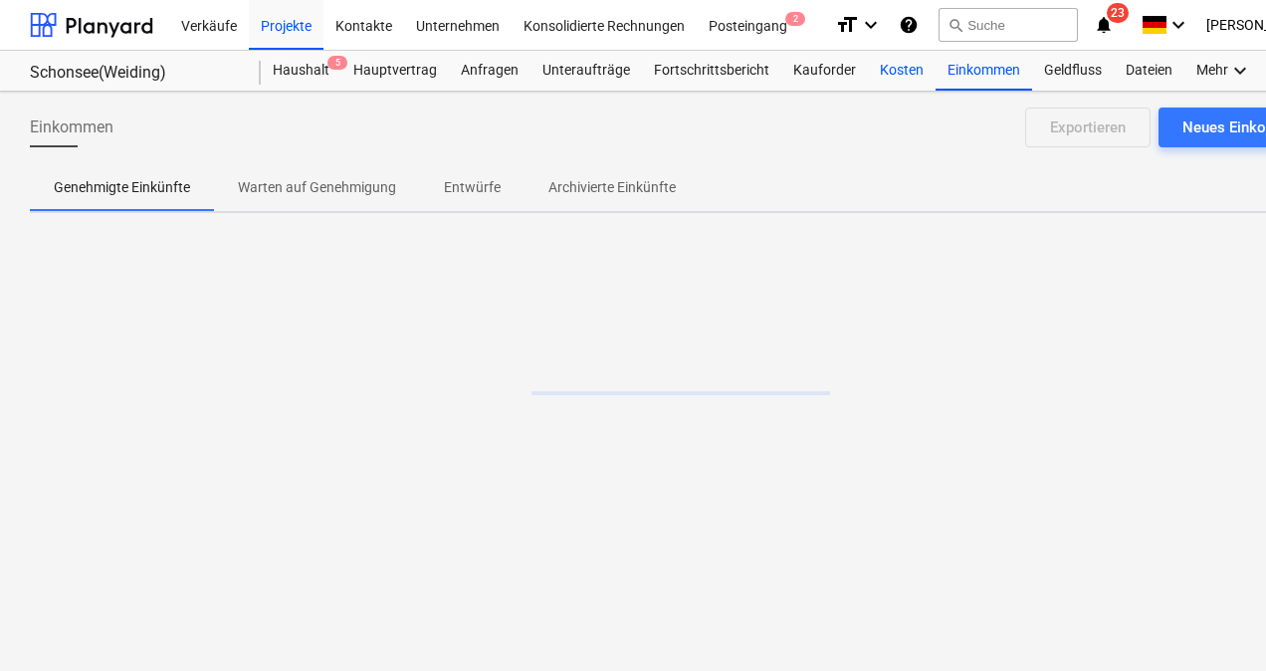
click at [879, 77] on div "Kosten" at bounding box center [902, 71] width 68 height 40
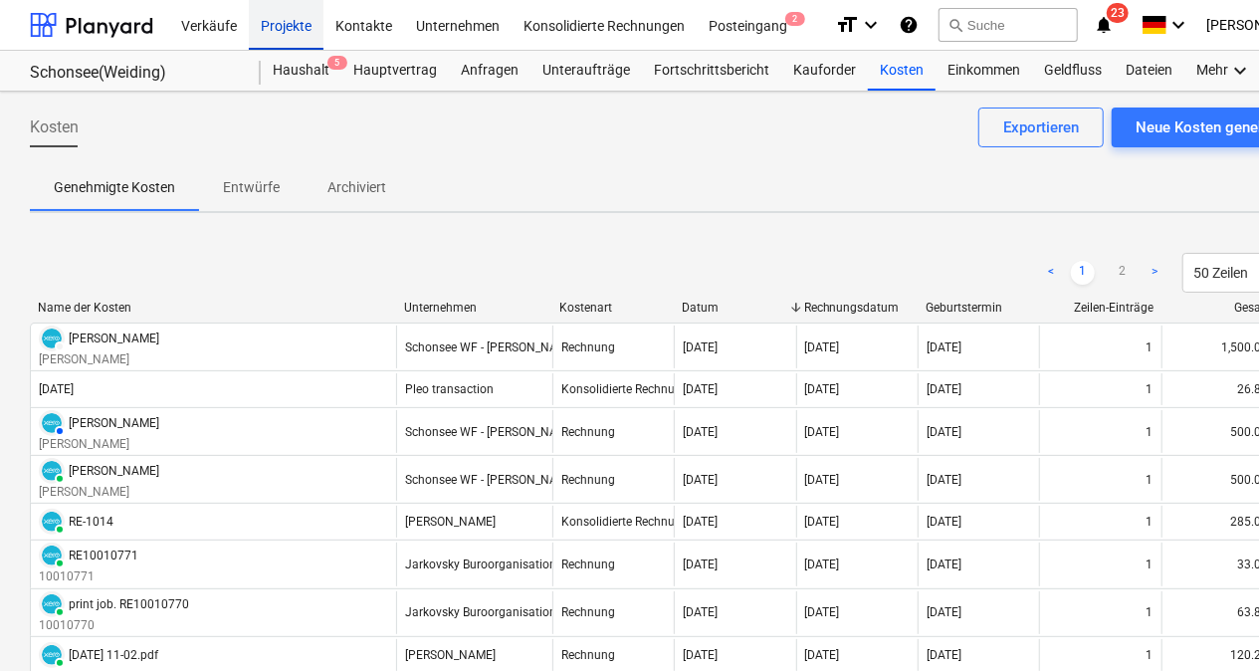
click at [281, 26] on div "Projekte" at bounding box center [286, 24] width 75 height 51
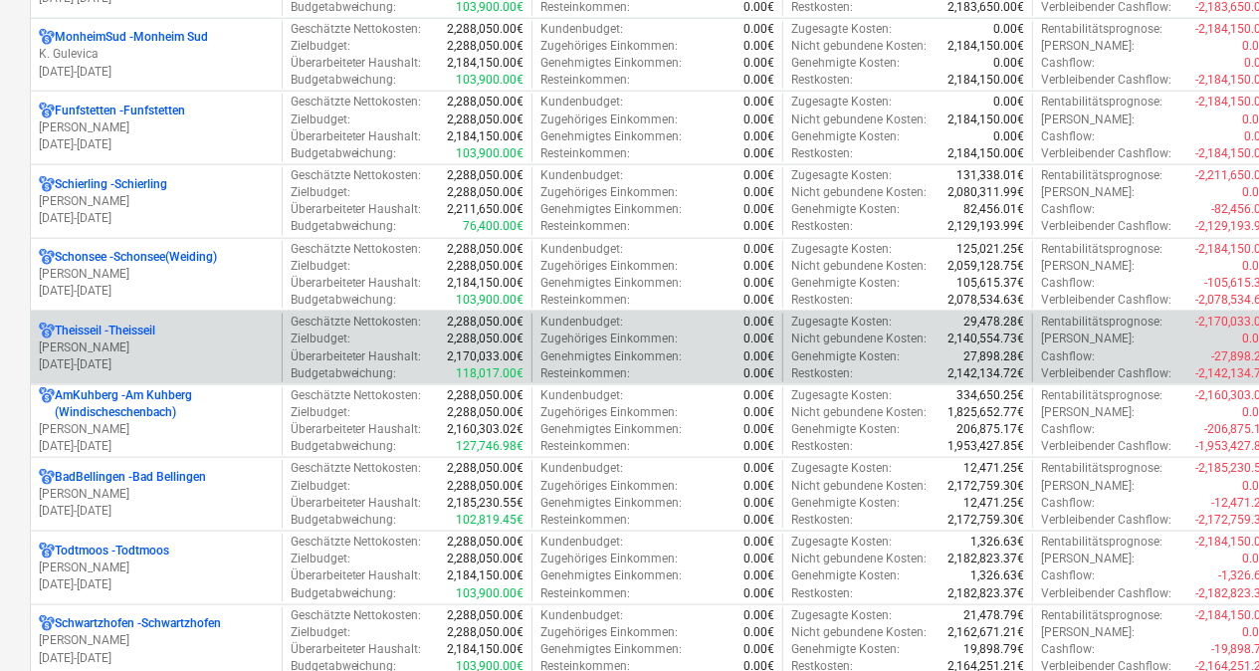
scroll to position [966, 0]
click at [129, 327] on p "Theisseil - Theisseil" at bounding box center [105, 330] width 101 height 17
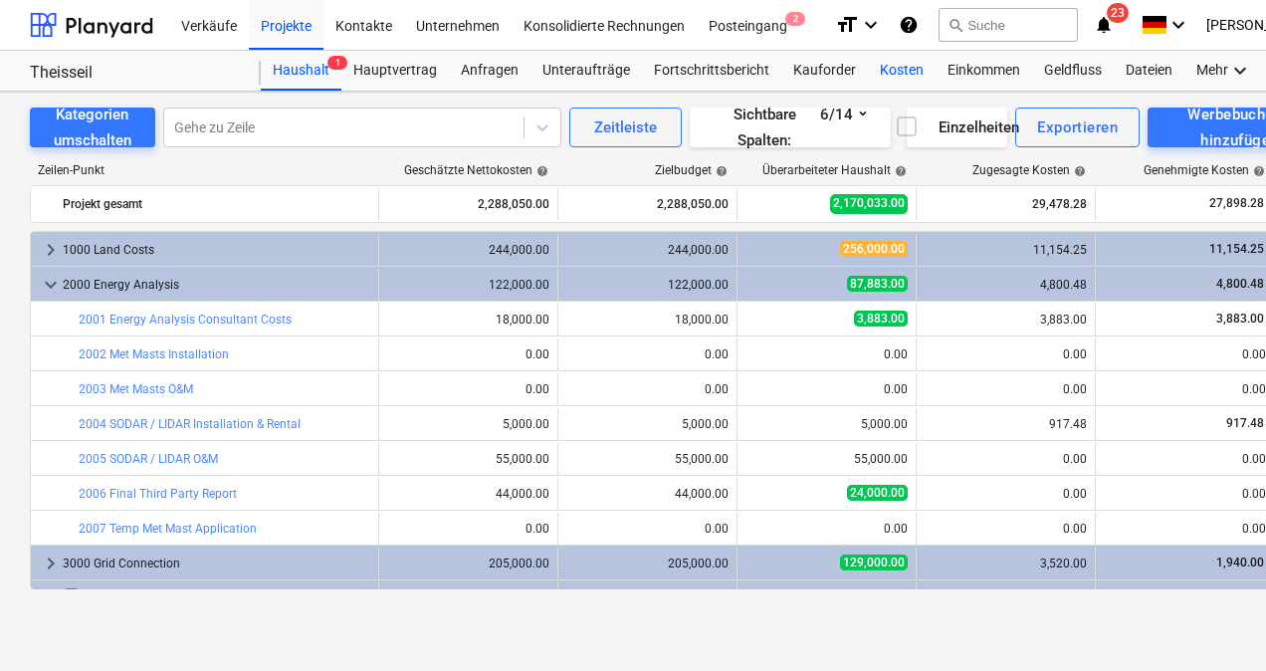
click at [902, 68] on div "Kosten" at bounding box center [902, 71] width 68 height 40
